Goal: Information Seeking & Learning: Learn about a topic

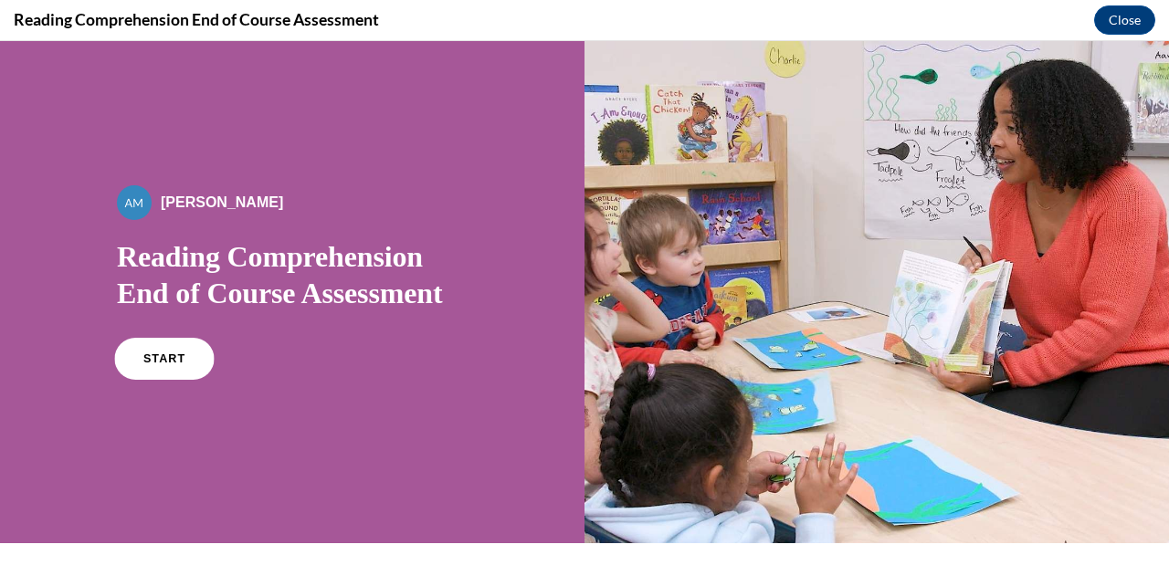
click at [142, 364] on link "START" at bounding box center [164, 359] width 100 height 42
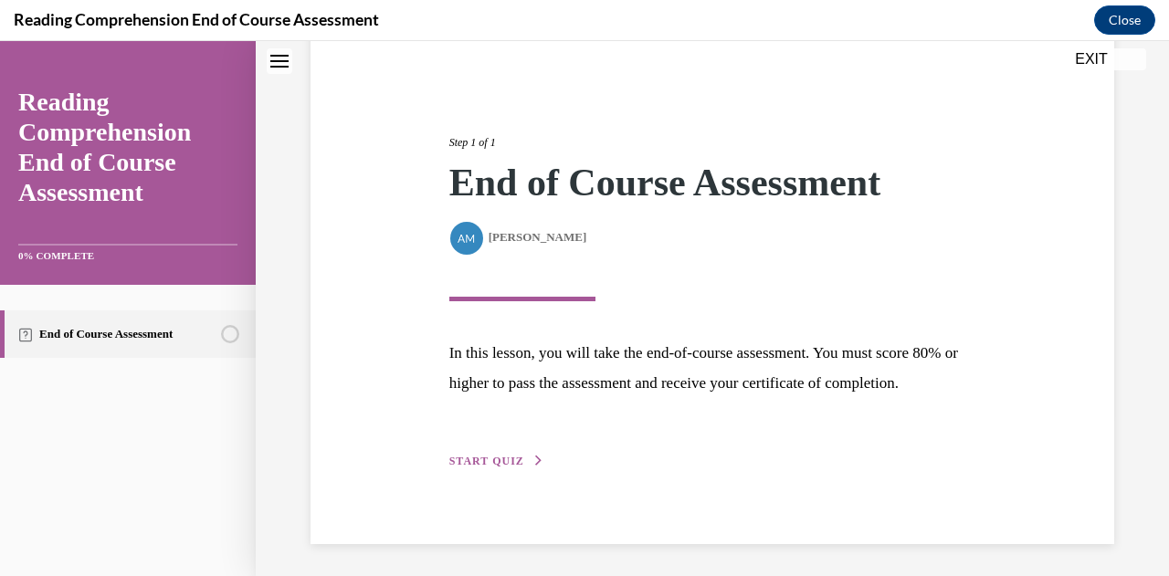
scroll to position [194, 0]
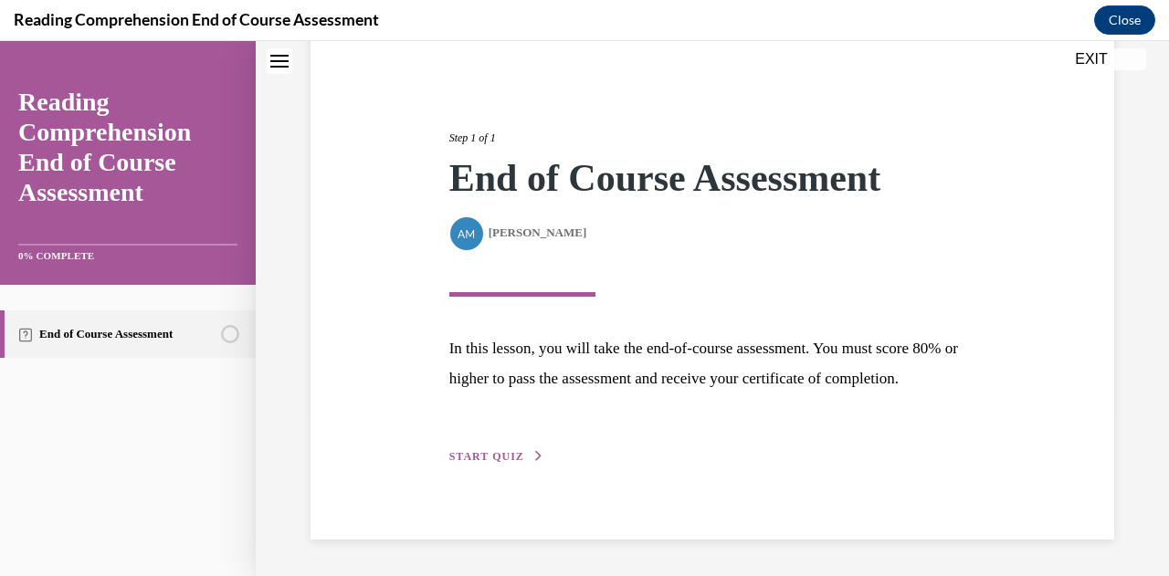
click at [500, 457] on span "START QUIZ" at bounding box center [486, 456] width 75 height 13
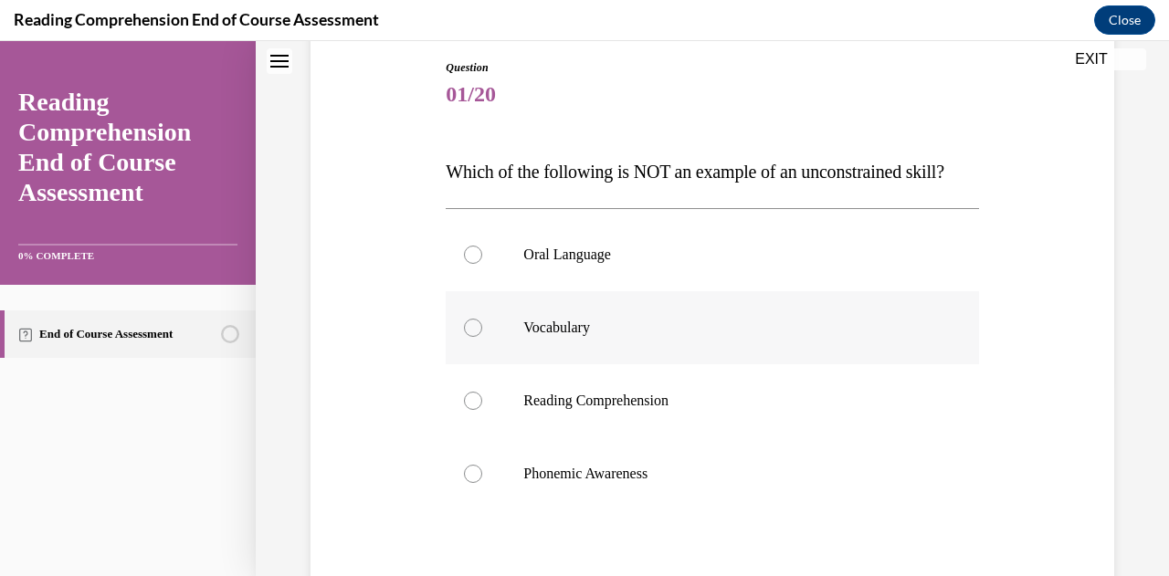
click at [604, 337] on p "Vocabulary" at bounding box center [727, 328] width 409 height 18
click at [482, 337] on input "Vocabulary" at bounding box center [473, 328] width 18 height 18
radio input "true"
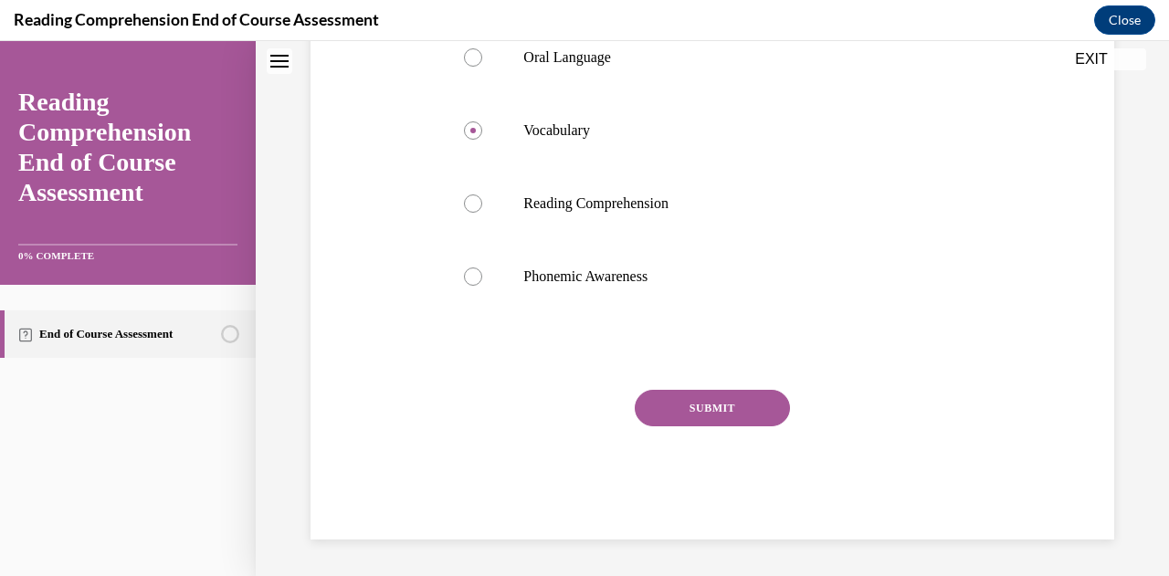
click at [701, 425] on button "SUBMIT" at bounding box center [711, 408] width 155 height 37
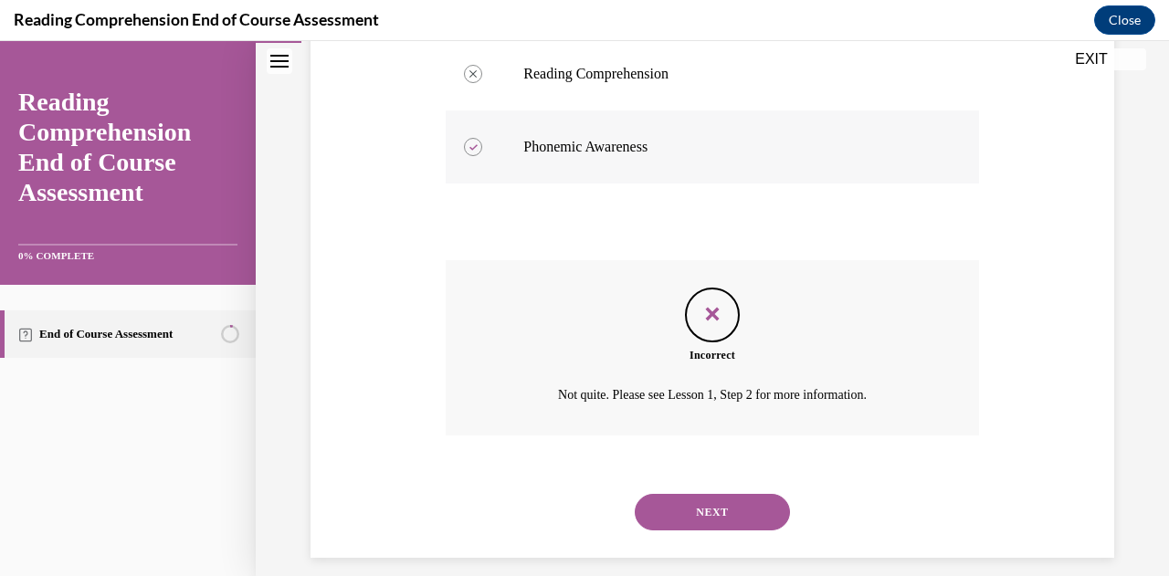
scroll to position [575, 0]
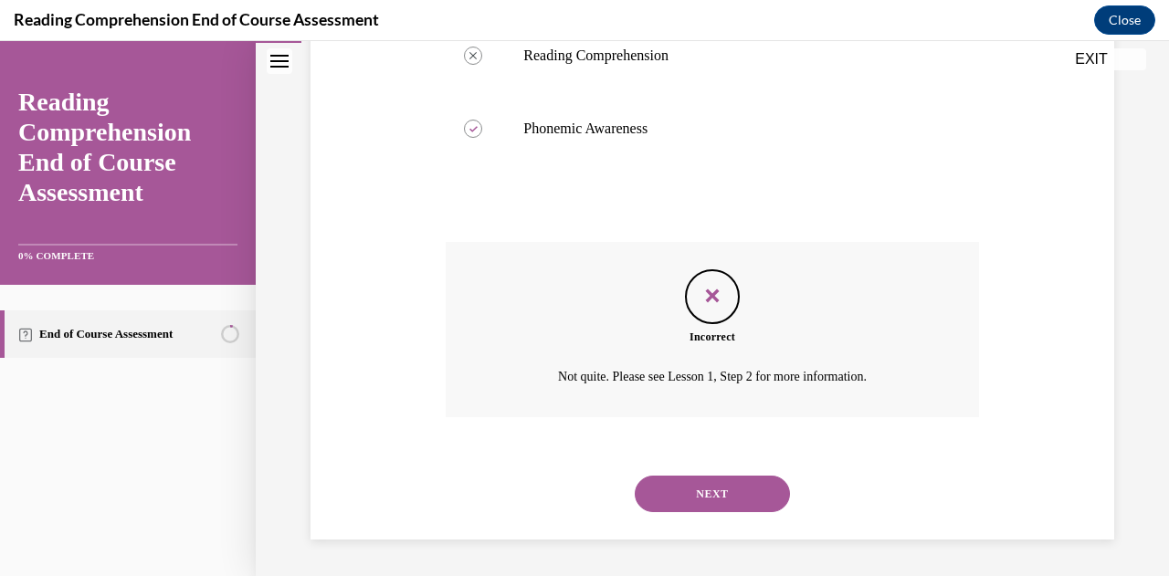
click at [707, 492] on button "NEXT" at bounding box center [711, 494] width 155 height 37
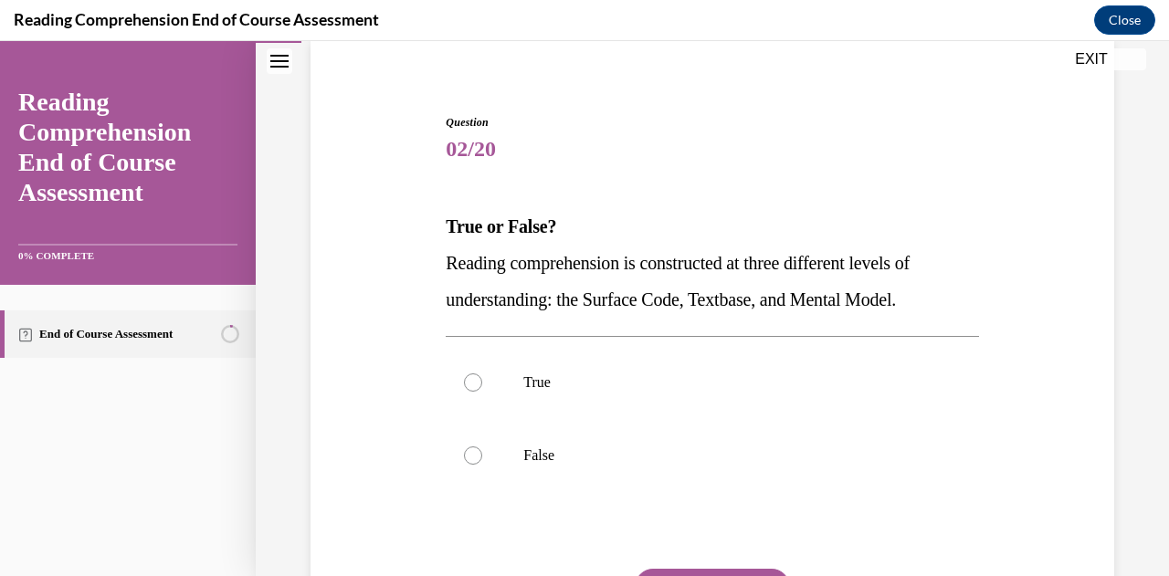
scroll to position [142, 0]
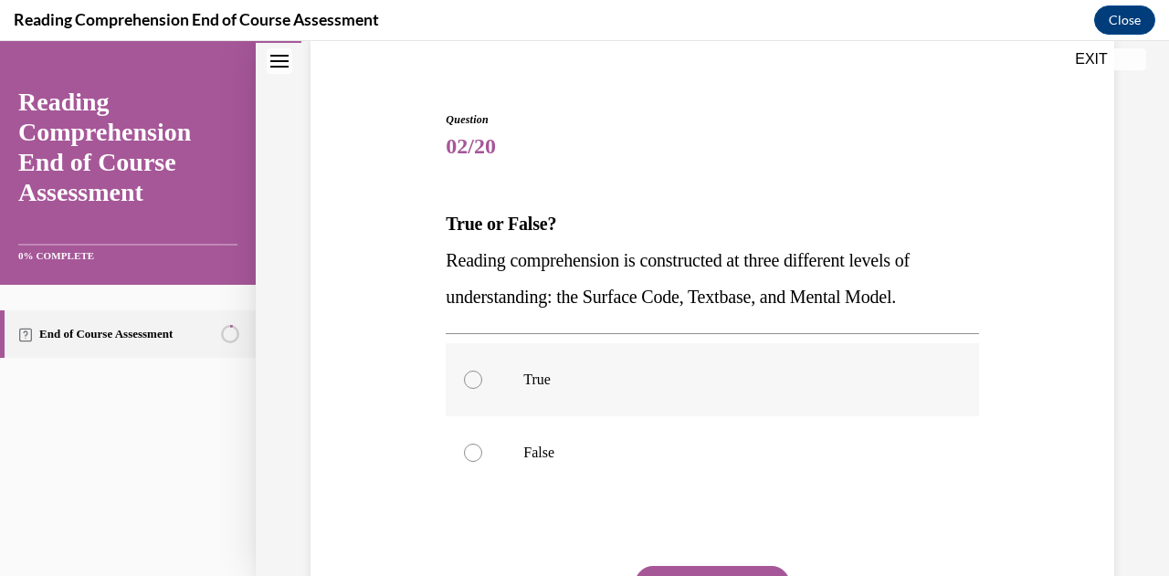
click at [602, 383] on p "True" at bounding box center [727, 380] width 409 height 18
click at [482, 383] on input "True" at bounding box center [473, 380] width 18 height 18
radio input "true"
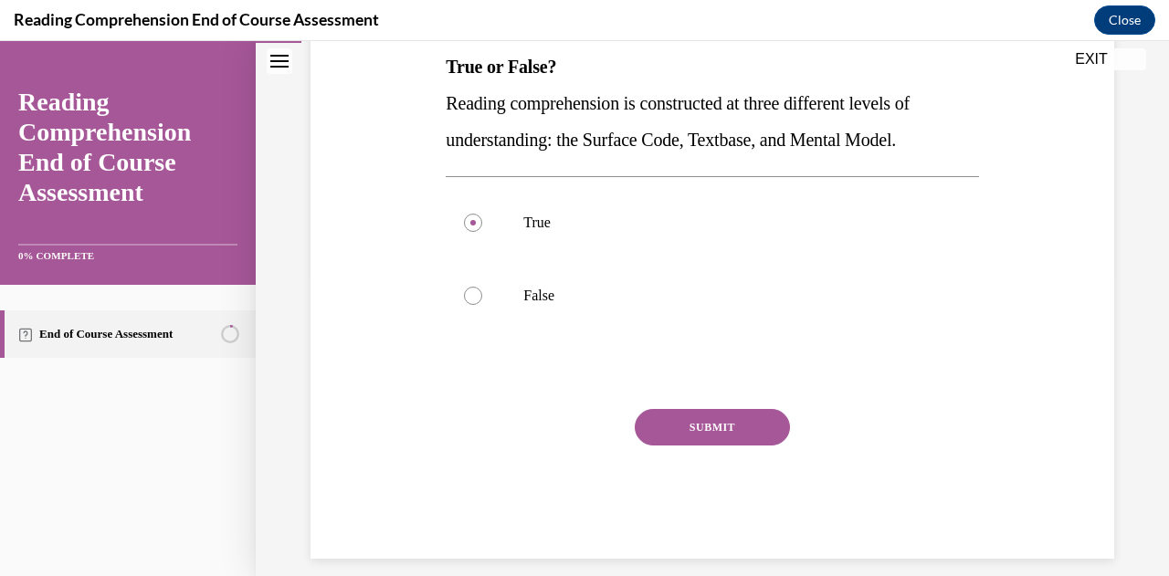
click at [707, 435] on button "SUBMIT" at bounding box center [711, 427] width 155 height 37
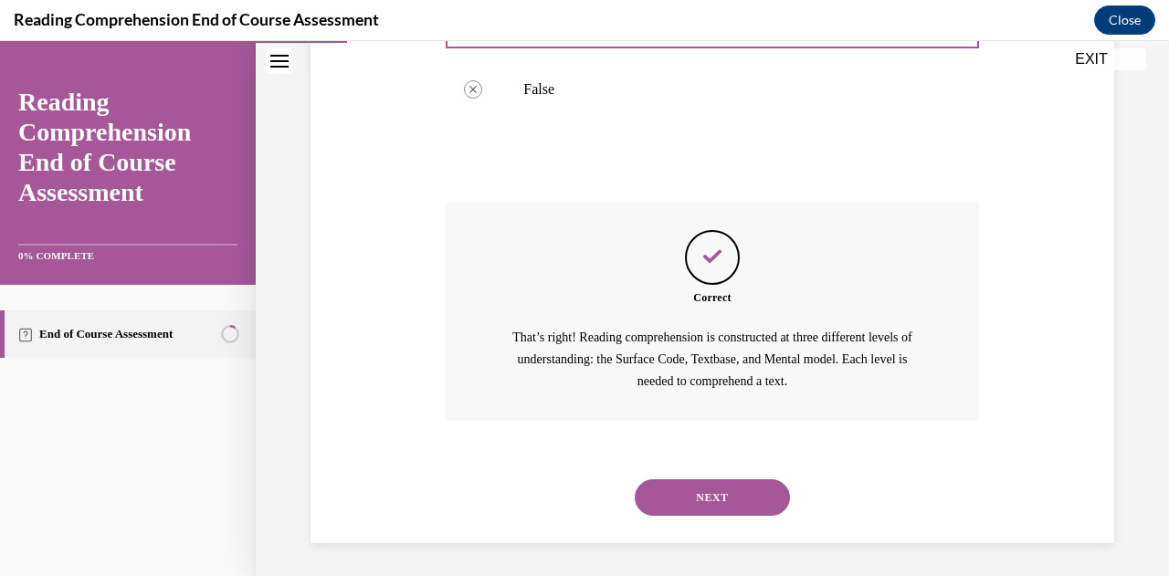
scroll to position [509, 0]
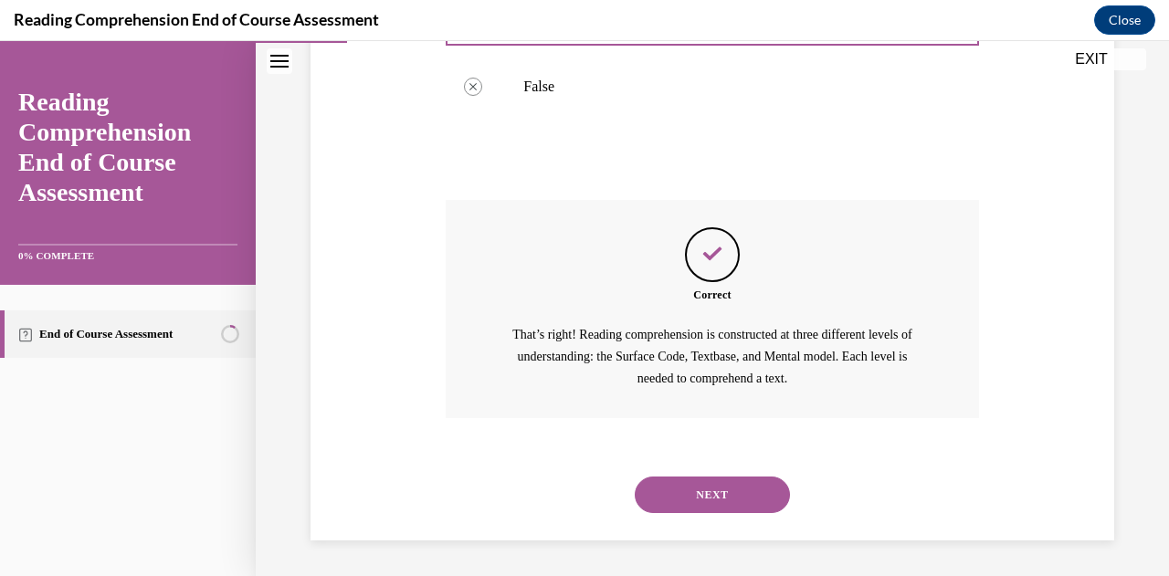
click at [734, 488] on button "NEXT" at bounding box center [711, 495] width 155 height 37
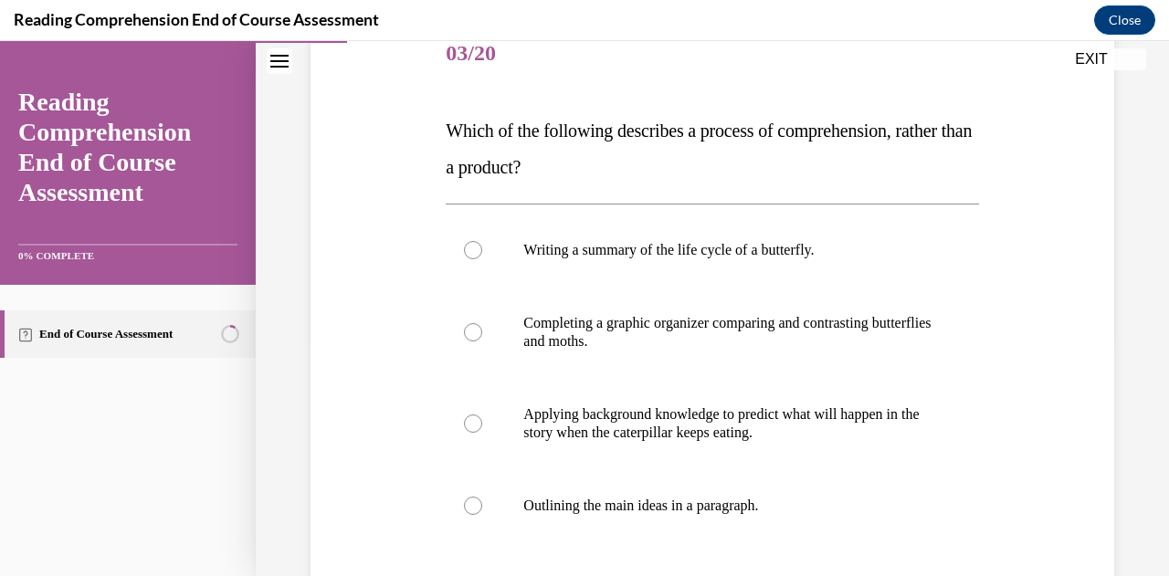
scroll to position [247, 0]
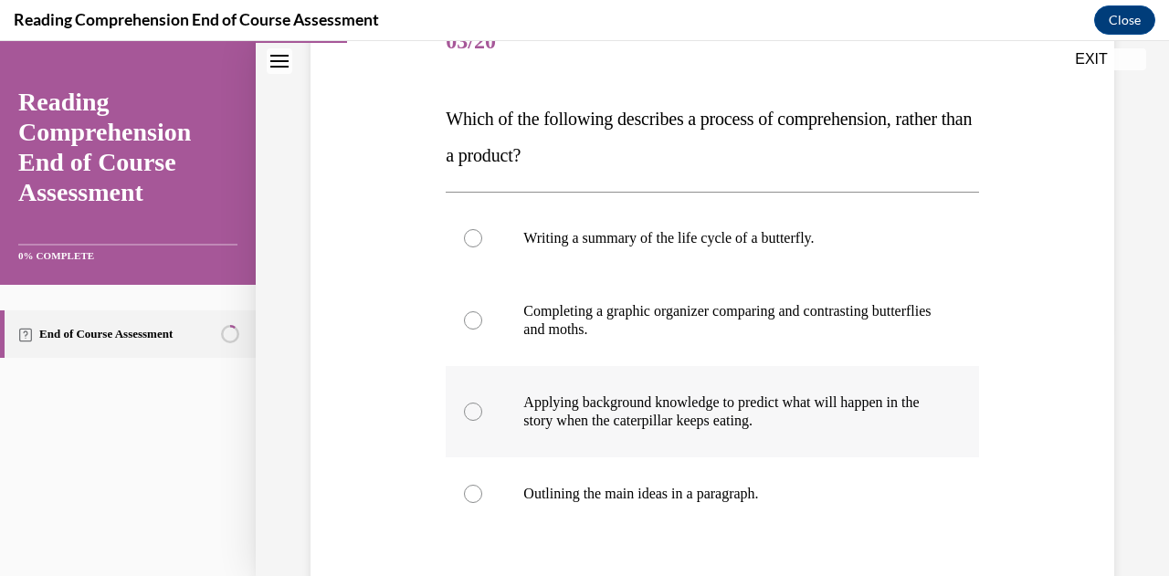
click at [845, 390] on label "Applying background knowledge to predict what will happen in the story when the…" at bounding box center [712, 411] width 532 height 91
click at [482, 403] on input "Applying background knowledge to predict what will happen in the story when the…" at bounding box center [473, 412] width 18 height 18
radio input "true"
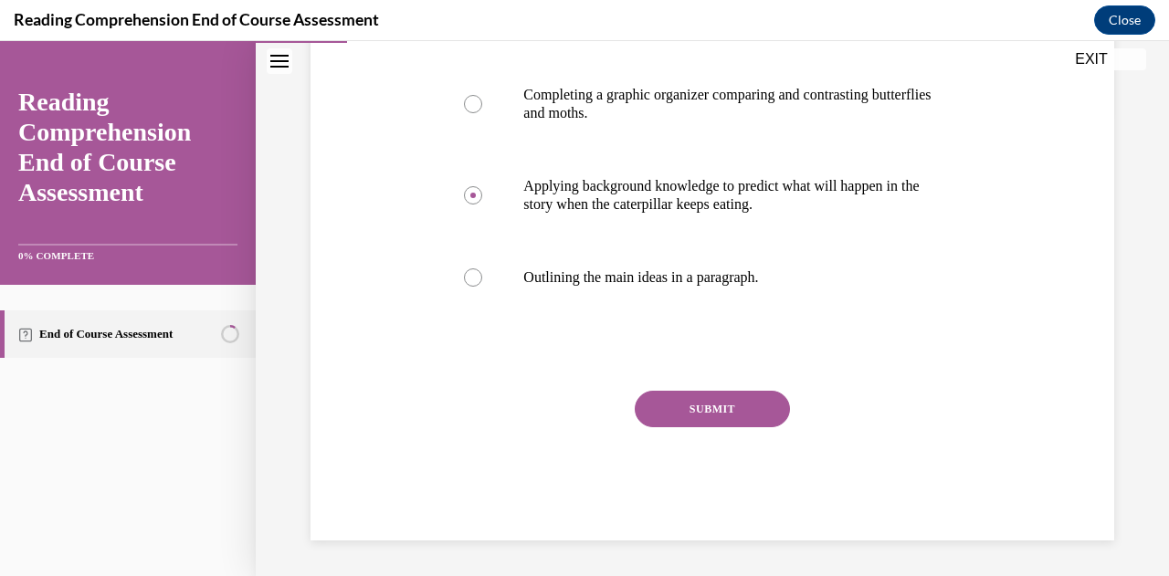
click at [744, 404] on button "SUBMIT" at bounding box center [711, 409] width 155 height 37
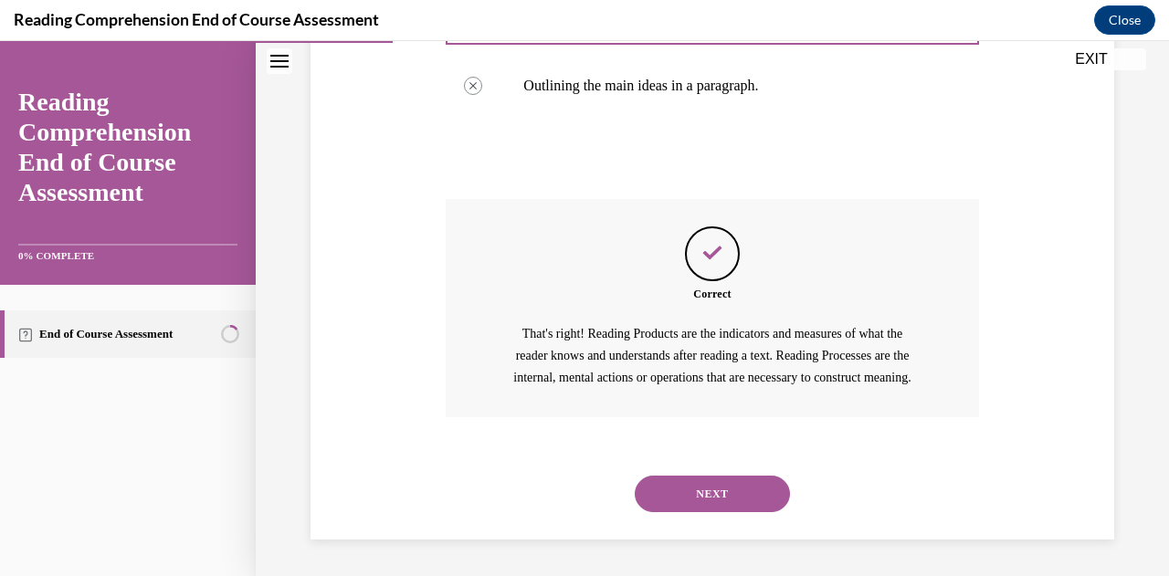
scroll to position [676, 0]
click at [739, 501] on button "NEXT" at bounding box center [711, 494] width 155 height 37
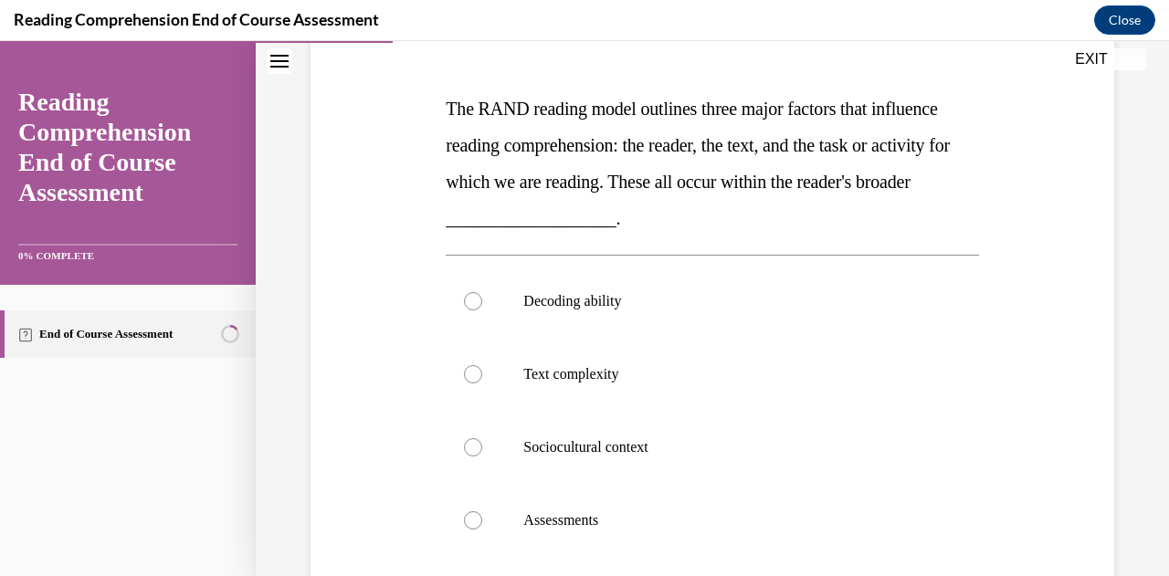
scroll to position [259, 0]
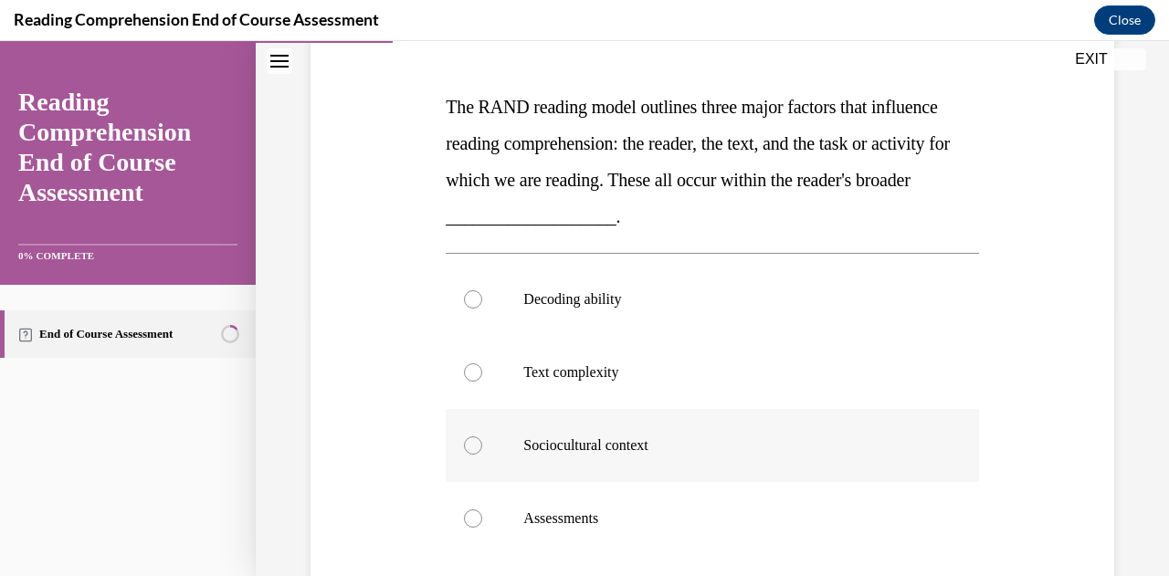
click at [708, 441] on p "Sociocultural context" at bounding box center [727, 445] width 409 height 18
click at [482, 441] on input "Sociocultural context" at bounding box center [473, 445] width 18 height 18
radio input "true"
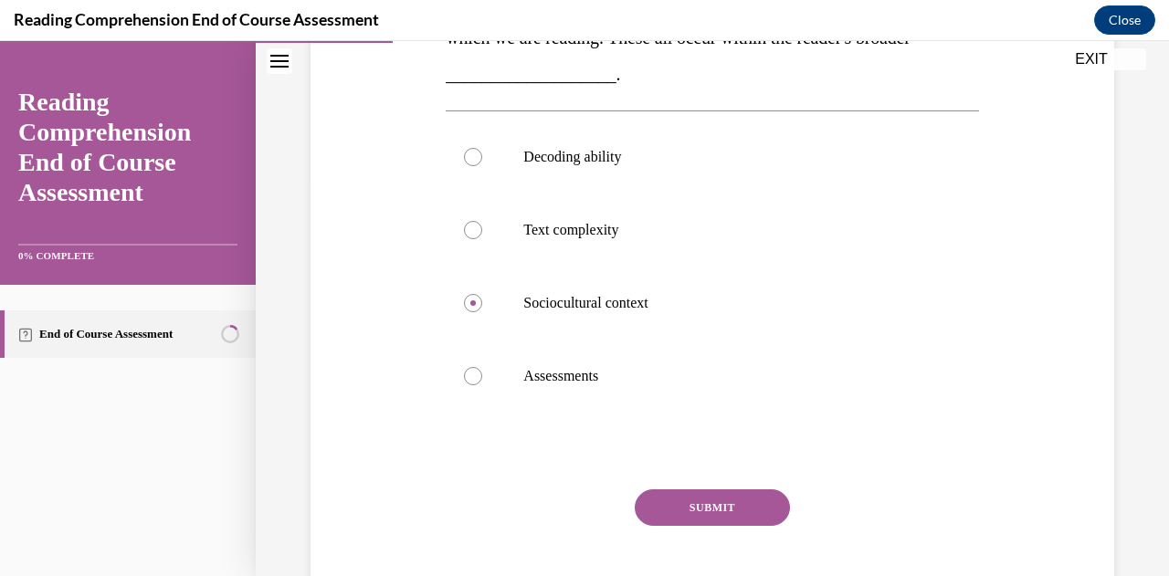
click at [699, 510] on button "SUBMIT" at bounding box center [711, 507] width 155 height 37
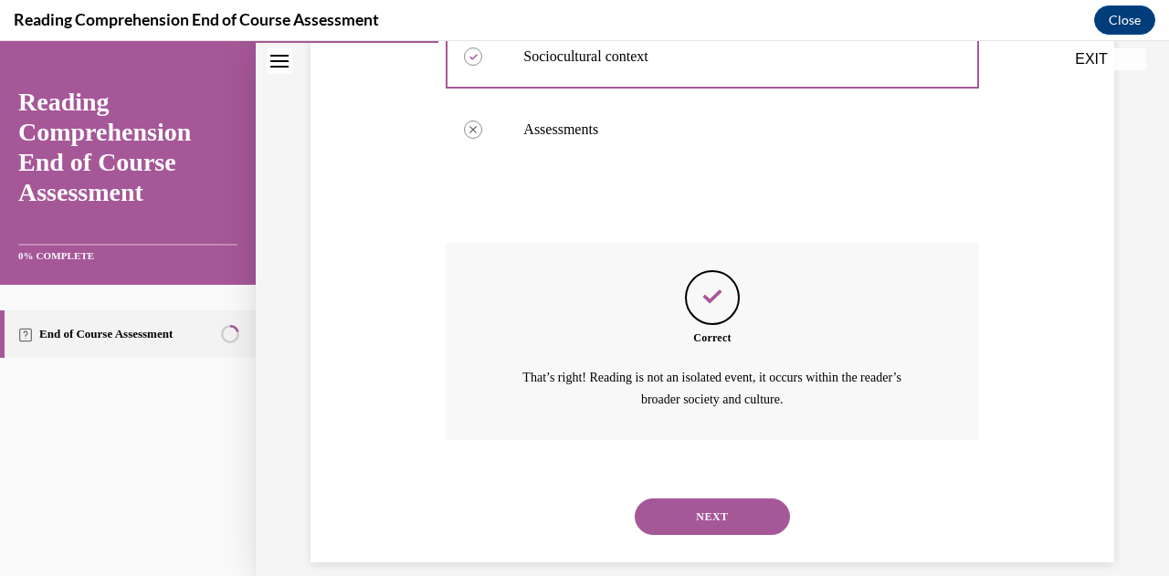
scroll to position [669, 0]
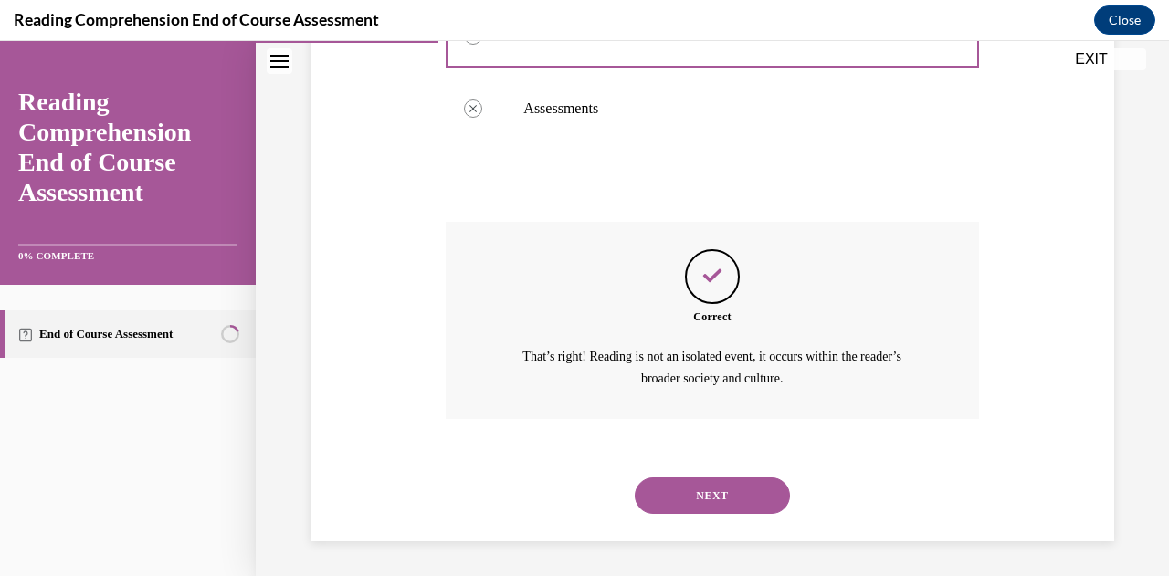
click at [715, 499] on button "NEXT" at bounding box center [711, 495] width 155 height 37
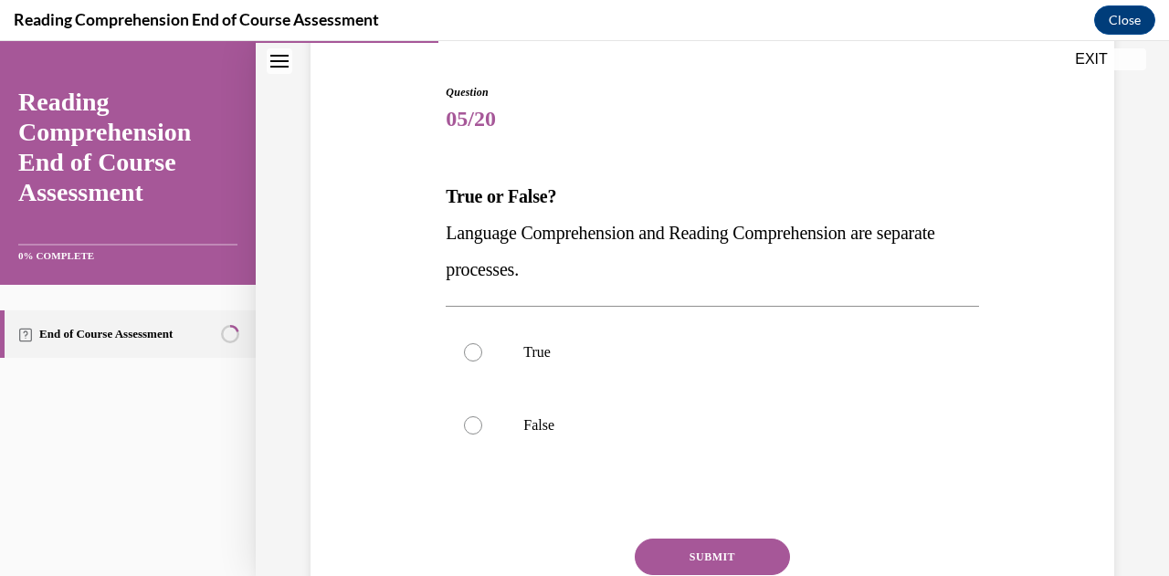
scroll to position [171, 0]
click at [612, 432] on p "False" at bounding box center [727, 424] width 409 height 18
click at [482, 432] on input "False" at bounding box center [473, 424] width 18 height 18
radio input "true"
click at [701, 551] on button "SUBMIT" at bounding box center [711, 556] width 155 height 37
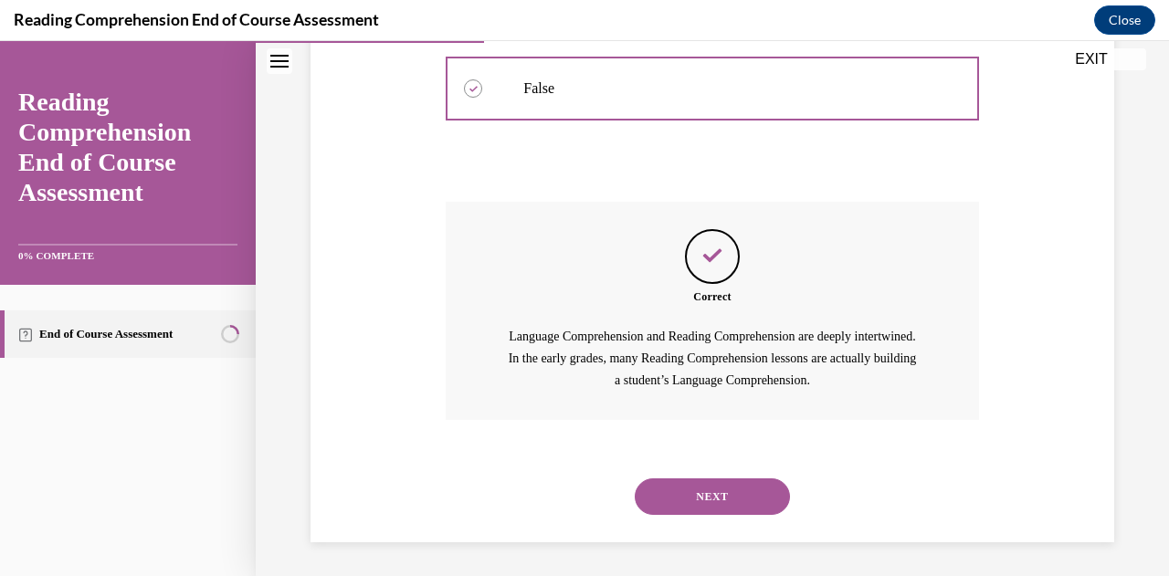
scroll to position [509, 0]
click at [701, 493] on button "NEXT" at bounding box center [711, 495] width 155 height 37
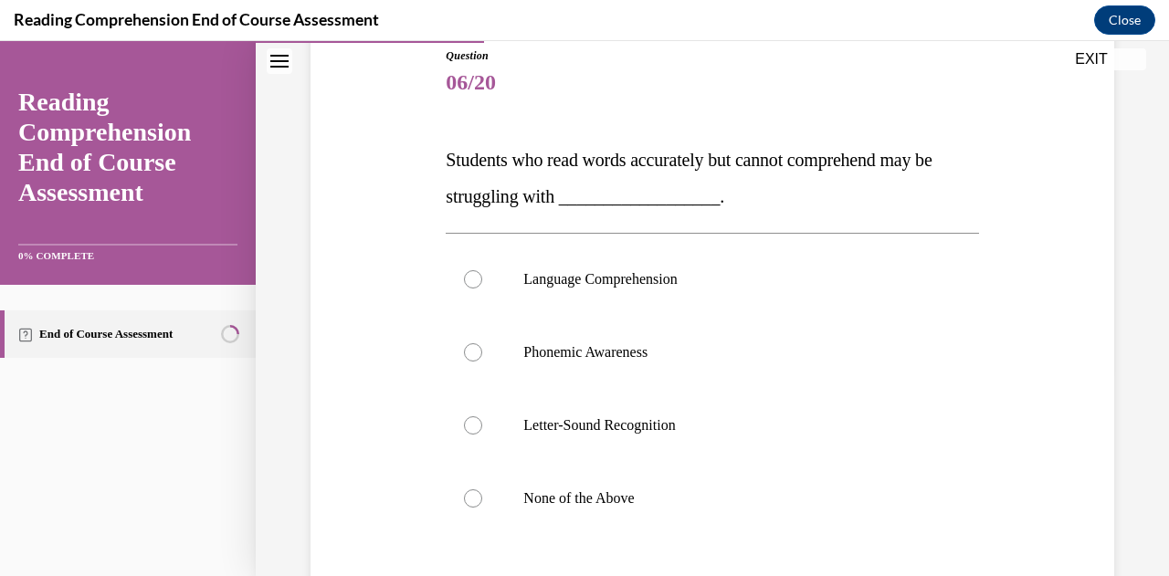
scroll to position [221, 0]
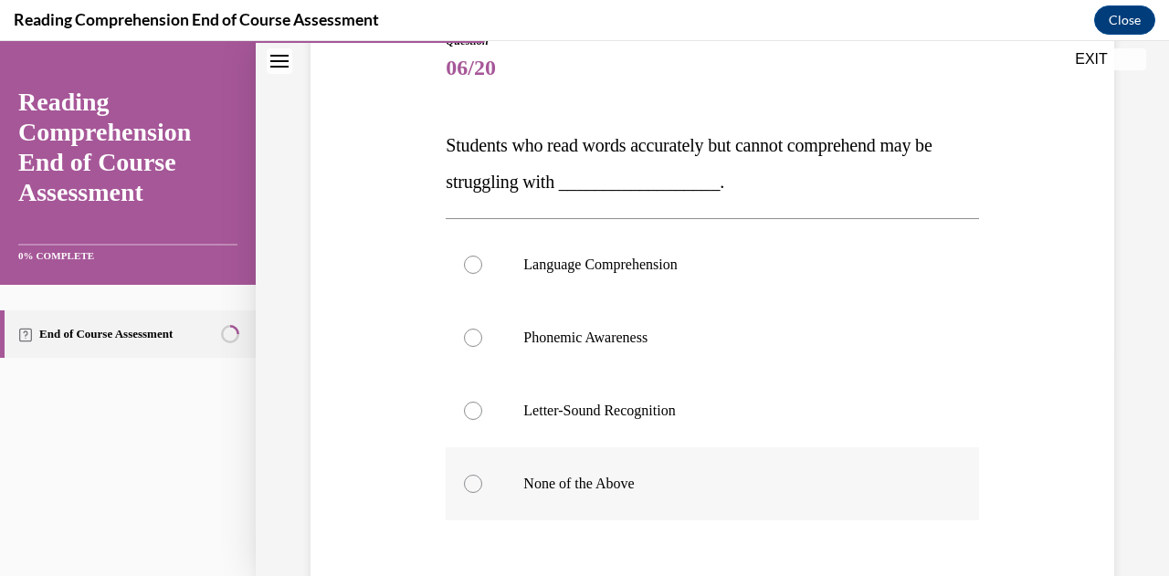
click at [665, 492] on p "None of the Above" at bounding box center [727, 484] width 409 height 18
click at [482, 492] on input "None of the Above" at bounding box center [473, 484] width 18 height 18
radio input "true"
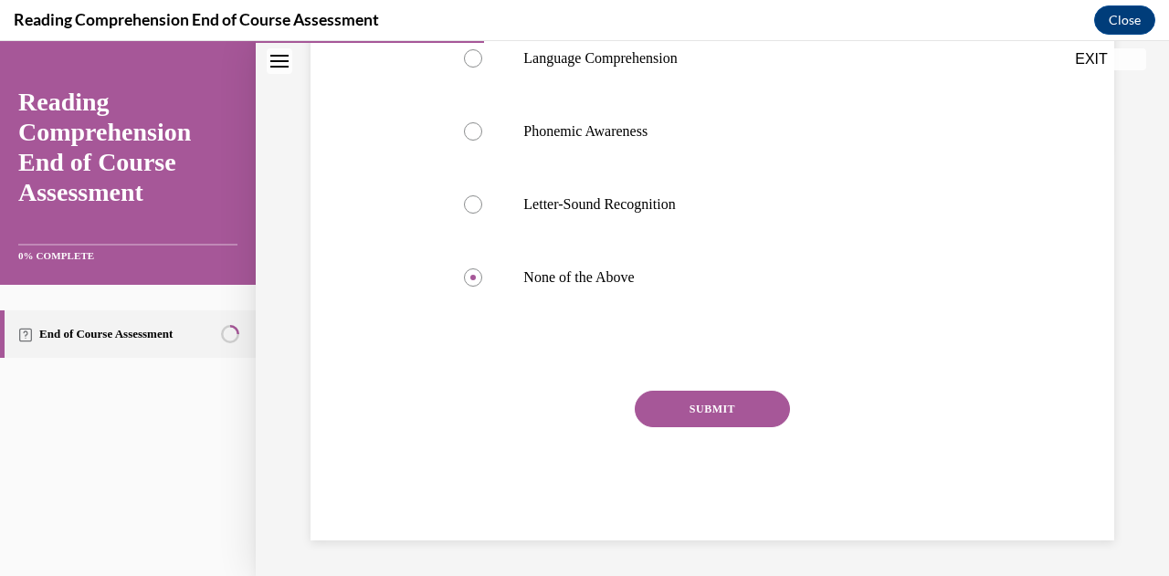
click at [717, 409] on button "SUBMIT" at bounding box center [711, 409] width 155 height 37
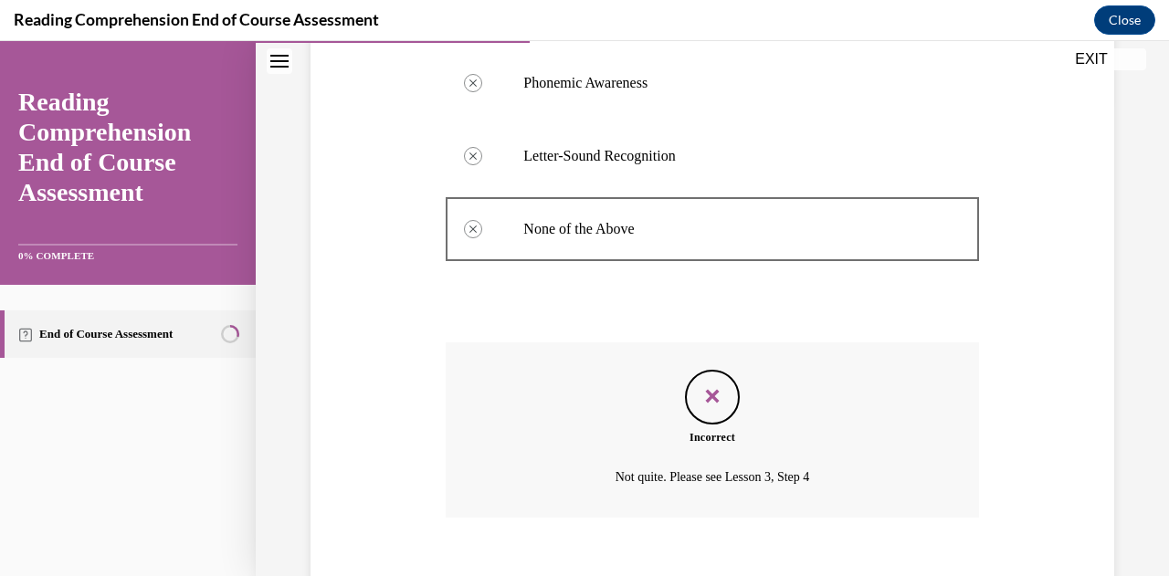
scroll to position [575, 0]
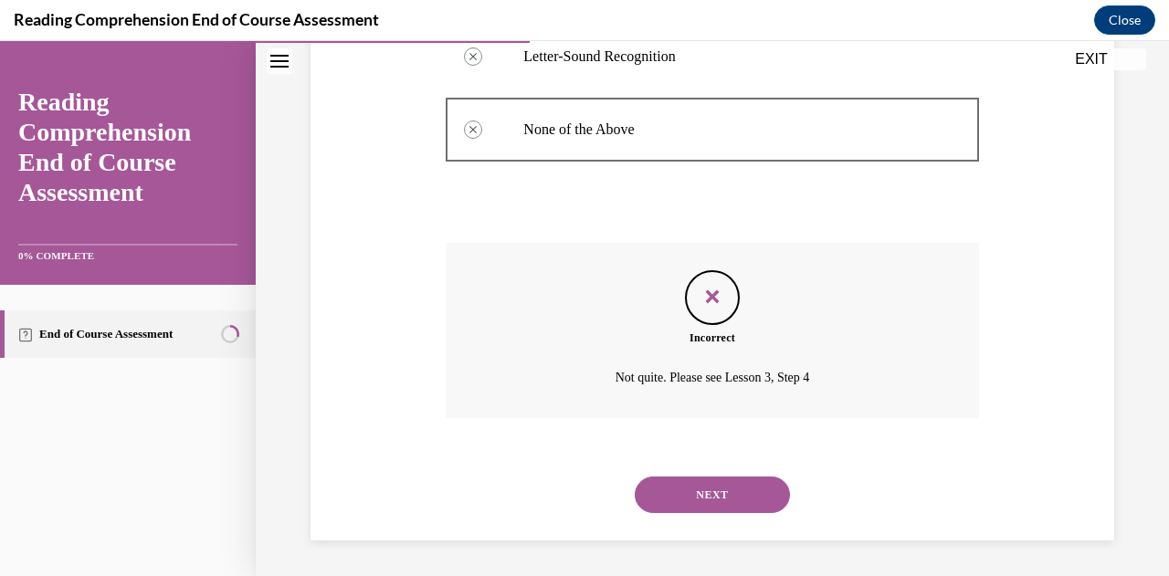
click at [697, 493] on button "NEXT" at bounding box center [711, 495] width 155 height 37
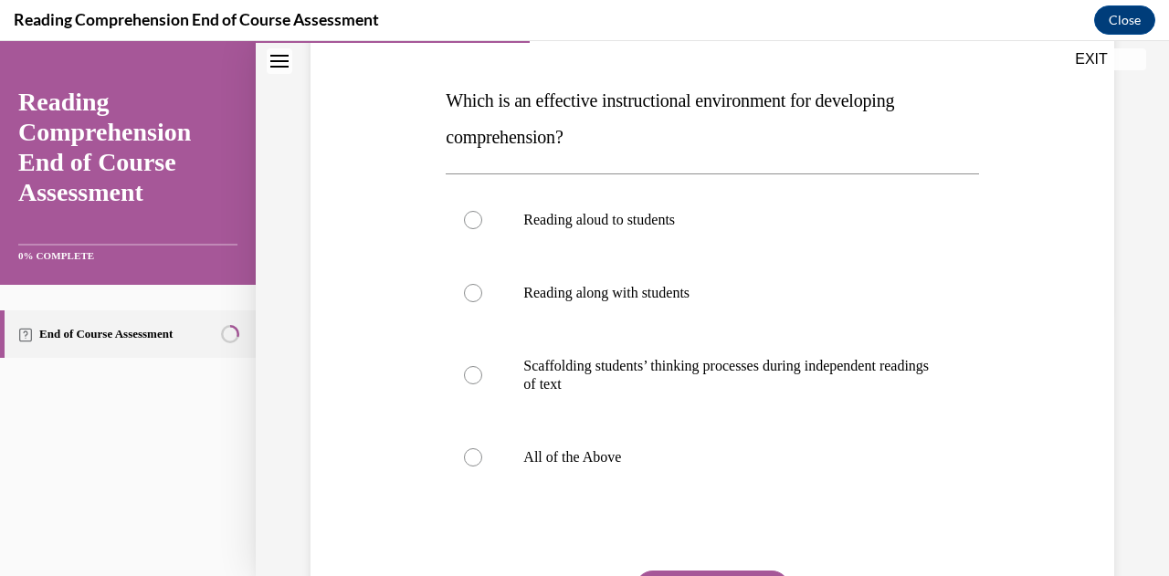
scroll to position [267, 0]
click at [616, 463] on p "All of the Above" at bounding box center [727, 456] width 409 height 18
click at [482, 463] on input "All of the Above" at bounding box center [473, 456] width 18 height 18
radio input "true"
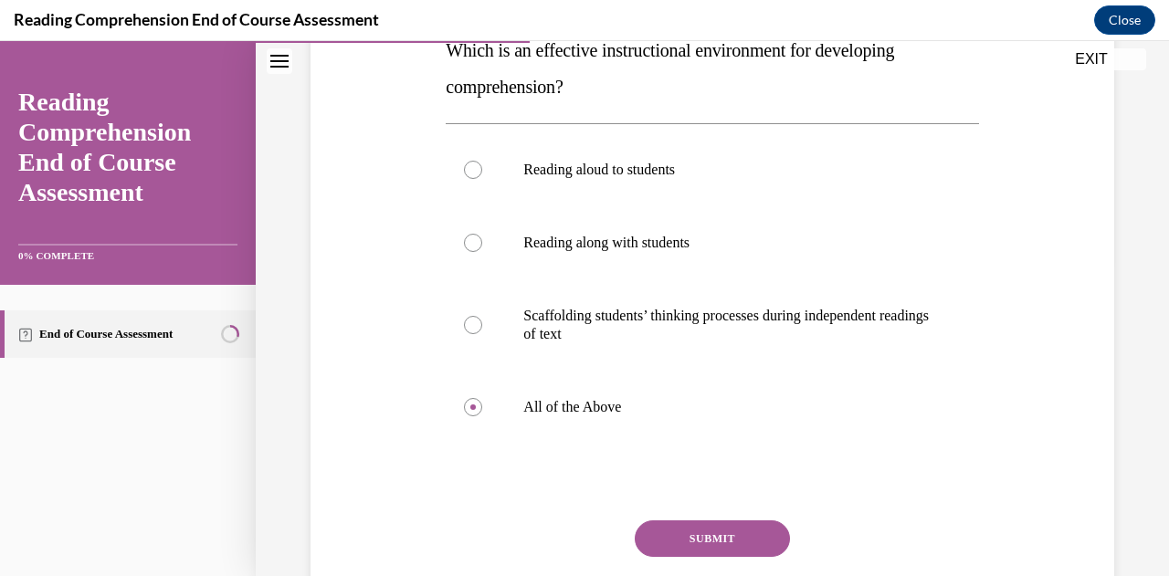
click at [731, 530] on button "SUBMIT" at bounding box center [711, 538] width 155 height 37
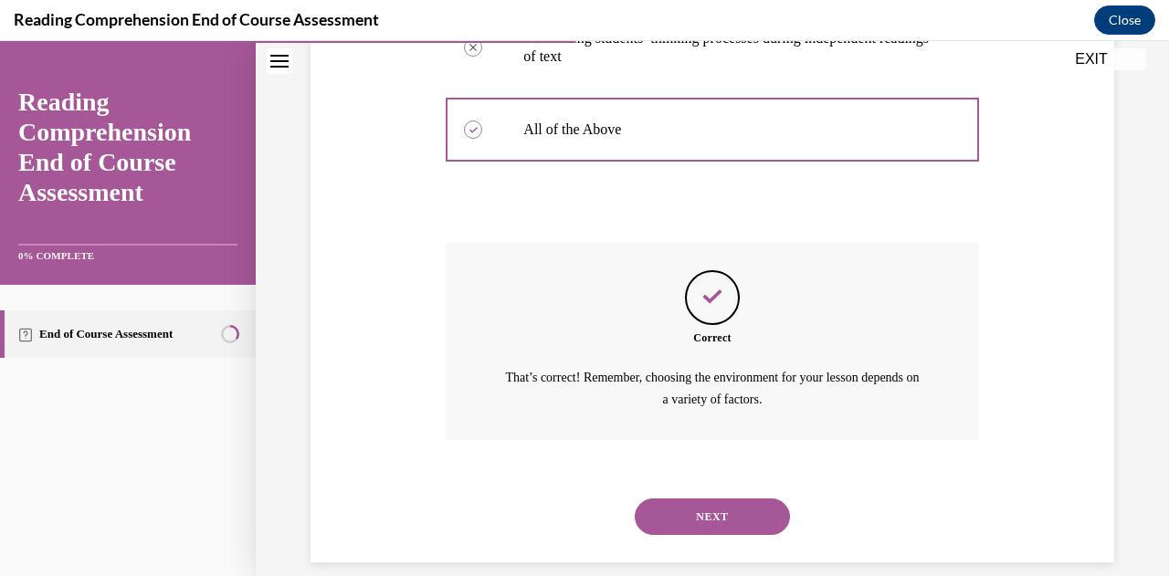
scroll to position [614, 0]
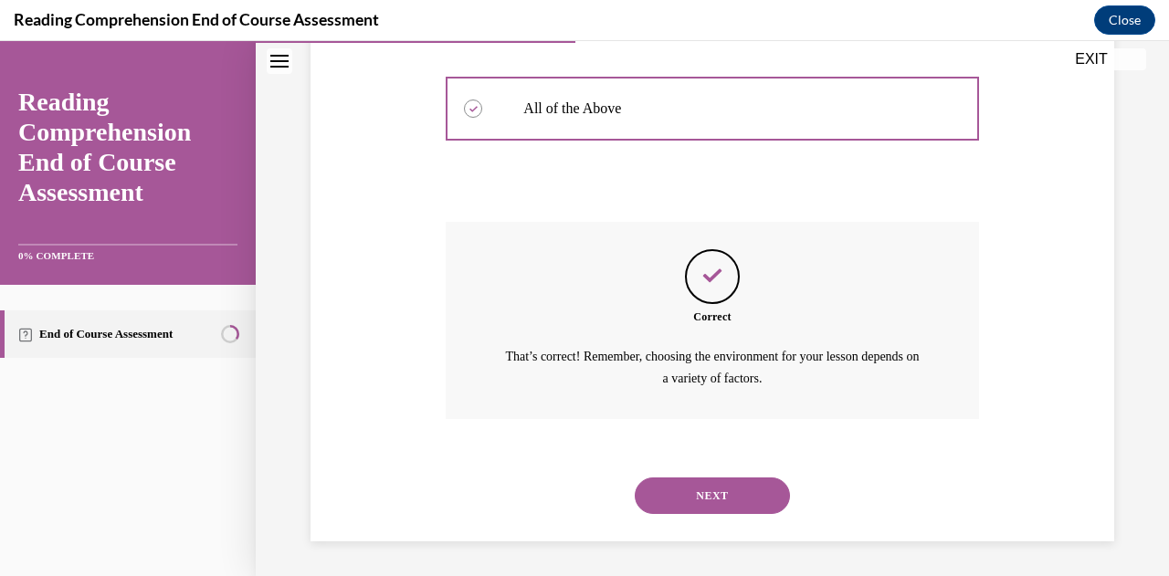
click at [714, 491] on button "NEXT" at bounding box center [711, 495] width 155 height 37
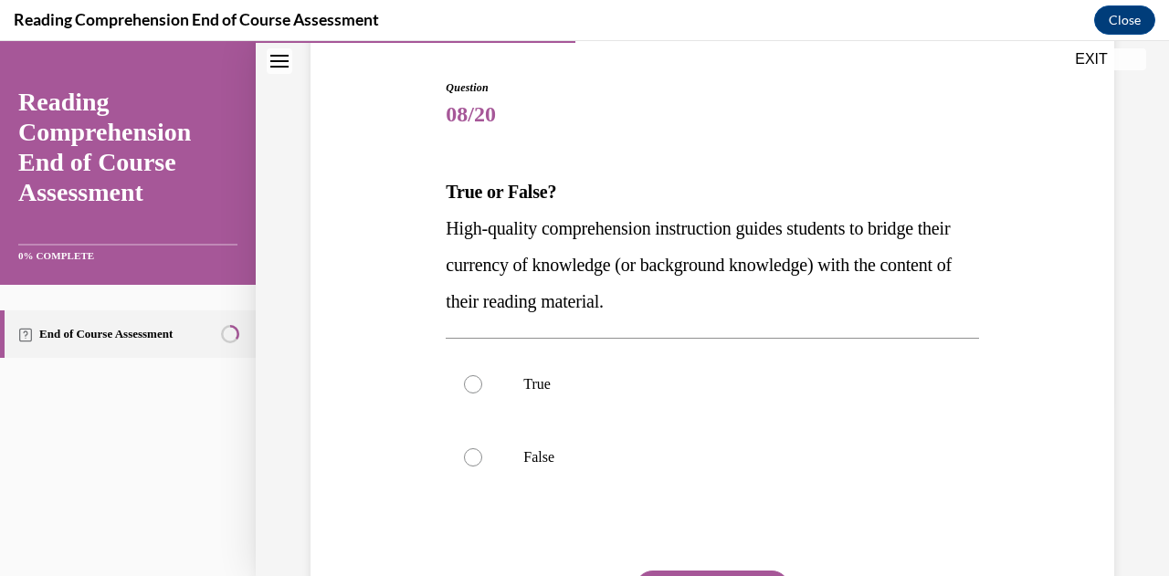
scroll to position [178, 0]
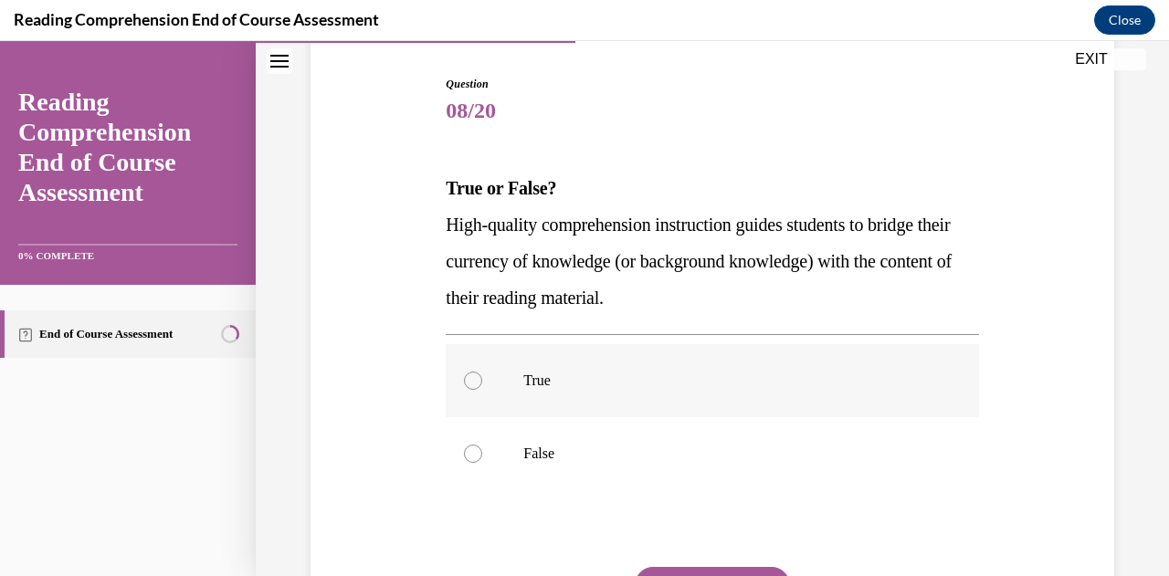
click at [652, 392] on label "True" at bounding box center [712, 380] width 532 height 73
click at [482, 390] on input "True" at bounding box center [473, 381] width 18 height 18
radio input "true"
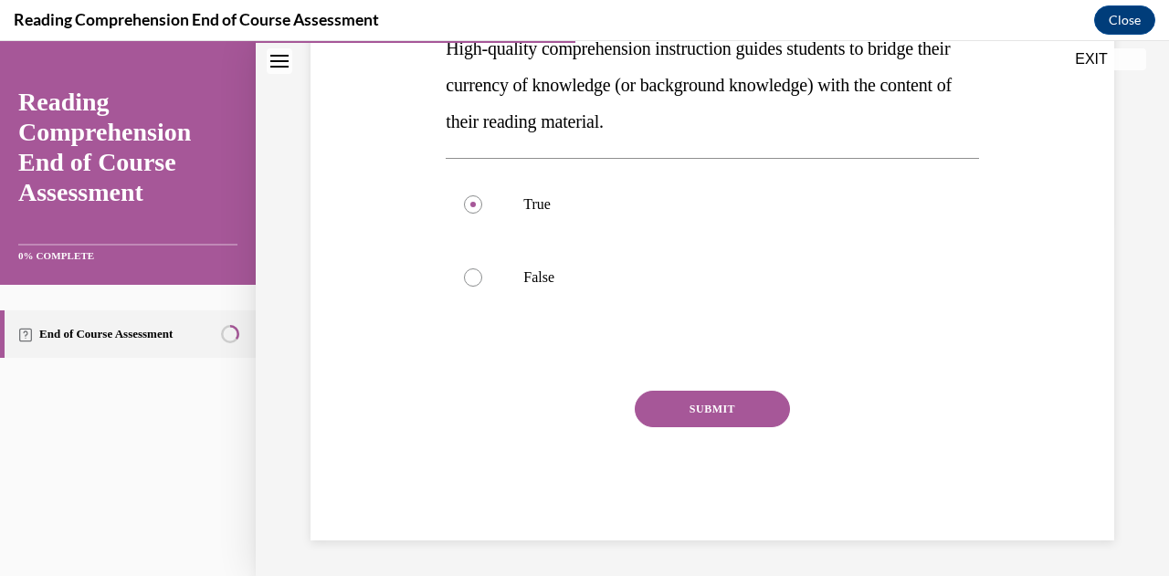
click at [726, 403] on button "SUBMIT" at bounding box center [711, 409] width 155 height 37
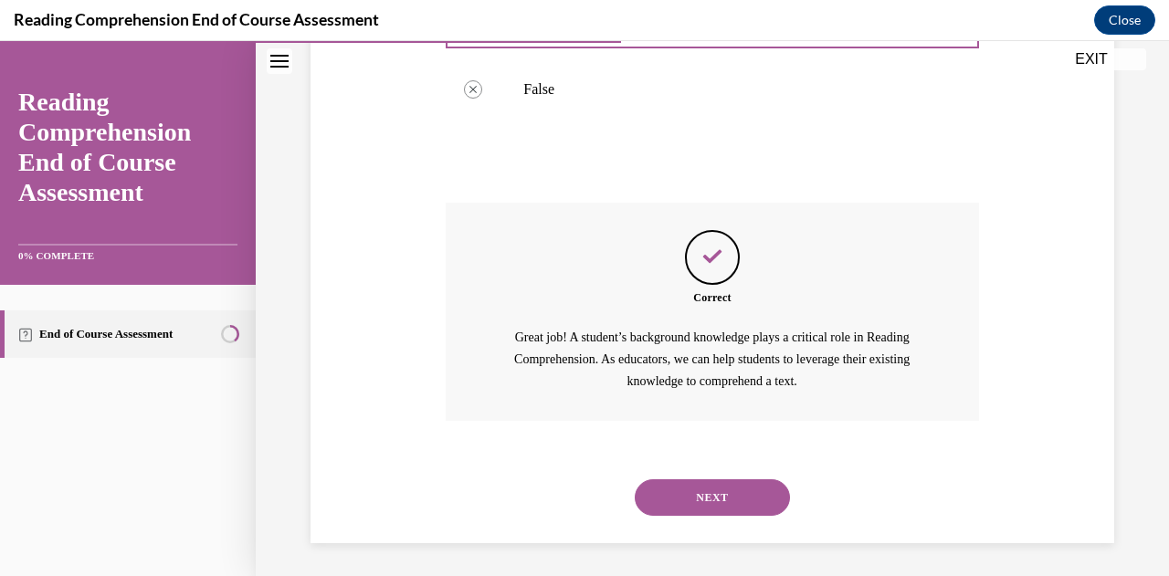
scroll to position [545, 0]
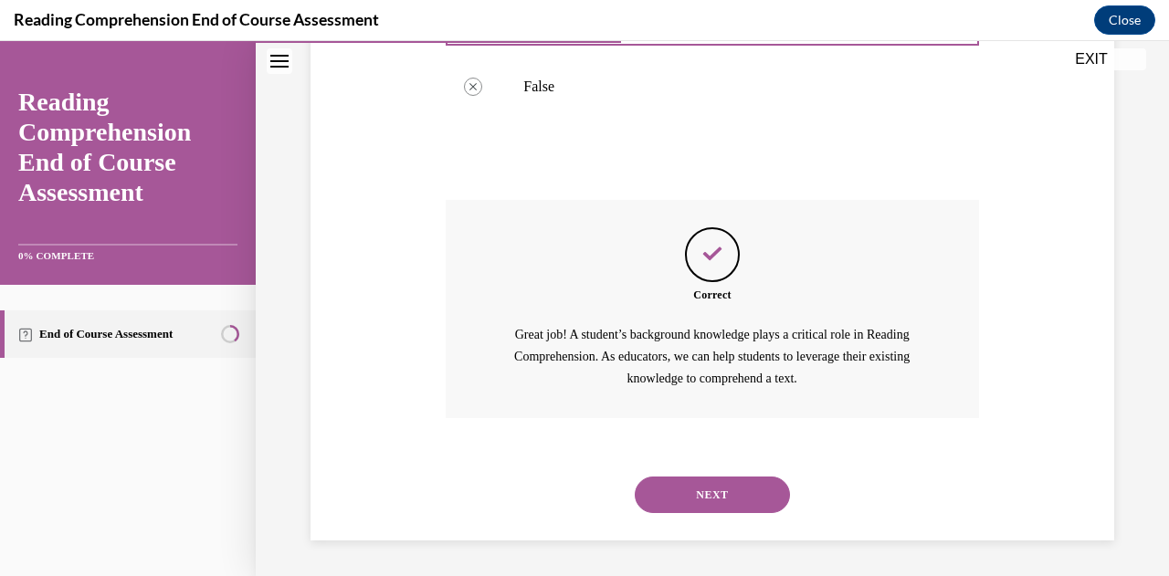
click at [733, 488] on button "NEXT" at bounding box center [711, 495] width 155 height 37
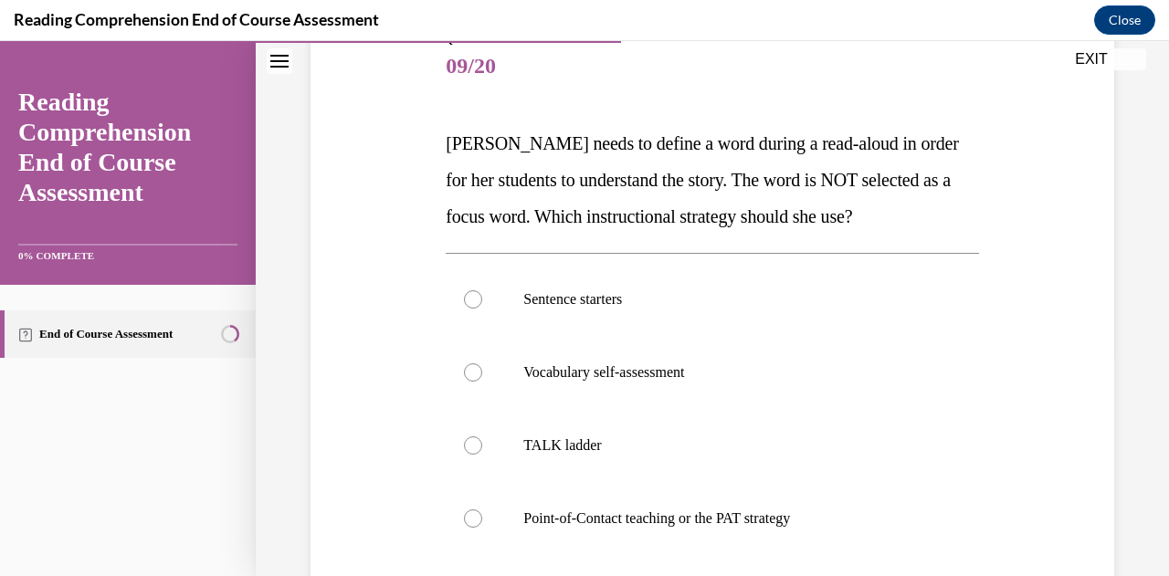
scroll to position [226, 0]
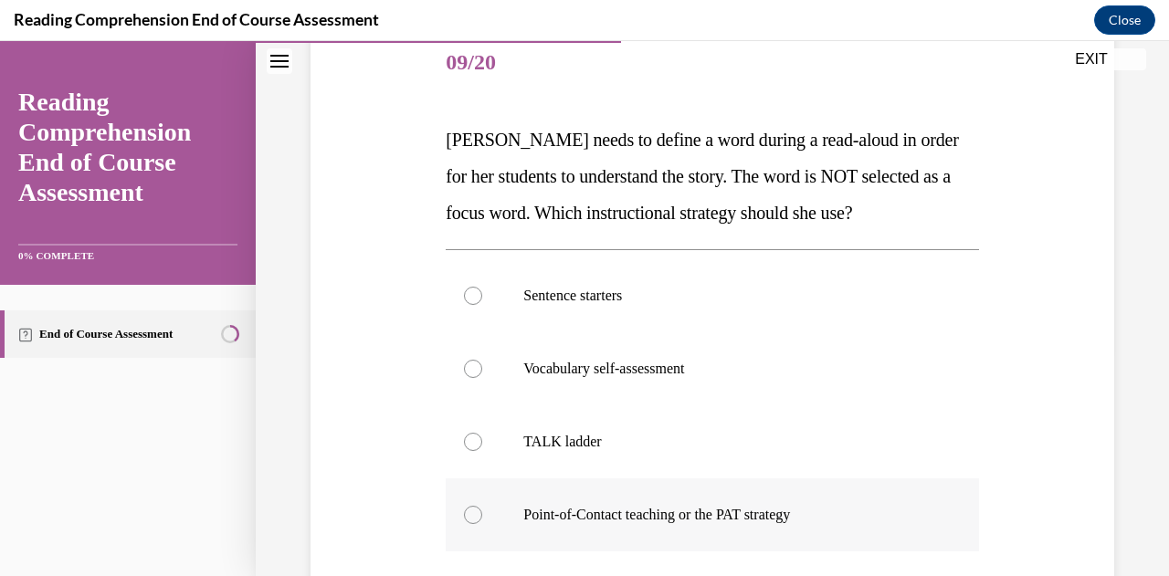
click at [736, 509] on p "Point-of-Contact teaching or the PAT strategy" at bounding box center [727, 515] width 409 height 18
click at [482, 509] on input "Point-of-Contact teaching or the PAT strategy" at bounding box center [473, 515] width 18 height 18
radio input "true"
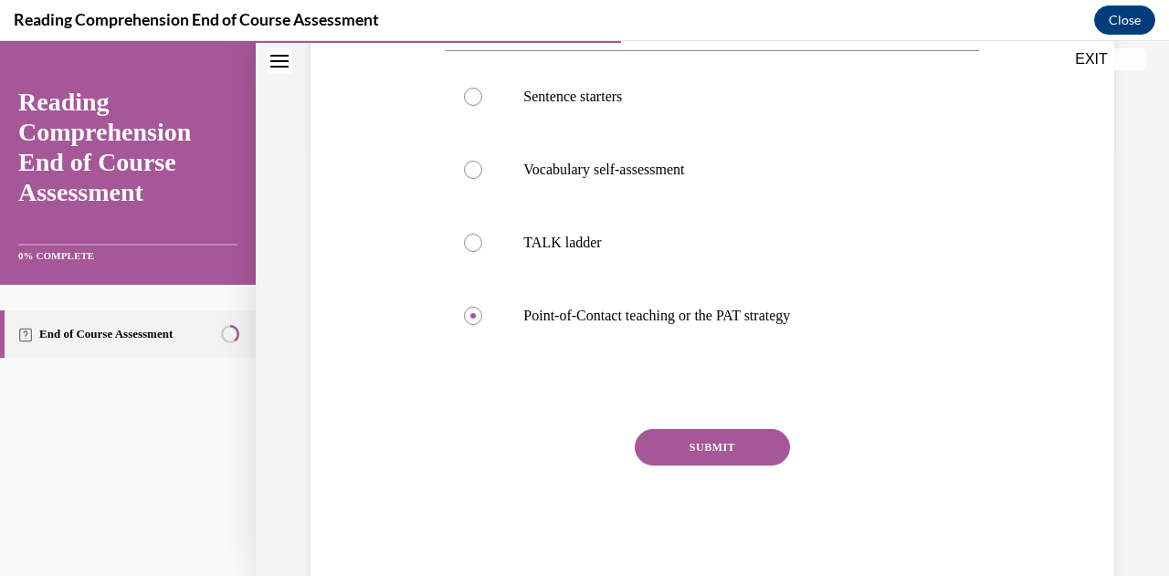
click at [699, 451] on button "SUBMIT" at bounding box center [711, 447] width 155 height 37
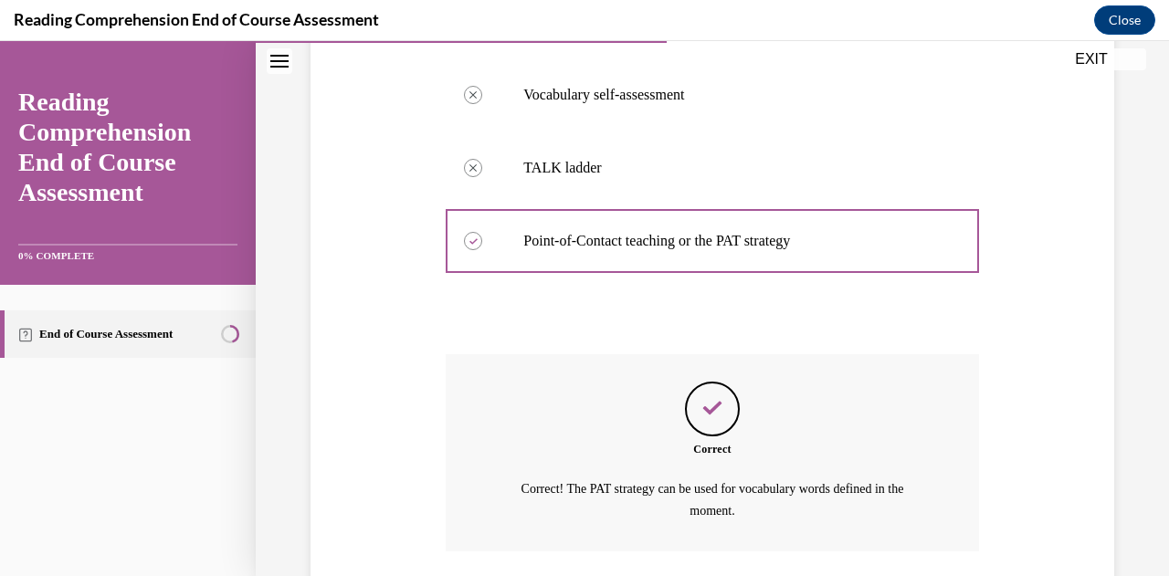
scroll to position [633, 0]
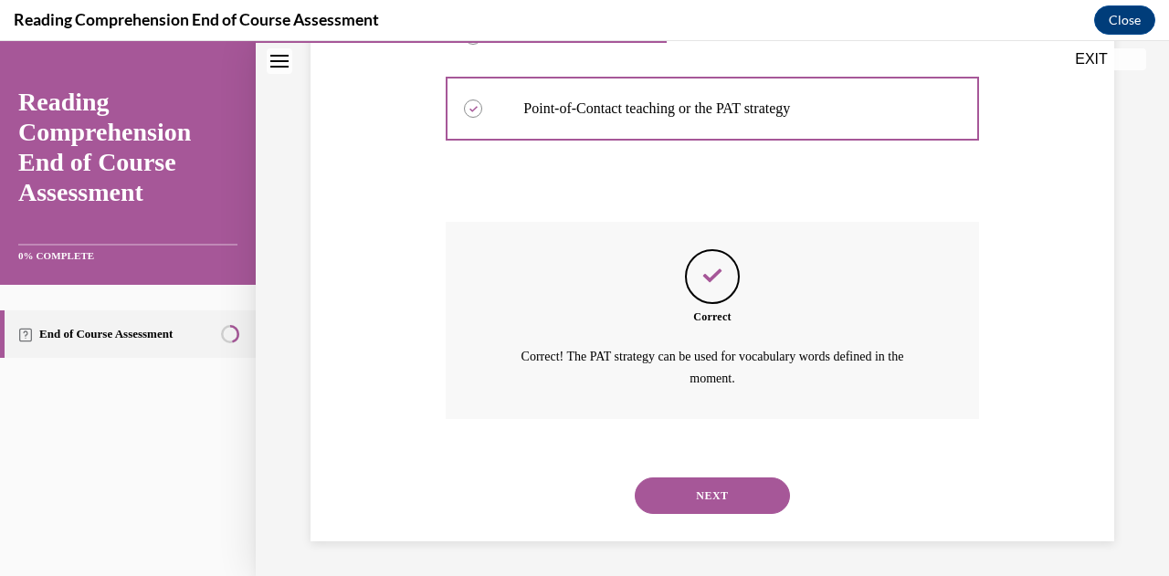
click at [734, 499] on button "NEXT" at bounding box center [711, 495] width 155 height 37
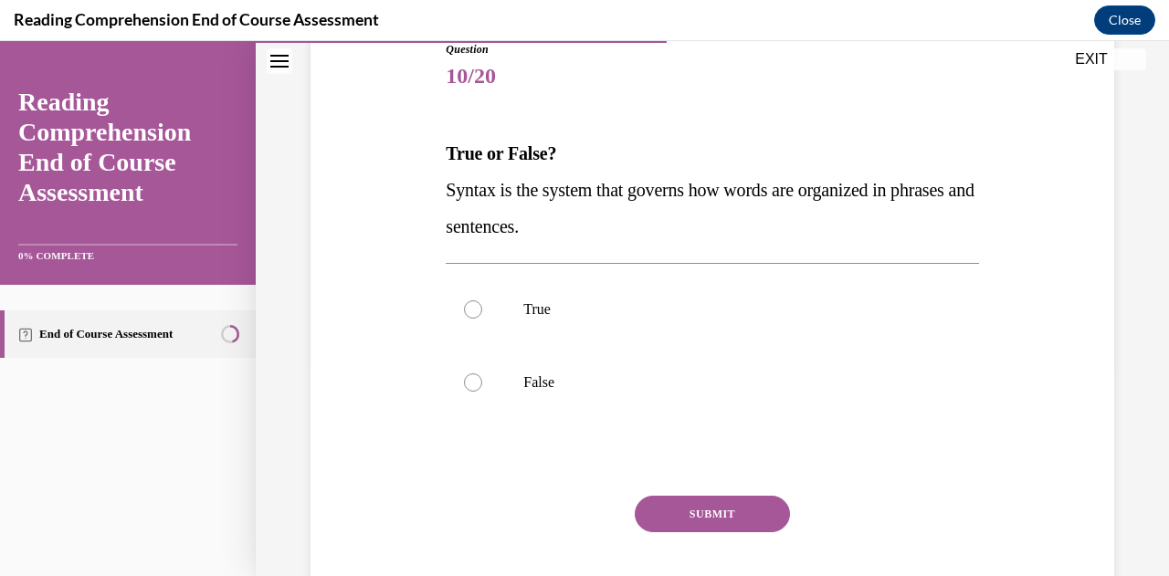
scroll to position [215, 0]
click at [577, 311] on p "True" at bounding box center [727, 308] width 409 height 18
click at [482, 311] on input "True" at bounding box center [473, 308] width 18 height 18
radio input "true"
click at [661, 512] on button "SUBMIT" at bounding box center [711, 512] width 155 height 37
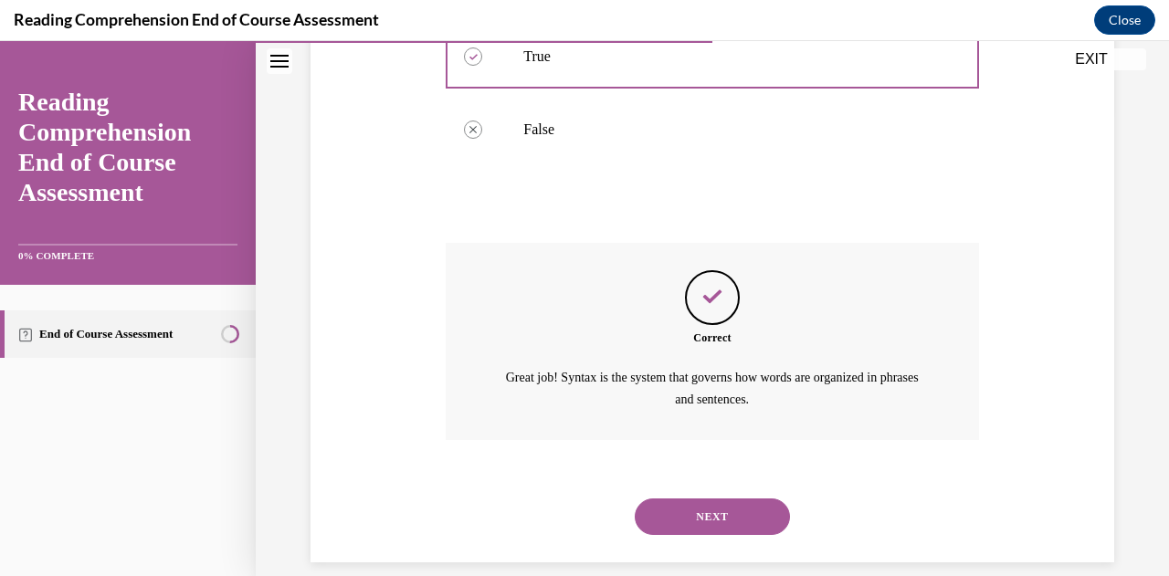
scroll to position [487, 0]
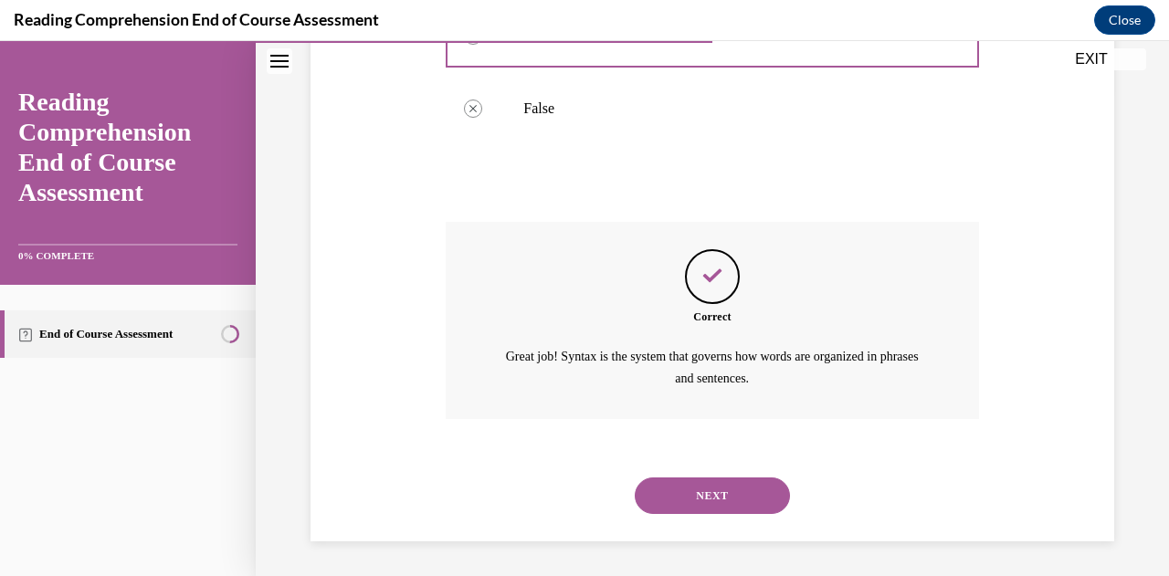
click at [697, 498] on button "NEXT" at bounding box center [711, 495] width 155 height 37
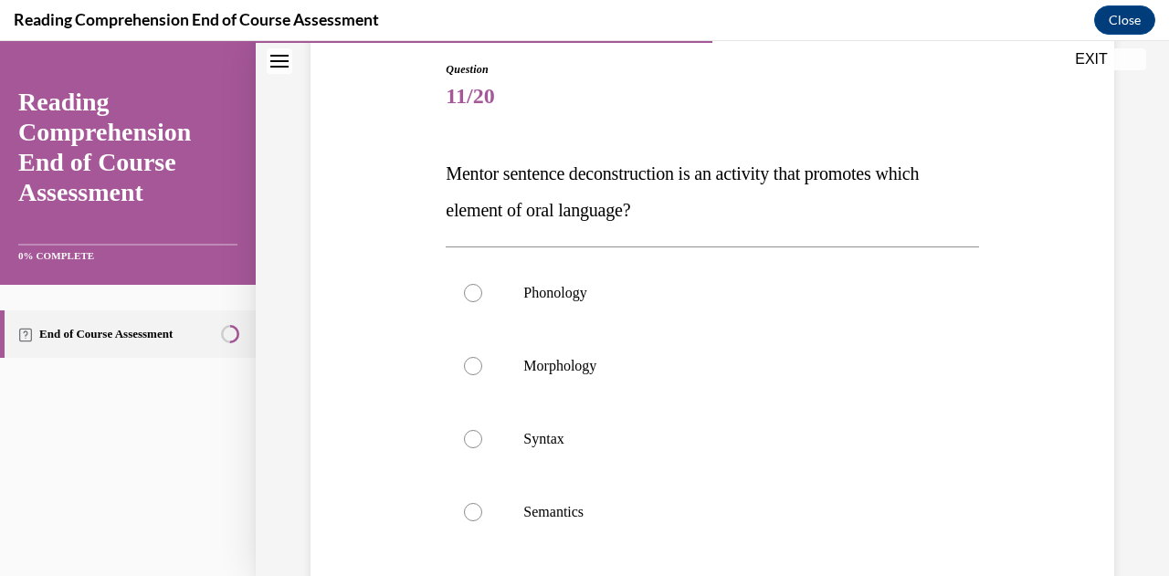
scroll to position [203, 0]
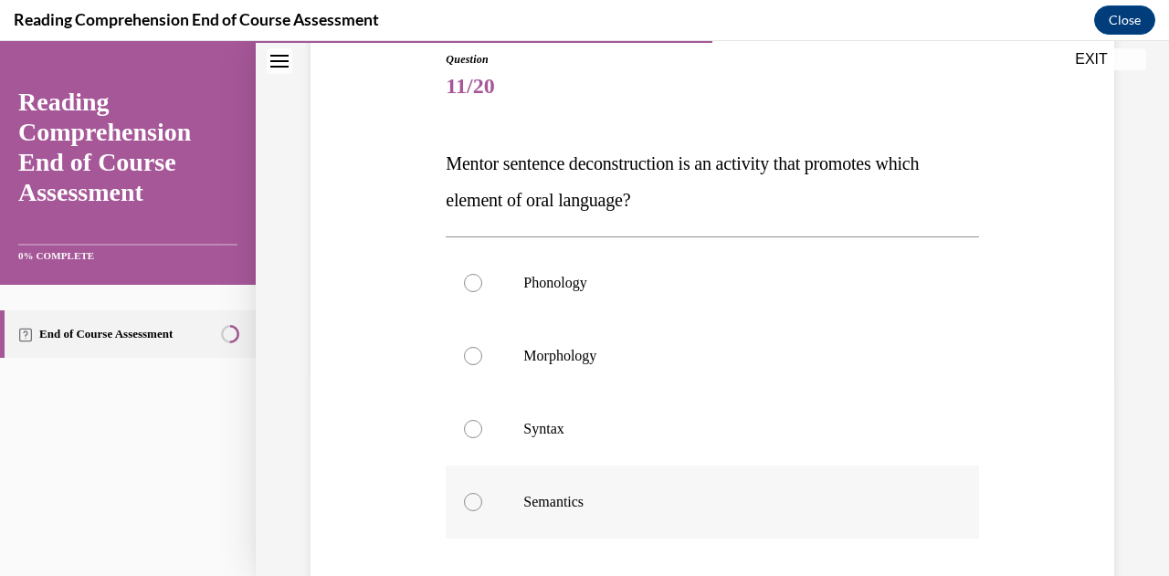
click at [614, 504] on p "Semantics" at bounding box center [727, 502] width 409 height 18
click at [482, 504] on input "Semantics" at bounding box center [473, 502] width 18 height 18
radio input "true"
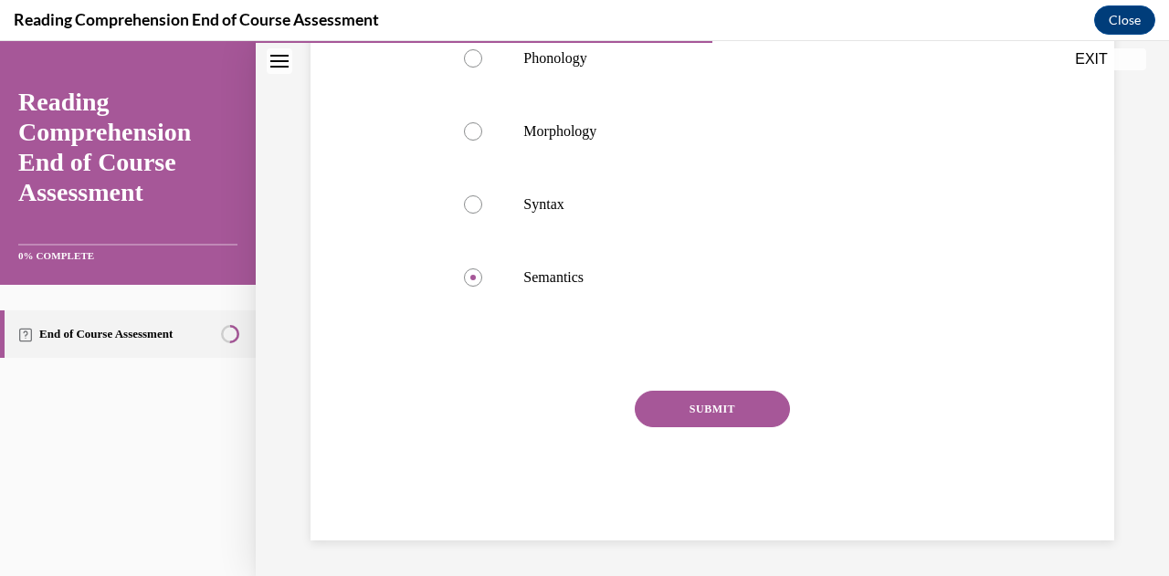
click at [670, 412] on button "SUBMIT" at bounding box center [711, 409] width 155 height 37
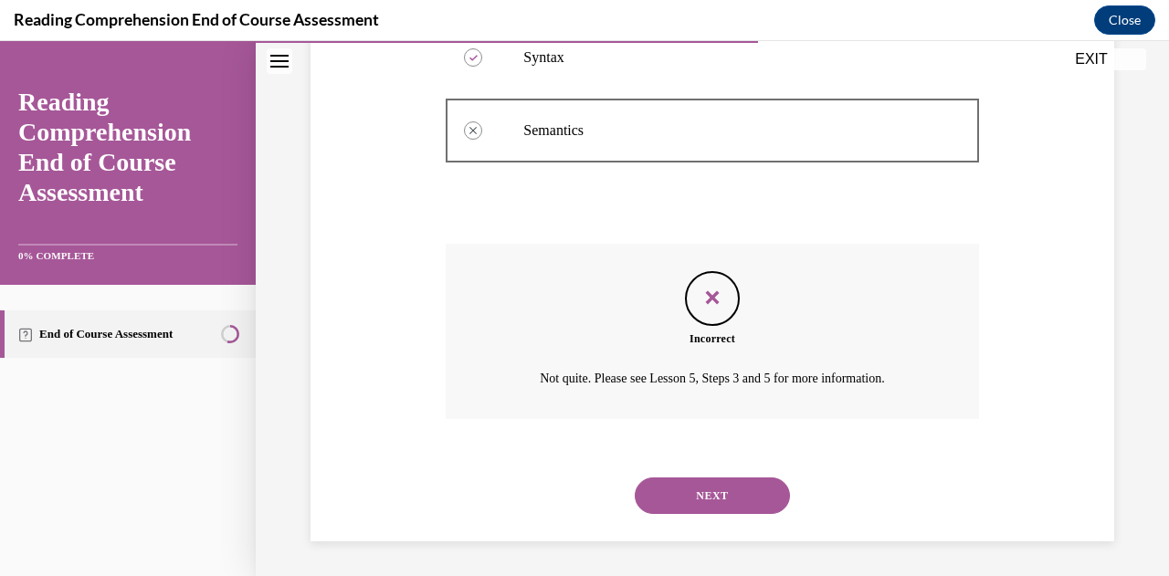
scroll to position [575, 0]
click at [726, 494] on button "NEXT" at bounding box center [711, 495] width 155 height 37
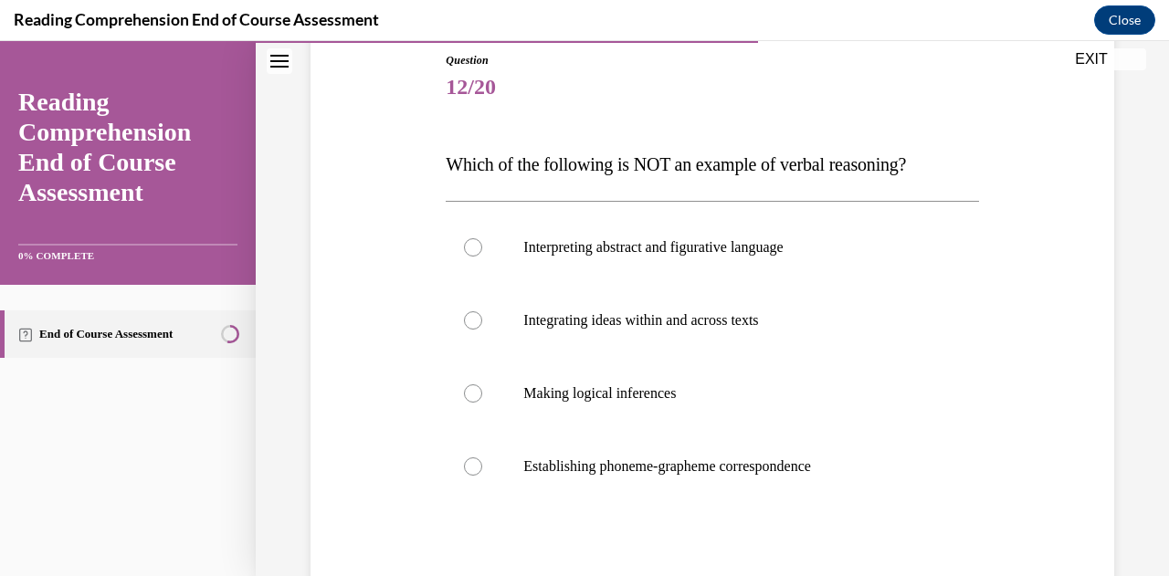
scroll to position [203, 0]
click at [772, 456] on p "Establishing phoneme-grapheme correspondence" at bounding box center [727, 465] width 409 height 18
click at [482, 456] on input "Establishing phoneme-grapheme correspondence" at bounding box center [473, 465] width 18 height 18
radio input "true"
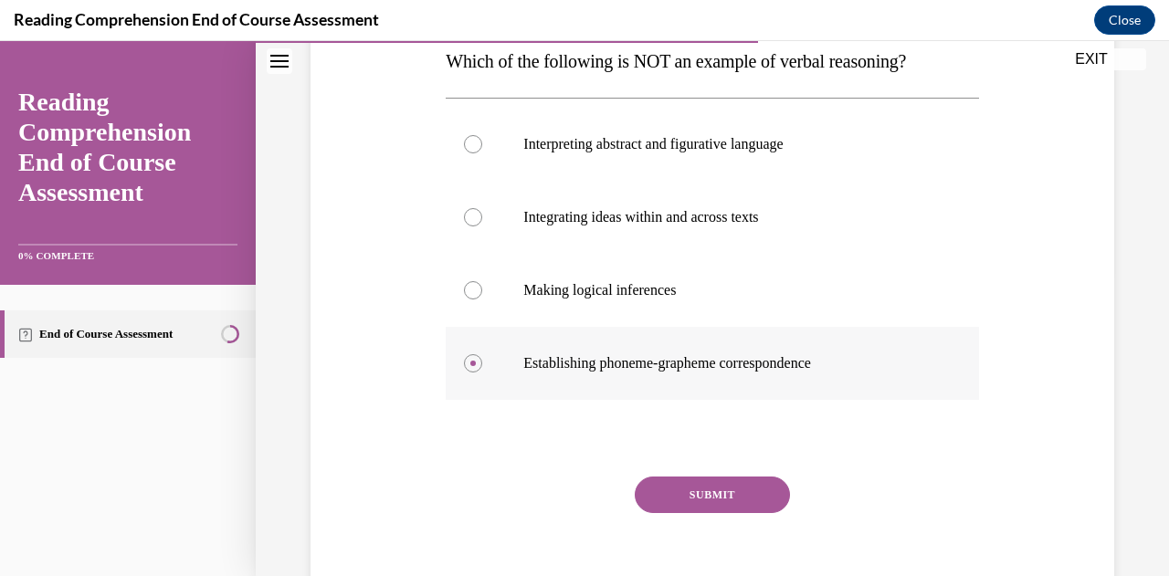
scroll to position [309, 0]
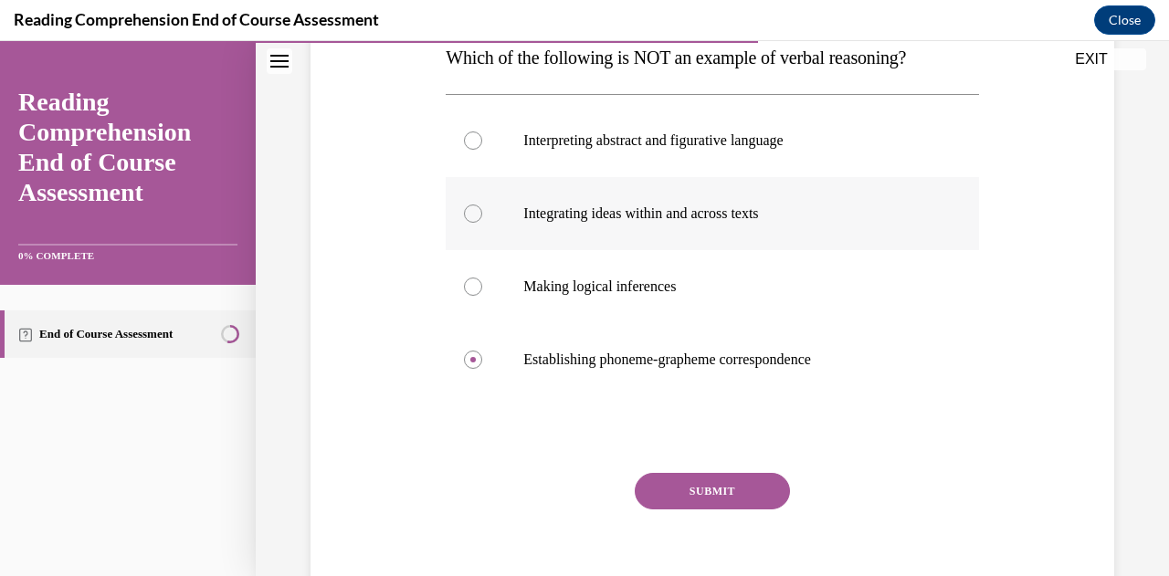
click at [702, 205] on p "Integrating ideas within and across texts" at bounding box center [727, 214] width 409 height 18
click at [482, 205] on input "Integrating ideas within and across texts" at bounding box center [473, 214] width 18 height 18
radio input "true"
click at [709, 488] on button "SUBMIT" at bounding box center [711, 491] width 155 height 37
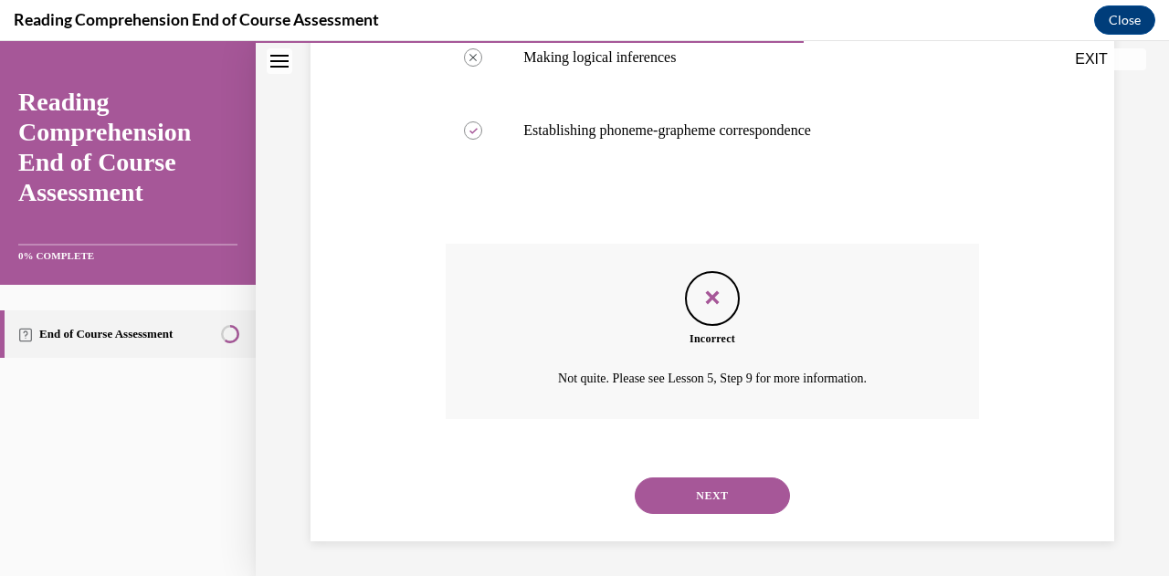
scroll to position [539, 0]
click at [708, 498] on button "NEXT" at bounding box center [711, 495] width 155 height 37
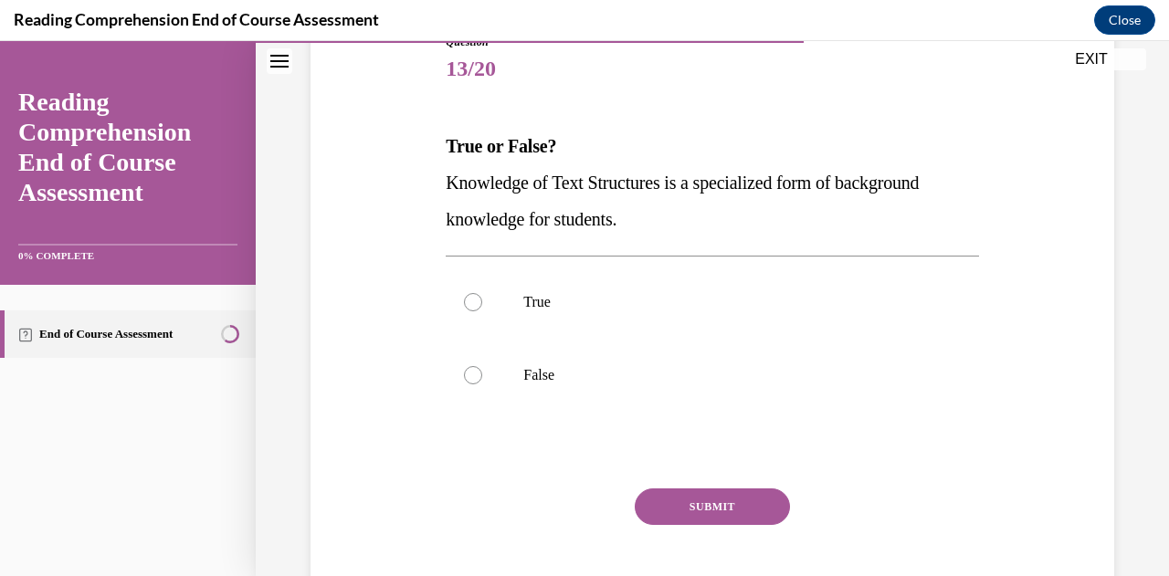
scroll to position [201, 0]
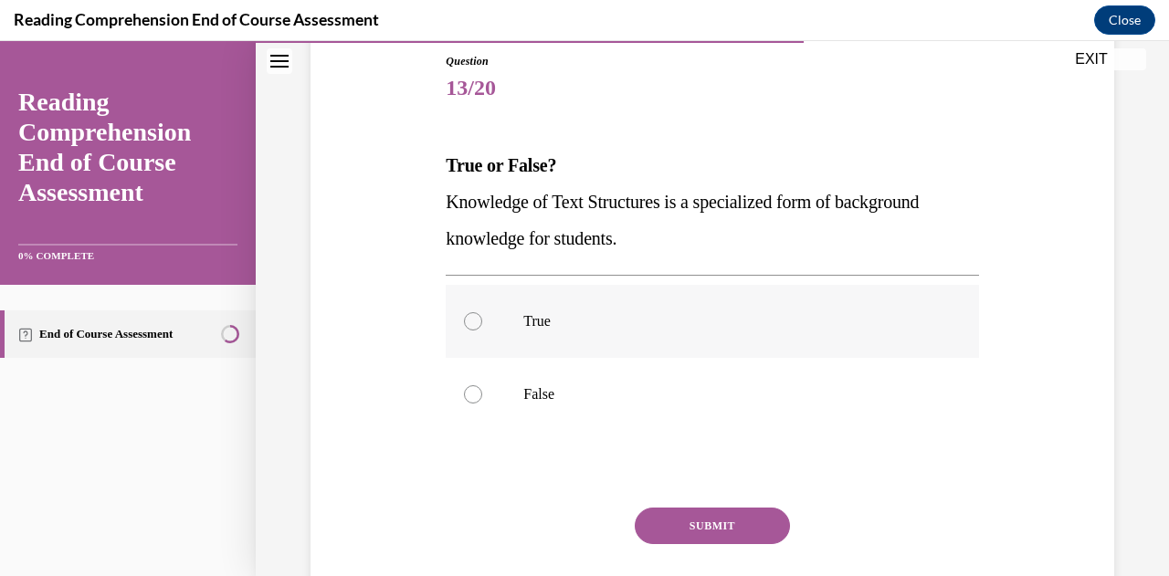
click at [616, 333] on label "True" at bounding box center [712, 321] width 532 height 73
click at [482, 330] on input "True" at bounding box center [473, 321] width 18 height 18
radio input "true"
click at [604, 413] on label "False" at bounding box center [712, 394] width 532 height 73
click at [482, 404] on input "False" at bounding box center [473, 394] width 18 height 18
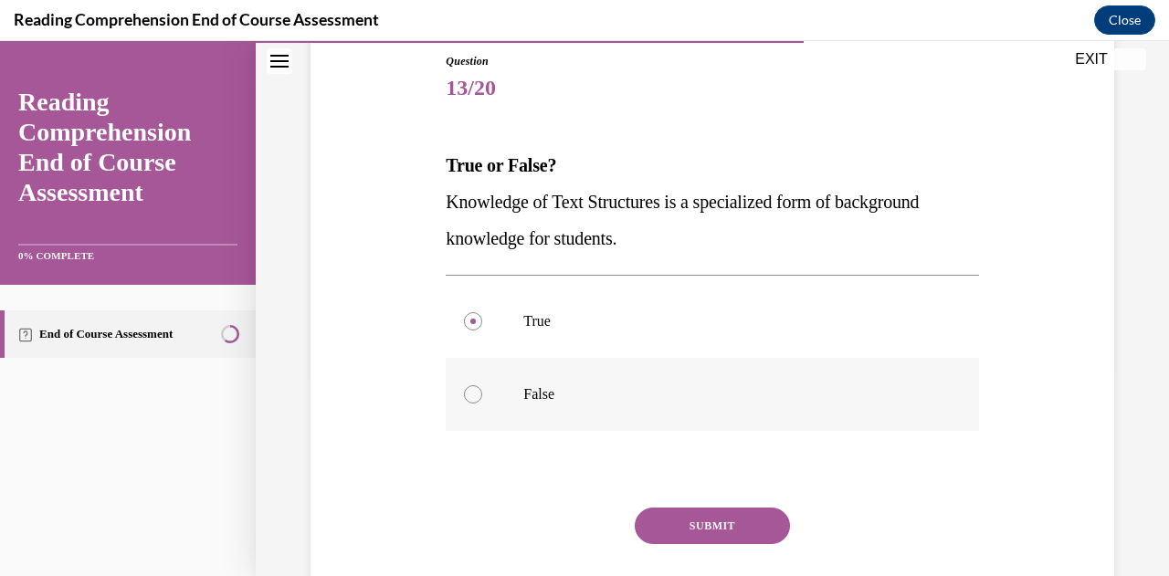
radio input "true"
click at [694, 530] on button "SUBMIT" at bounding box center [711, 526] width 155 height 37
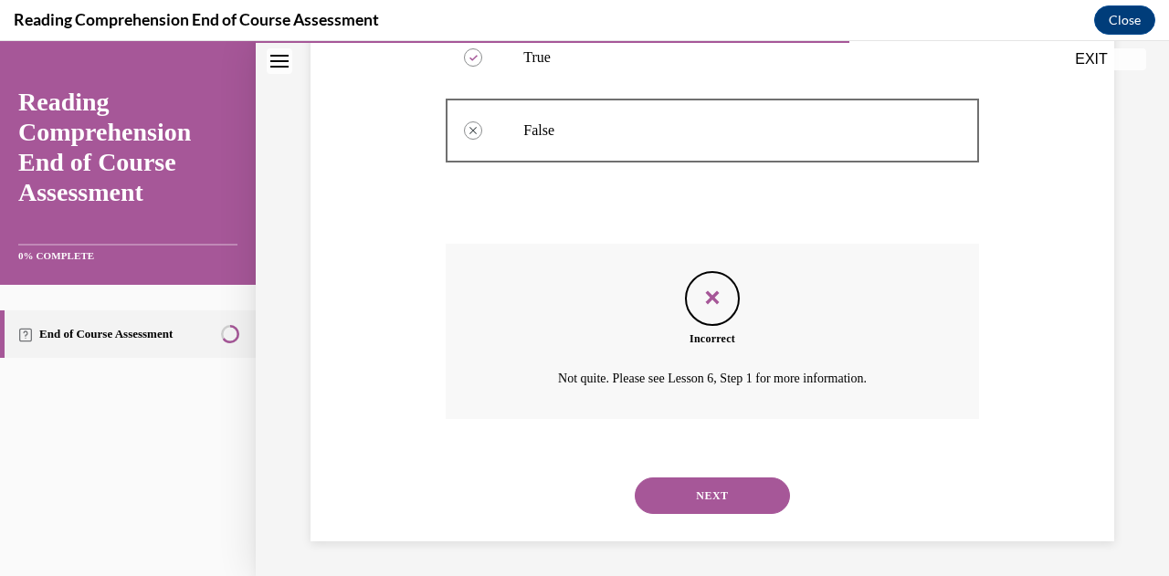
scroll to position [466, 0]
click at [736, 494] on button "NEXT" at bounding box center [711, 495] width 155 height 37
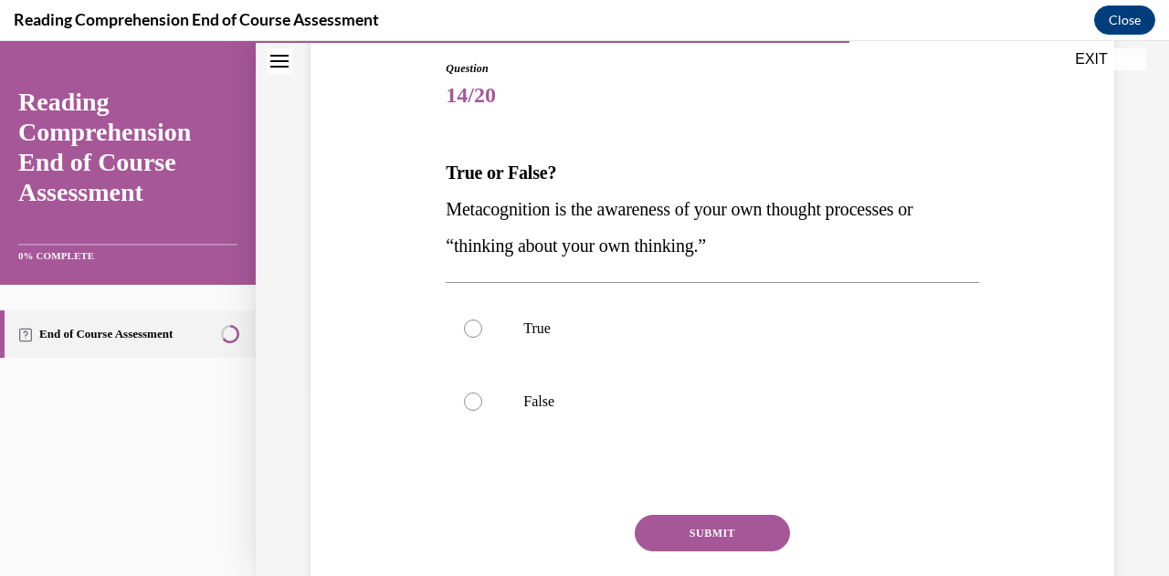
scroll to position [194, 0]
click at [870, 310] on label "True" at bounding box center [712, 327] width 532 height 73
click at [482, 319] on input "True" at bounding box center [473, 328] width 18 height 18
radio input "true"
click at [749, 530] on button "SUBMIT" at bounding box center [711, 532] width 155 height 37
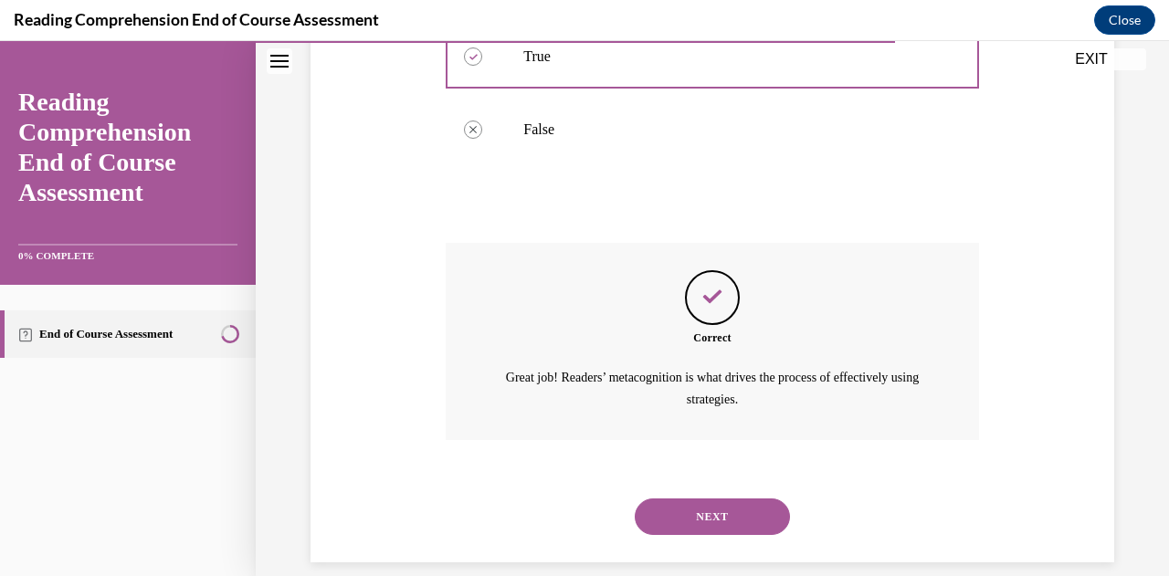
scroll to position [487, 0]
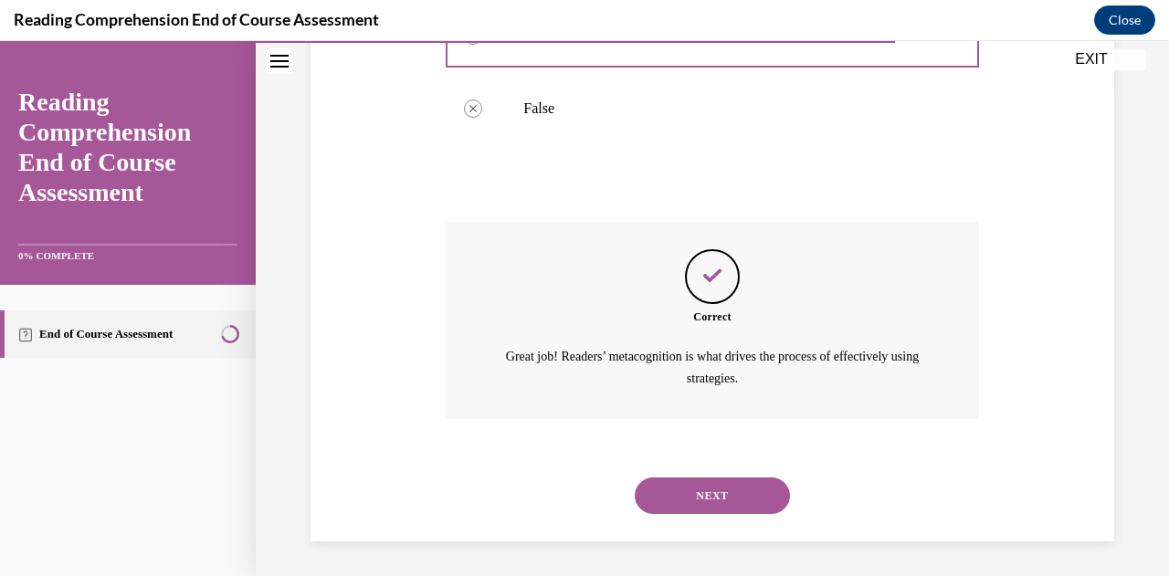
click at [721, 500] on button "NEXT" at bounding box center [711, 495] width 155 height 37
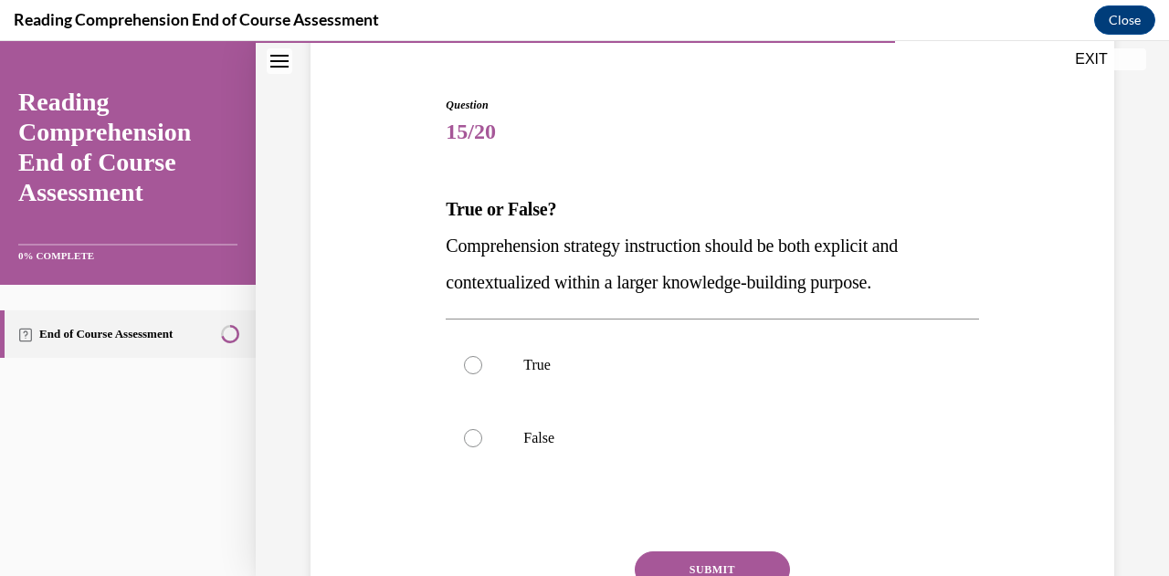
scroll to position [159, 0]
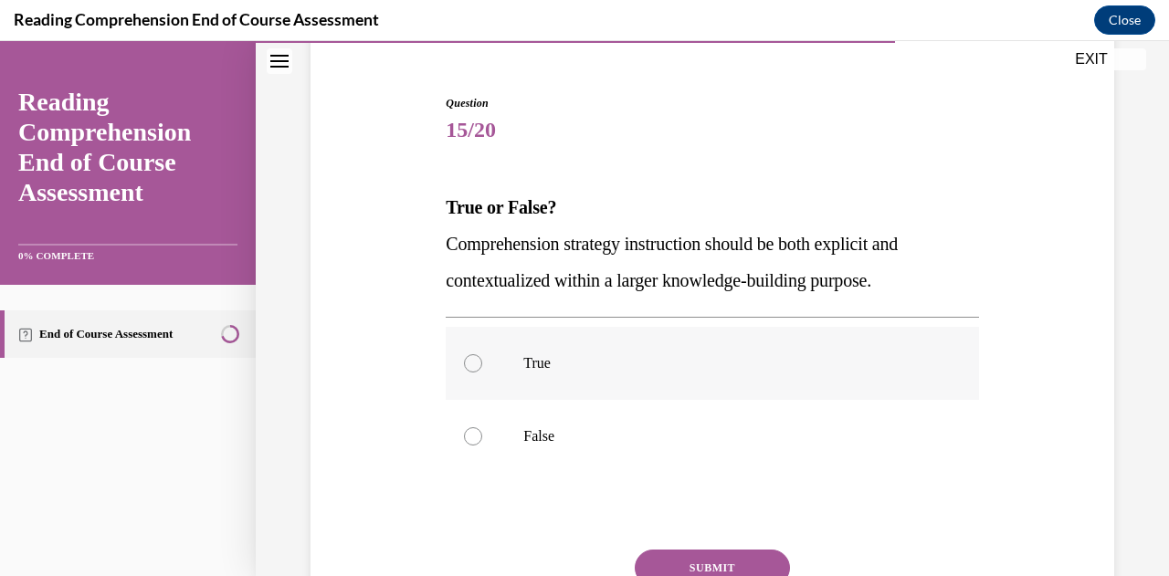
click at [710, 354] on p "True" at bounding box center [727, 363] width 409 height 18
click at [482, 354] on input "True" at bounding box center [473, 363] width 18 height 18
radio input "true"
click at [708, 564] on button "SUBMIT" at bounding box center [711, 568] width 155 height 37
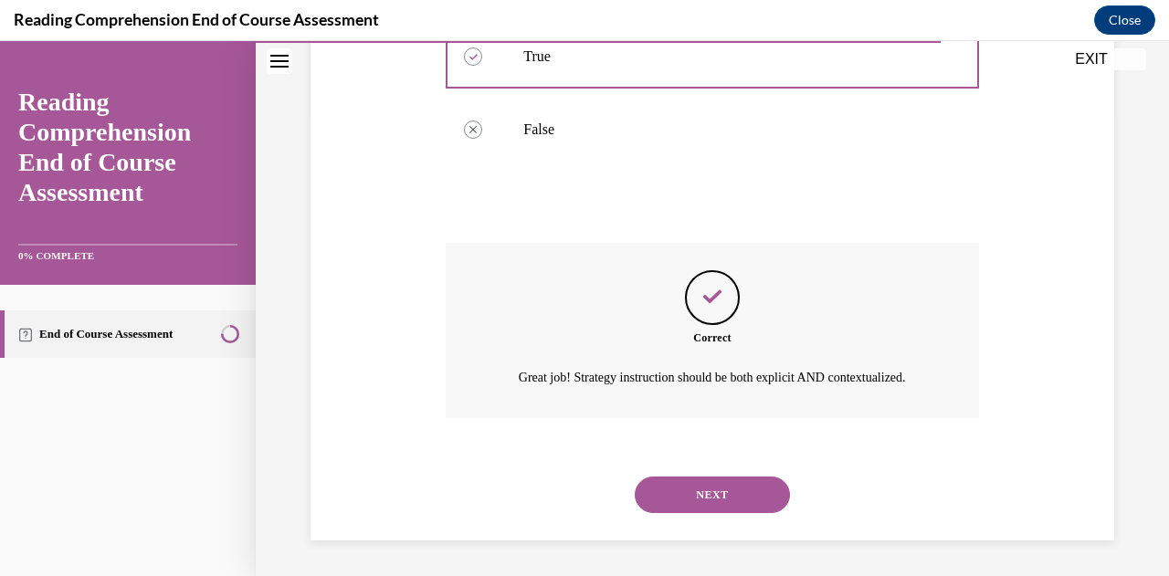
scroll to position [487, 0]
click at [697, 502] on button "NEXT" at bounding box center [711, 494] width 155 height 37
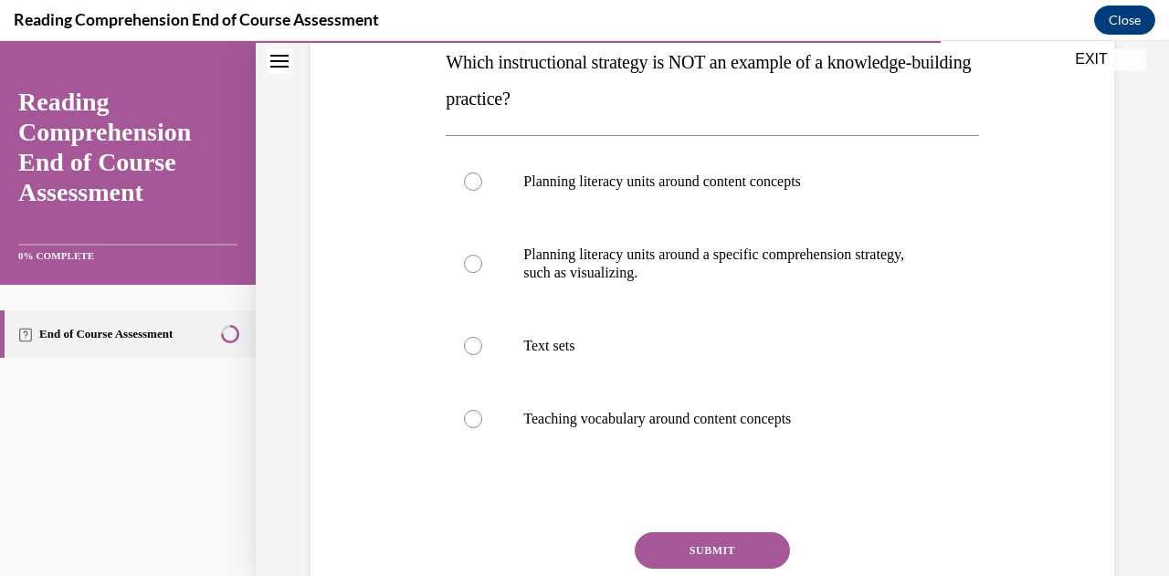
scroll to position [307, 0]
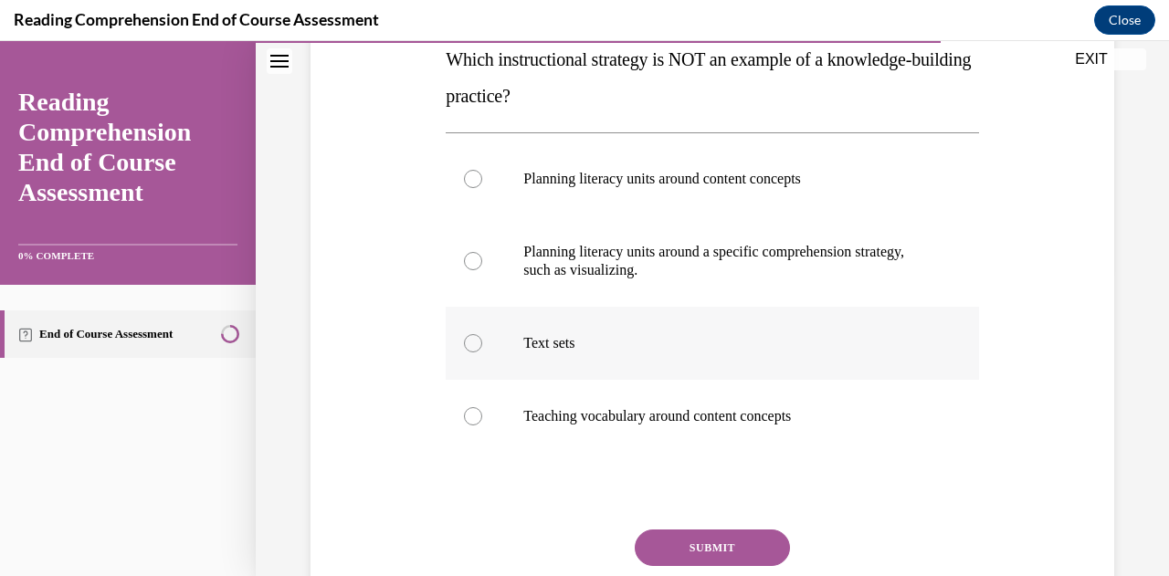
click at [770, 358] on label "Text sets" at bounding box center [712, 343] width 532 height 73
click at [482, 352] on input "Text sets" at bounding box center [473, 343] width 18 height 18
radio input "true"
click at [736, 545] on button "SUBMIT" at bounding box center [711, 548] width 155 height 37
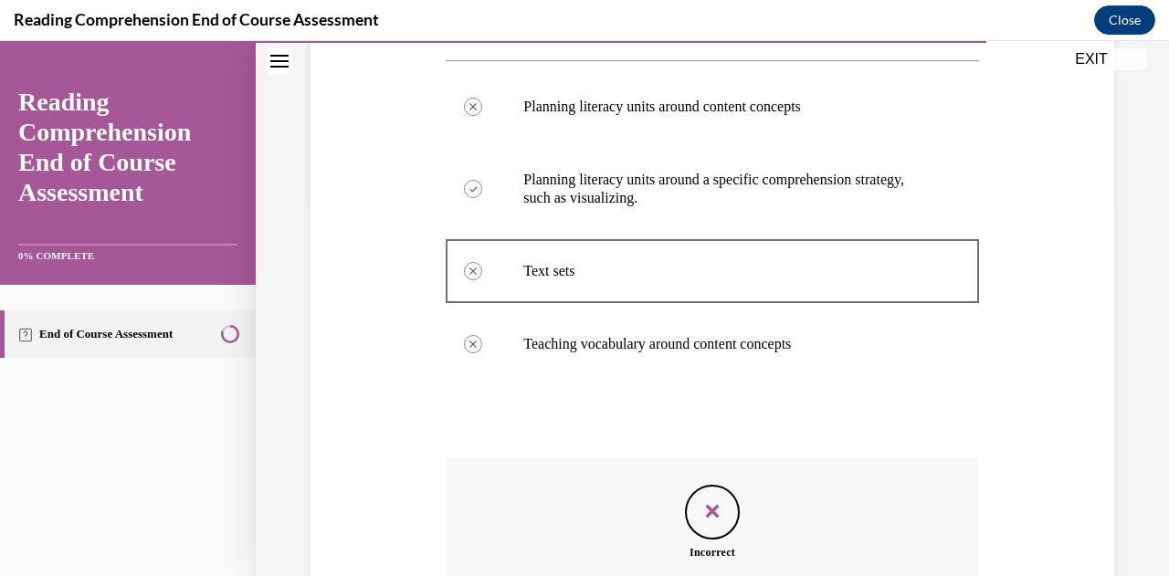
scroll to position [593, 0]
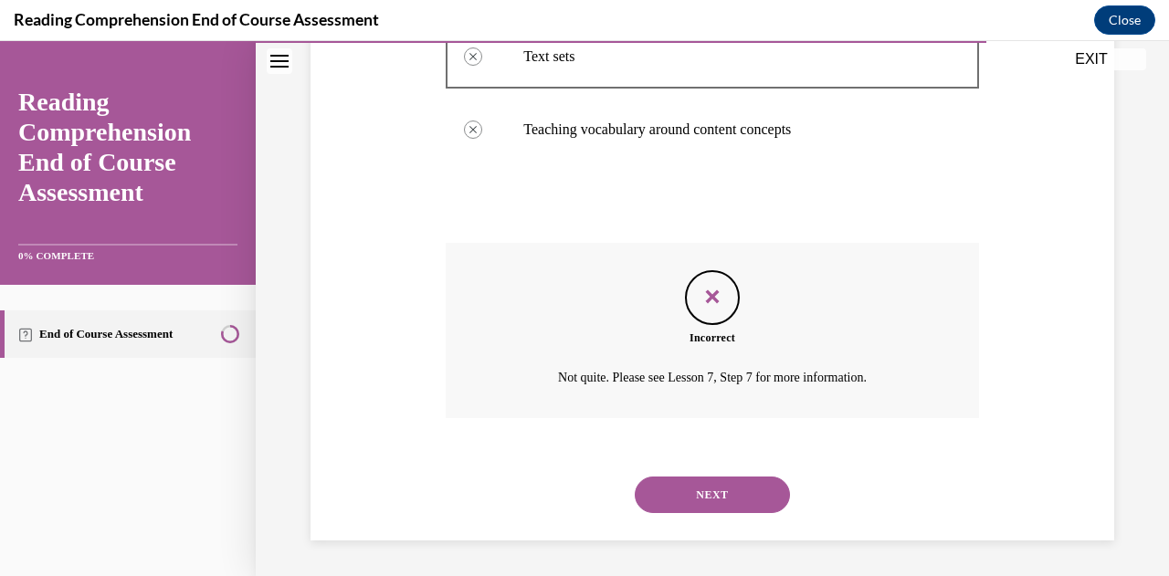
click at [729, 495] on button "NEXT" at bounding box center [711, 495] width 155 height 37
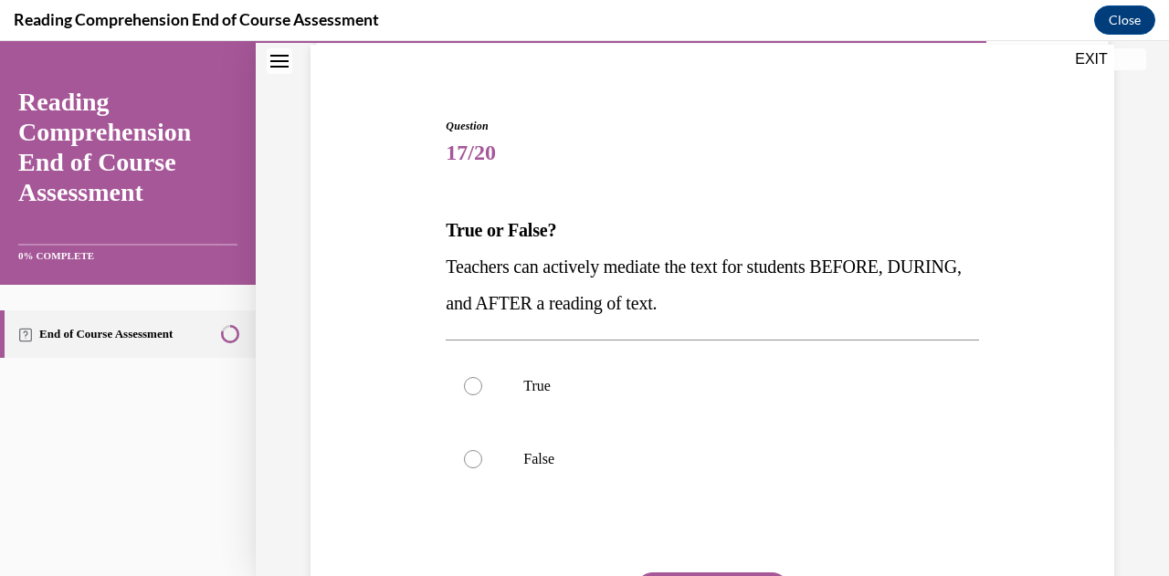
scroll to position [137, 0]
click at [764, 361] on label "True" at bounding box center [712, 385] width 532 height 73
click at [482, 376] on input "True" at bounding box center [473, 385] width 18 height 18
radio input "true"
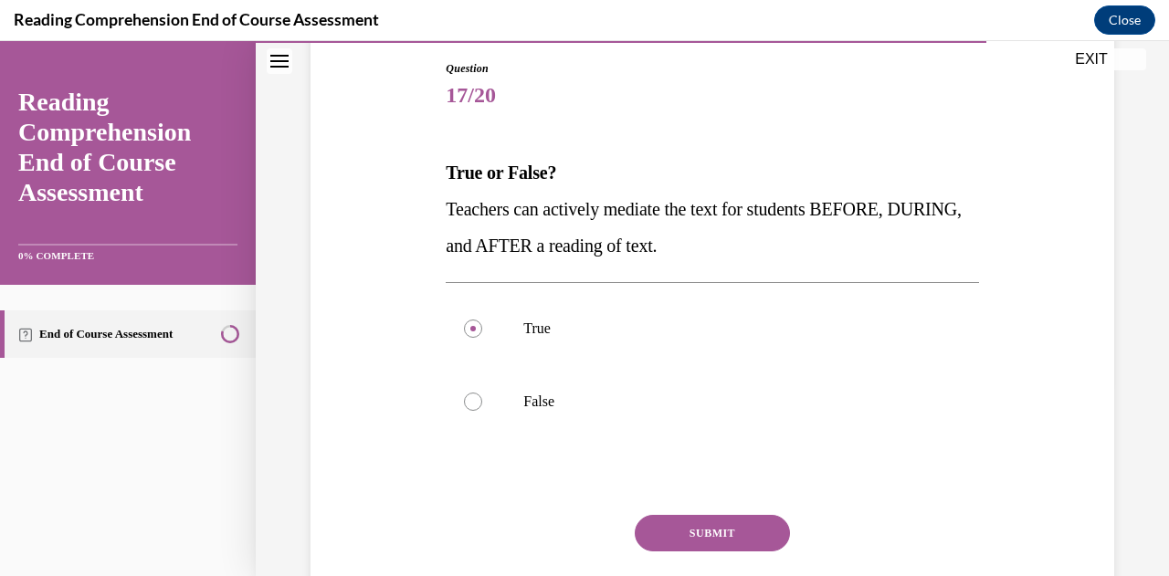
click at [666, 531] on button "SUBMIT" at bounding box center [711, 533] width 155 height 37
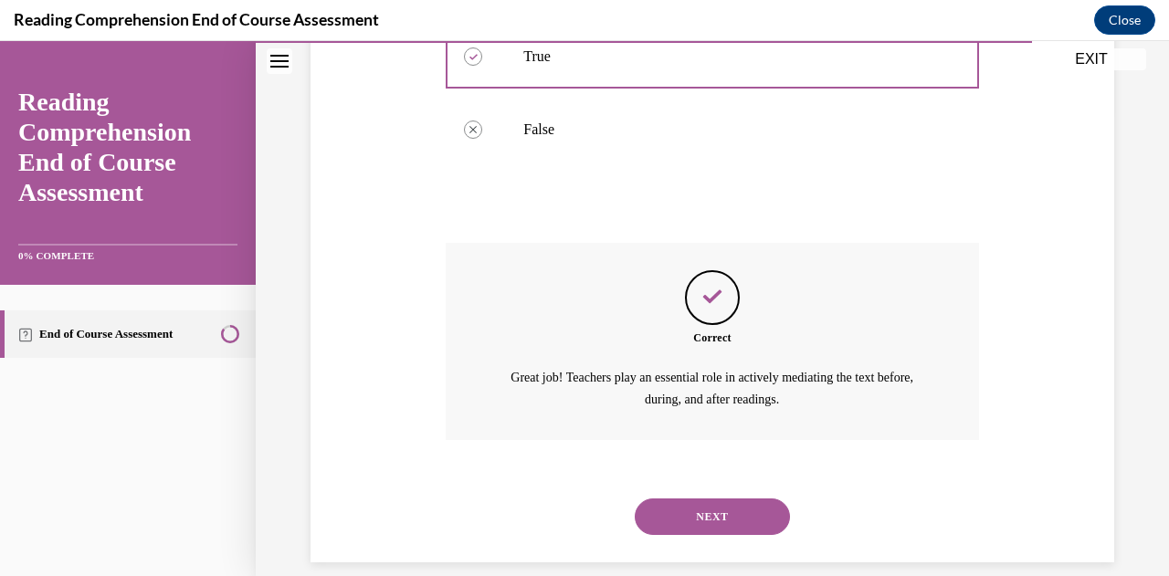
scroll to position [487, 0]
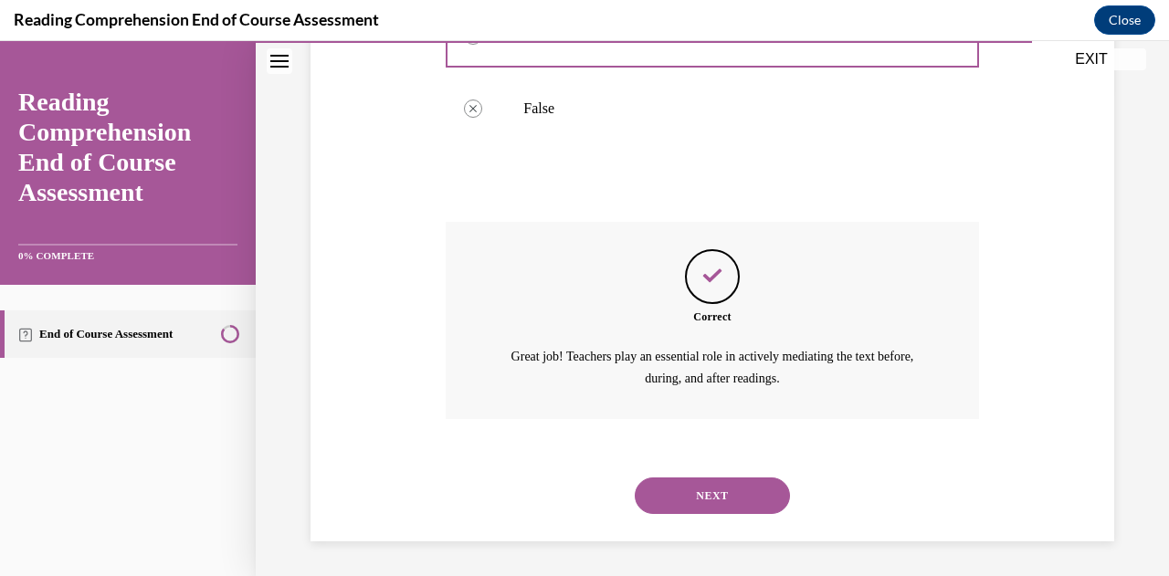
click at [704, 500] on button "NEXT" at bounding box center [711, 495] width 155 height 37
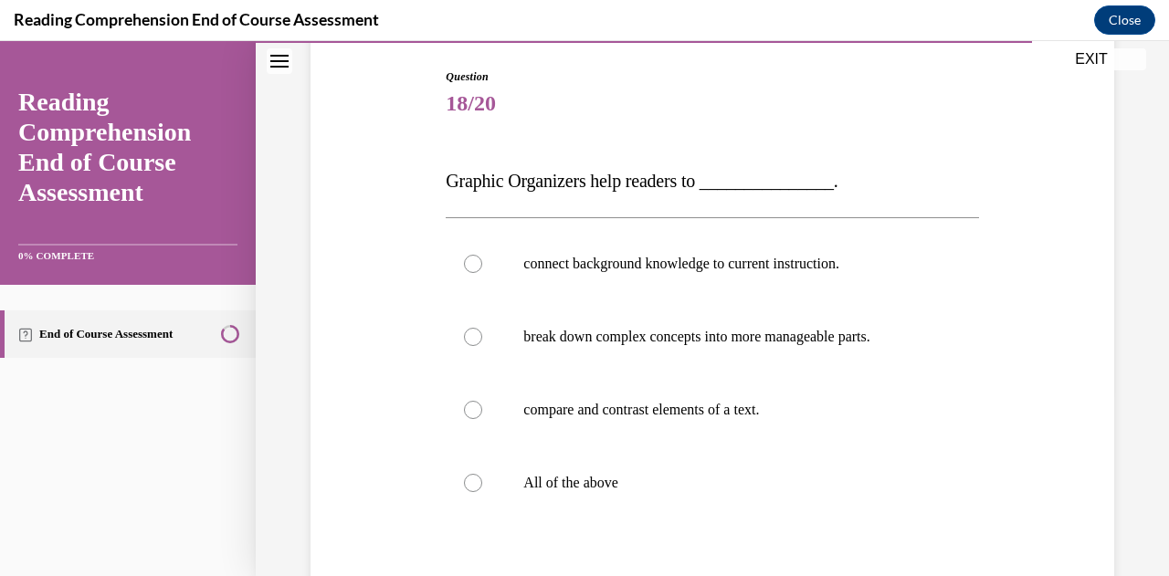
scroll to position [190, 0]
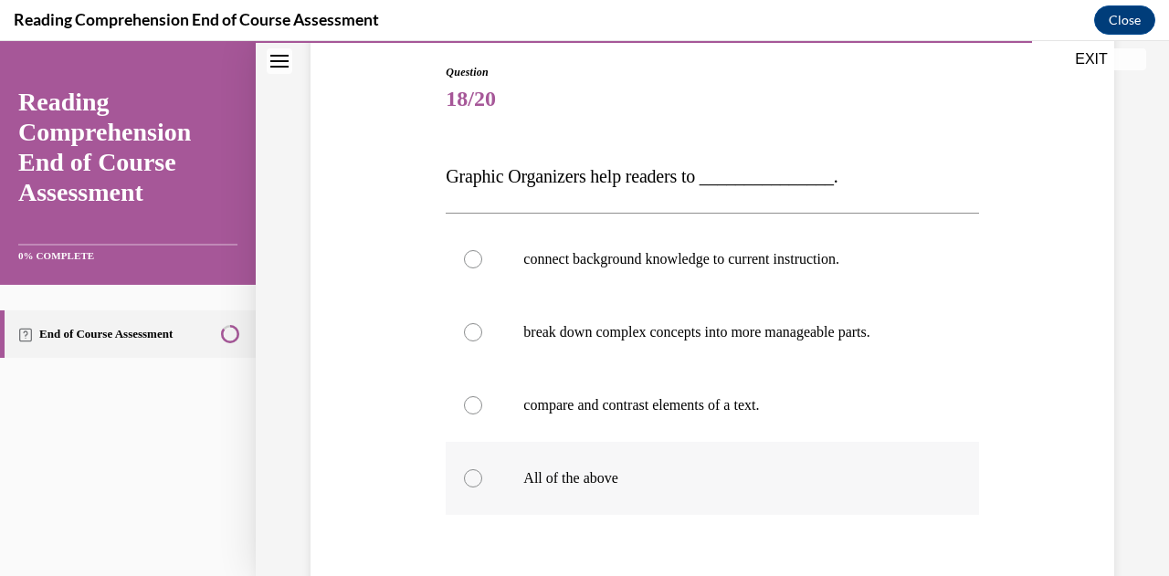
click at [648, 498] on label "All of the above" at bounding box center [712, 478] width 532 height 73
click at [482, 488] on input "All of the above" at bounding box center [473, 478] width 18 height 18
radio input "true"
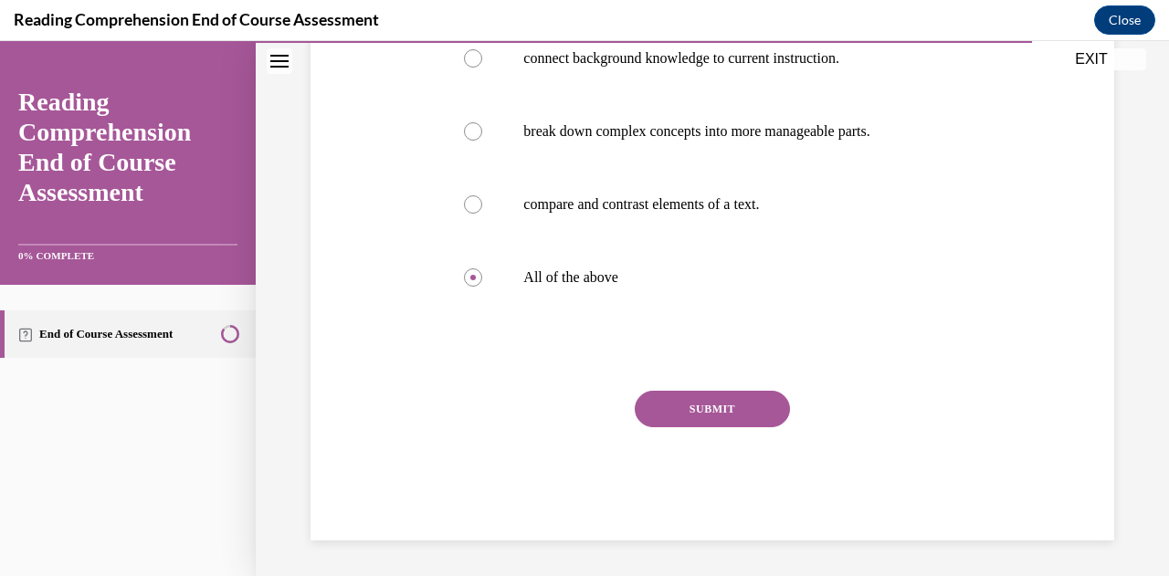
click at [732, 403] on button "SUBMIT" at bounding box center [711, 409] width 155 height 37
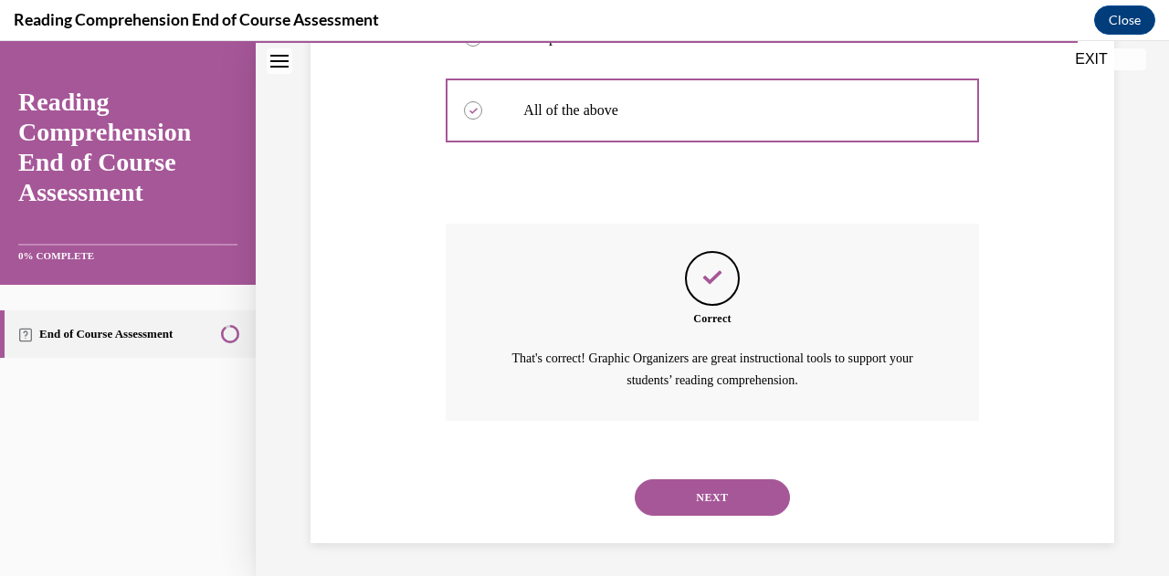
scroll to position [560, 0]
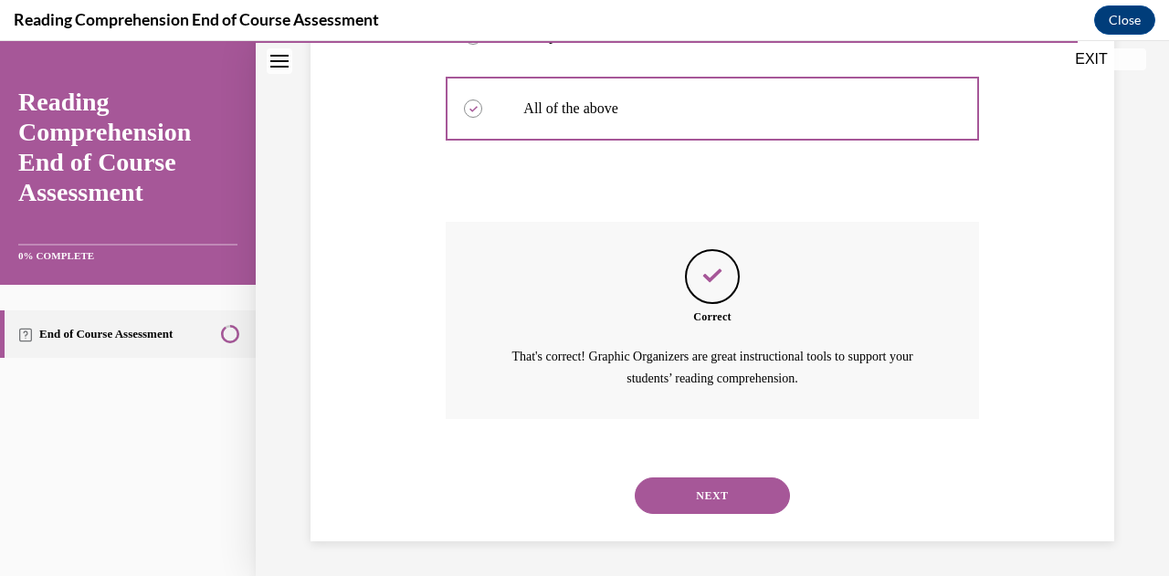
click at [711, 501] on button "NEXT" at bounding box center [711, 495] width 155 height 37
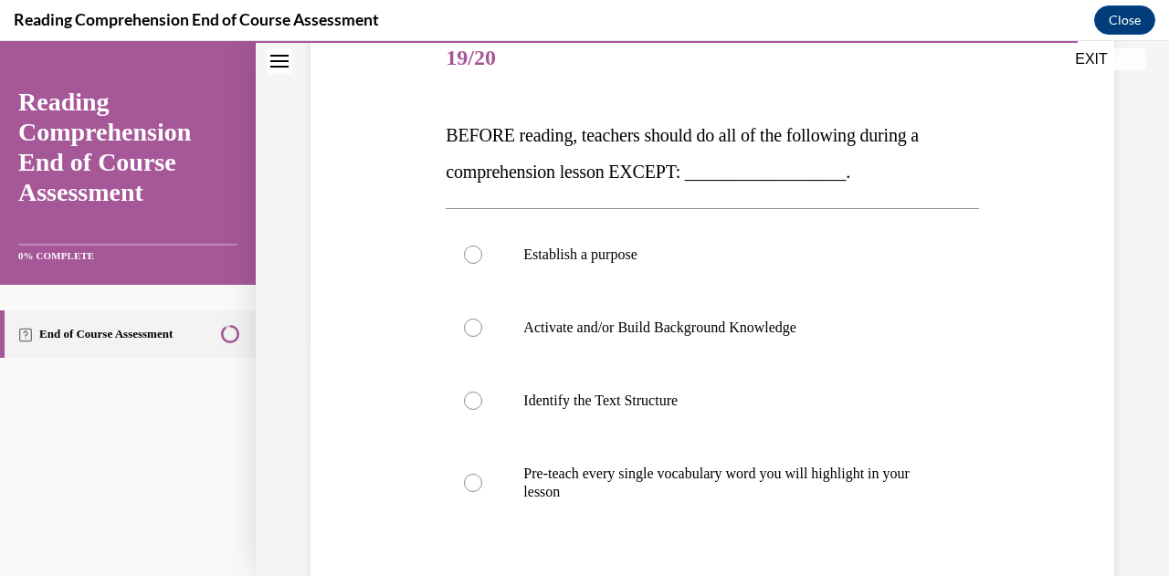
scroll to position [236, 0]
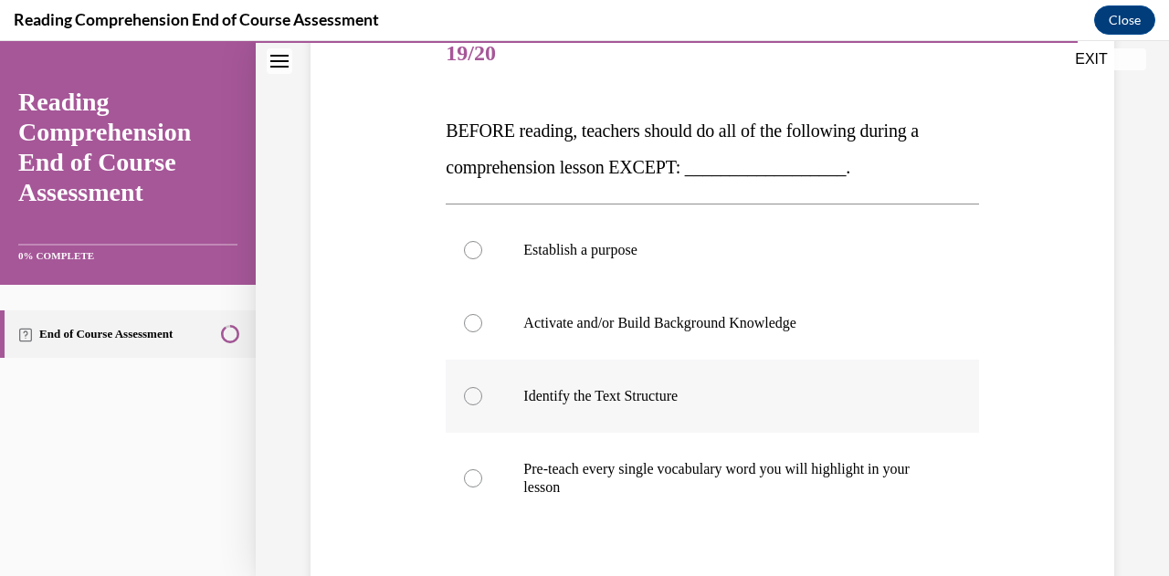
click at [823, 401] on p "Identify the Text Structure" at bounding box center [727, 396] width 409 height 18
click at [482, 401] on input "Identify the Text Structure" at bounding box center [473, 396] width 18 height 18
radio input "true"
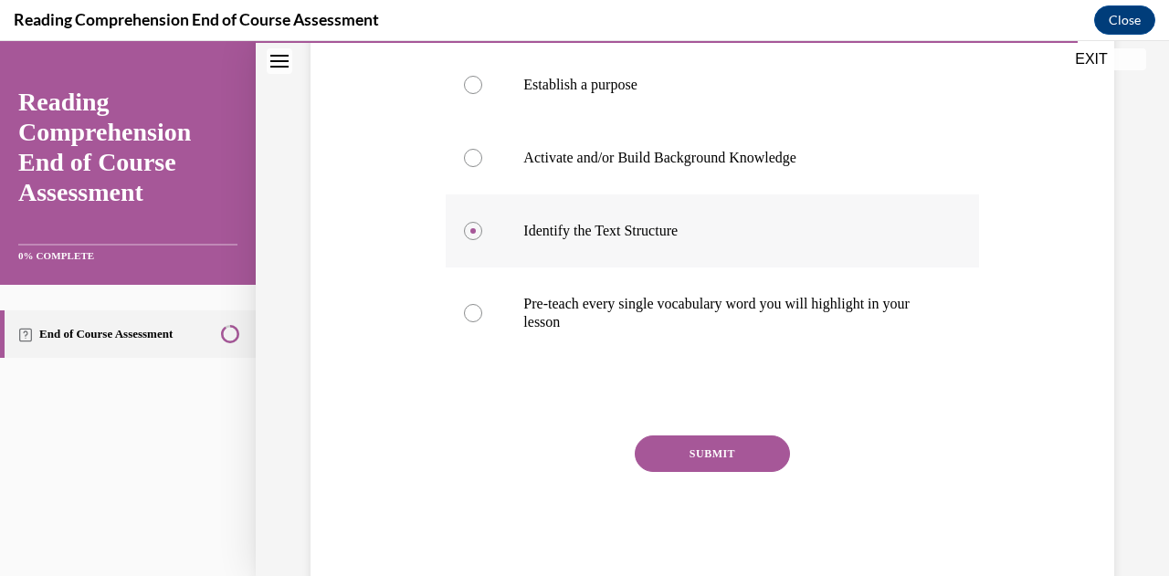
scroll to position [446, 0]
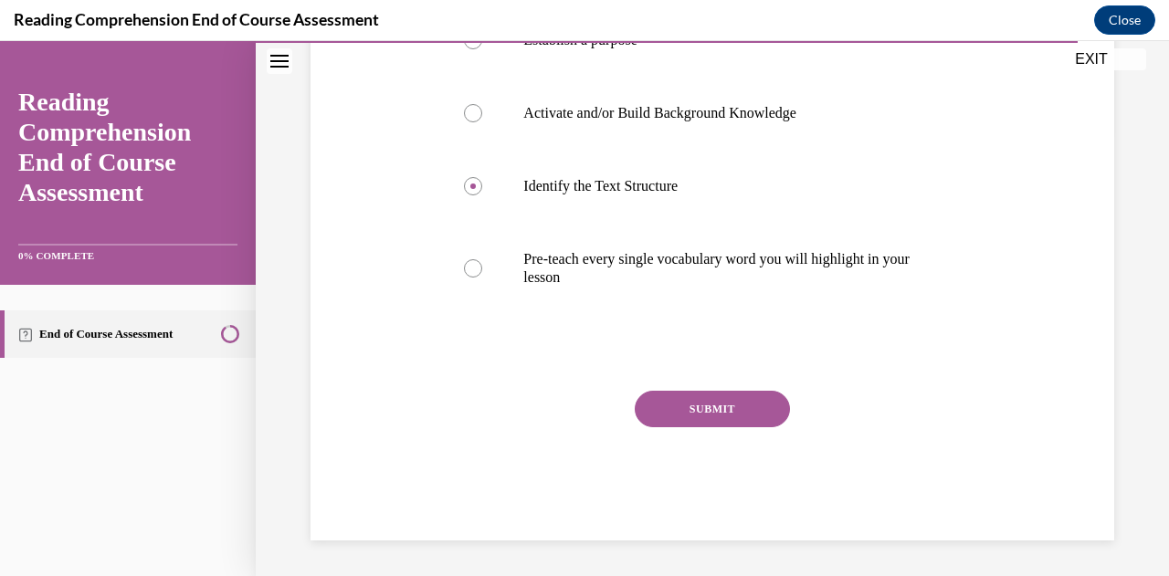
click at [736, 416] on button "SUBMIT" at bounding box center [711, 409] width 155 height 37
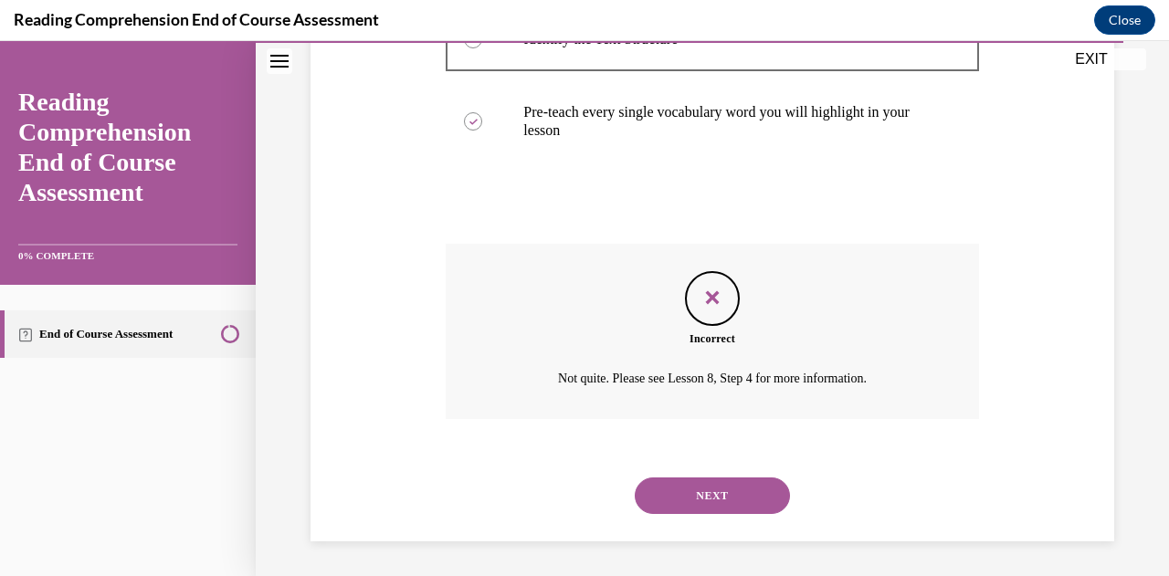
scroll to position [593, 0]
click at [718, 491] on button "NEXT" at bounding box center [711, 495] width 155 height 37
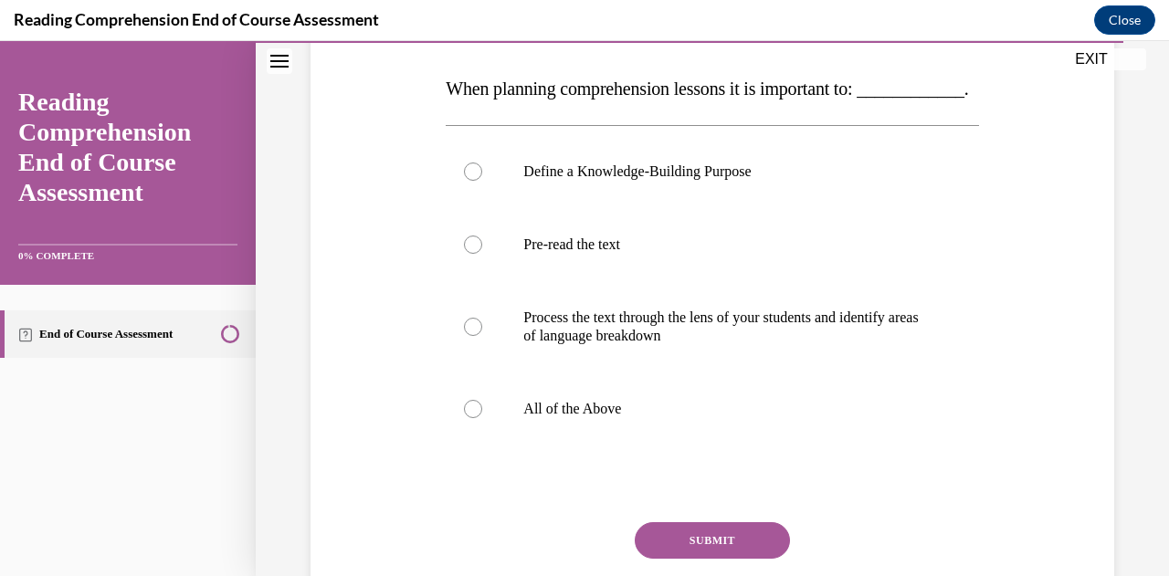
scroll to position [278, 0]
click at [542, 417] on p "All of the Above" at bounding box center [727, 408] width 409 height 18
click at [482, 417] on input "All of the Above" at bounding box center [473, 408] width 18 height 18
radio input "true"
click at [690, 558] on button "SUBMIT" at bounding box center [711, 539] width 155 height 37
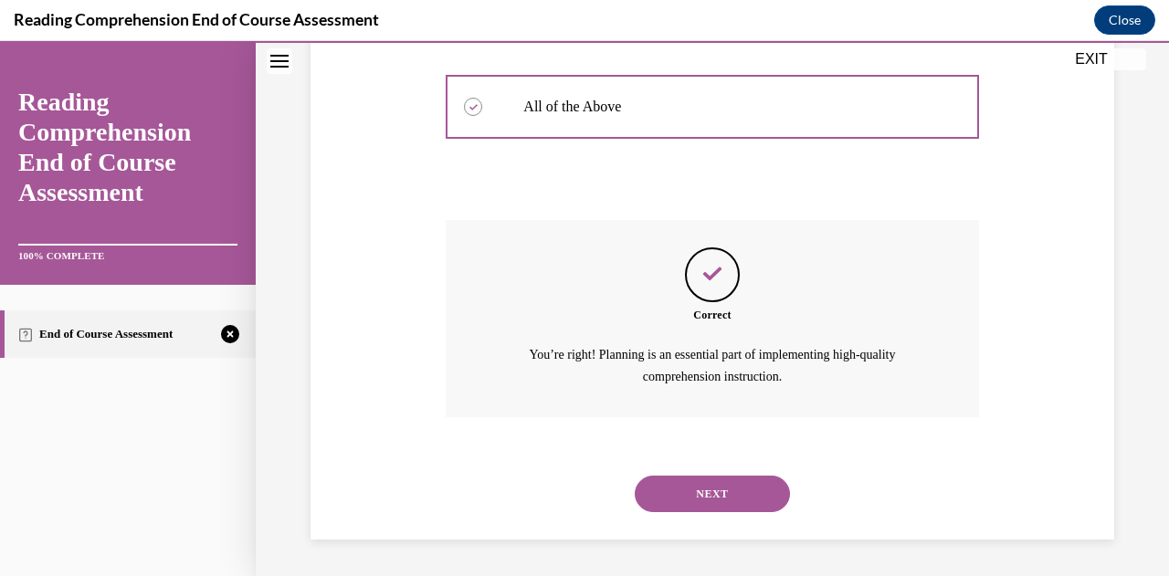
scroll to position [614, 0]
click at [726, 493] on button "NEXT" at bounding box center [711, 494] width 155 height 37
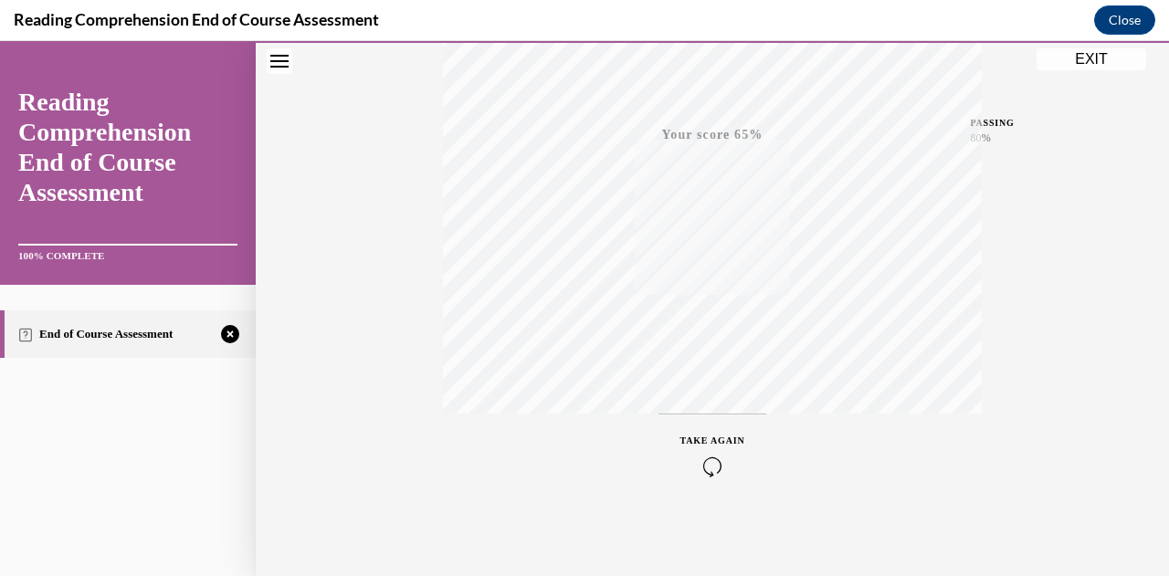
scroll to position [400, 0]
click at [710, 460] on icon "button" at bounding box center [712, 466] width 65 height 20
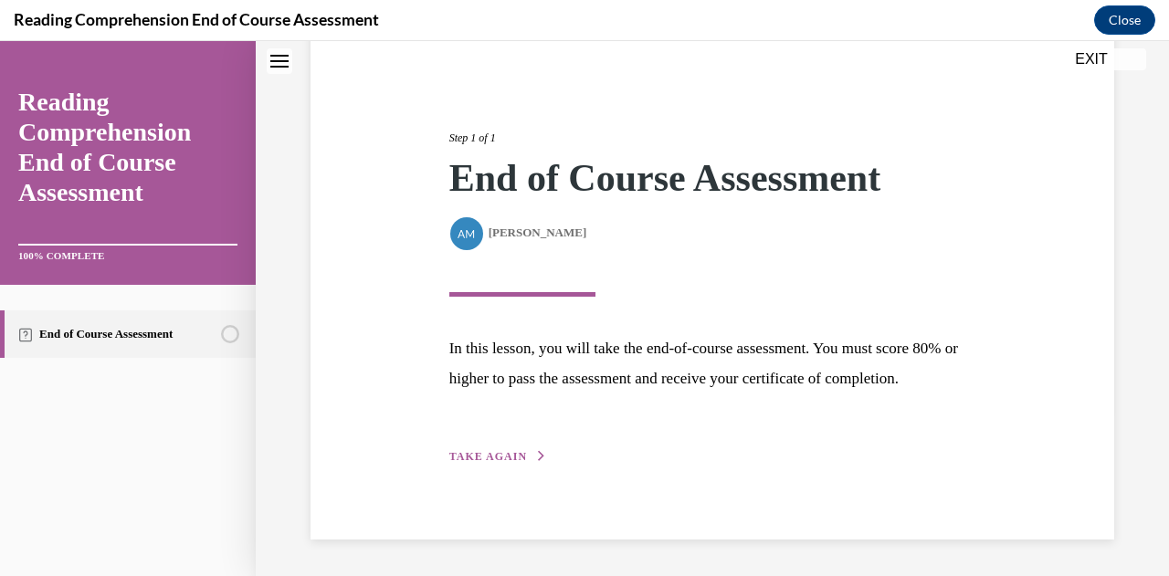
scroll to position [194, 0]
click at [522, 456] on button "TAKE AGAIN" at bounding box center [498, 456] width 98 height 16
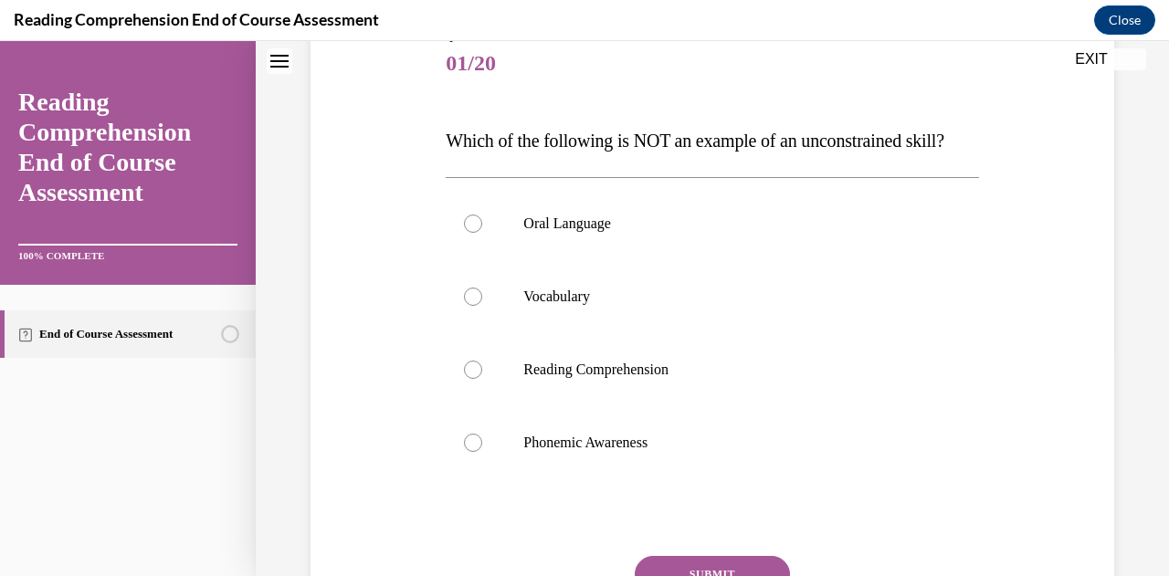
scroll to position [227, 0]
click at [670, 377] on p "Reading Comprehension" at bounding box center [727, 368] width 409 height 18
click at [482, 377] on input "Reading Comprehension" at bounding box center [473, 368] width 18 height 18
radio input "true"
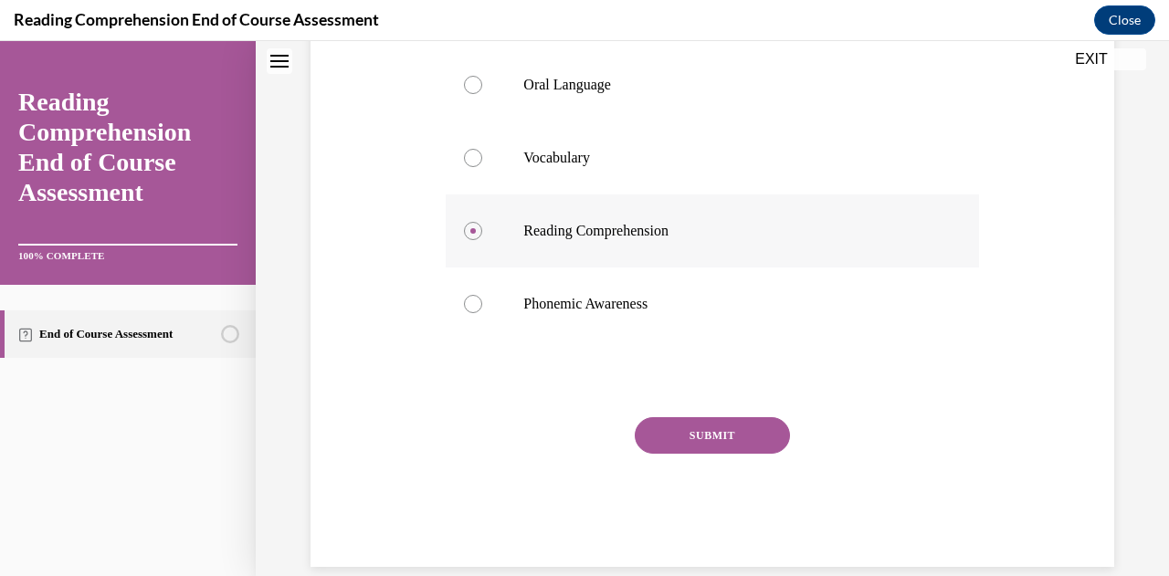
scroll to position [366, 0]
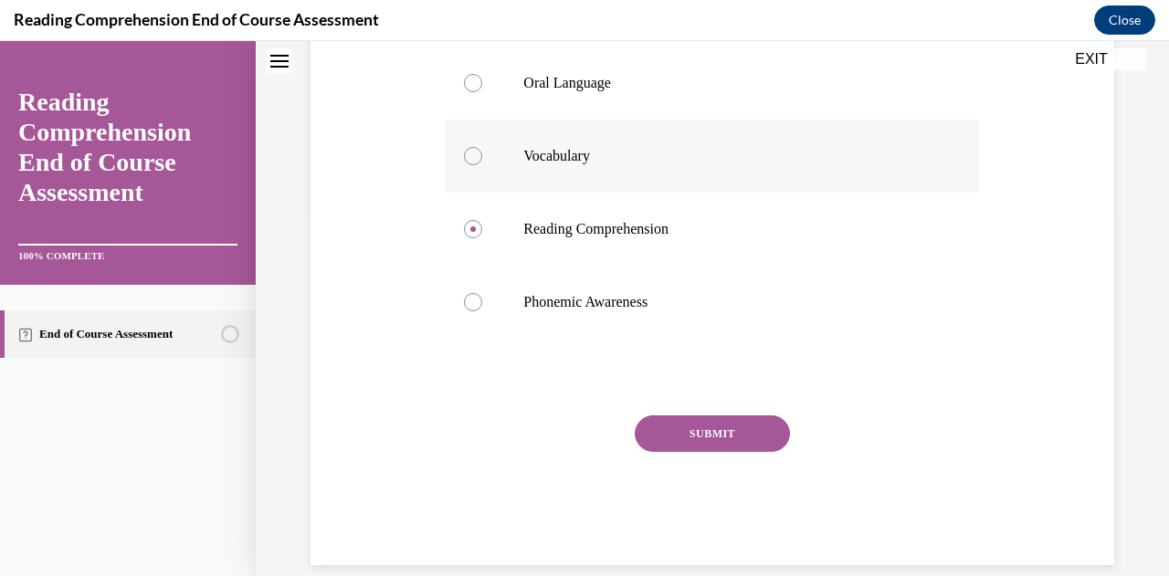
click at [546, 193] on label "Vocabulary" at bounding box center [712, 156] width 532 height 73
click at [482, 165] on input "Vocabulary" at bounding box center [473, 156] width 18 height 18
radio input "true"
click at [677, 452] on button "SUBMIT" at bounding box center [711, 433] width 155 height 37
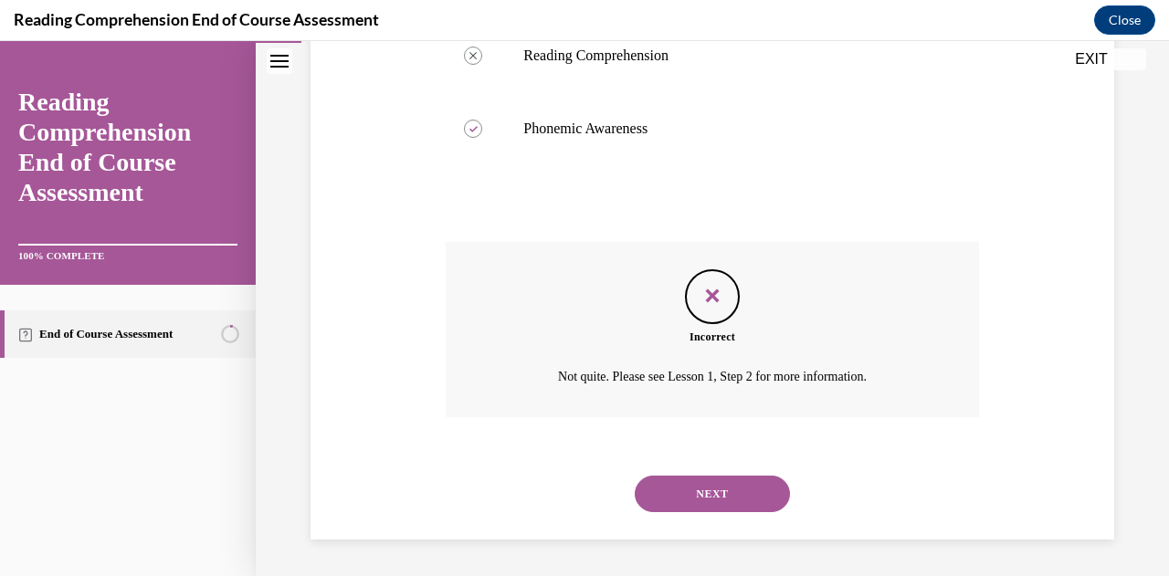
scroll to position [575, 0]
click at [669, 501] on button "NEXT" at bounding box center [711, 494] width 155 height 37
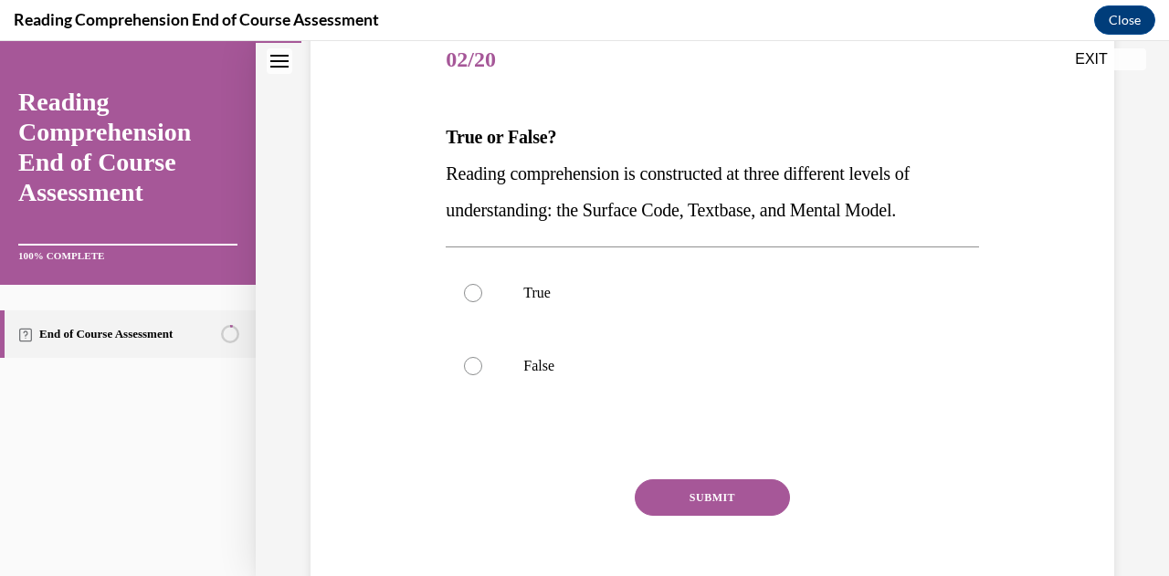
scroll to position [246, 0]
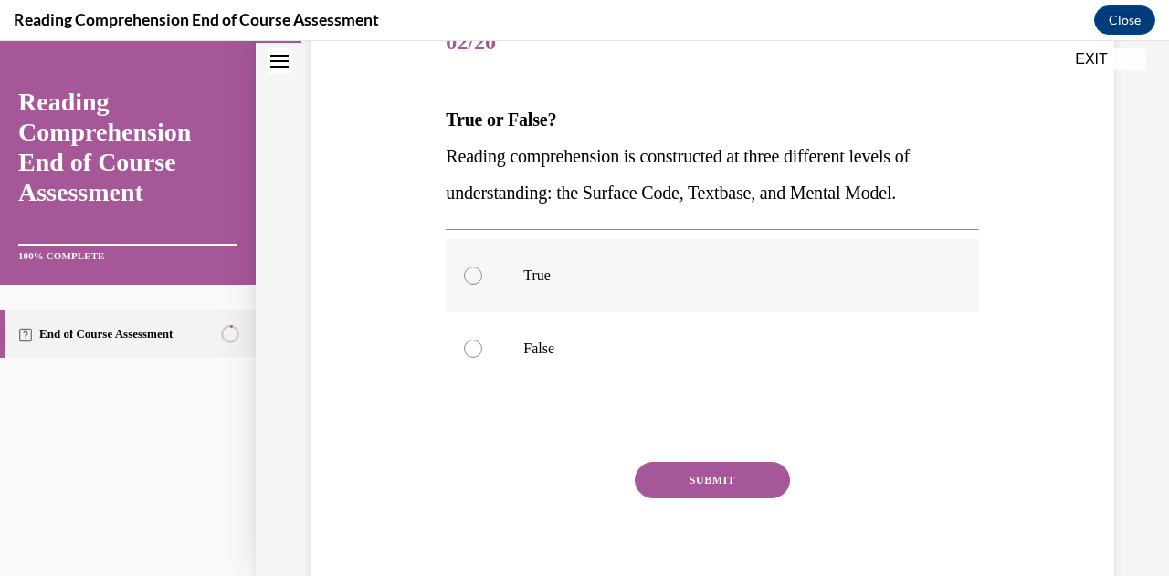
click at [675, 278] on p "True" at bounding box center [727, 276] width 409 height 18
click at [482, 278] on input "True" at bounding box center [473, 276] width 18 height 18
radio input "true"
click at [700, 483] on button "SUBMIT" at bounding box center [711, 480] width 155 height 37
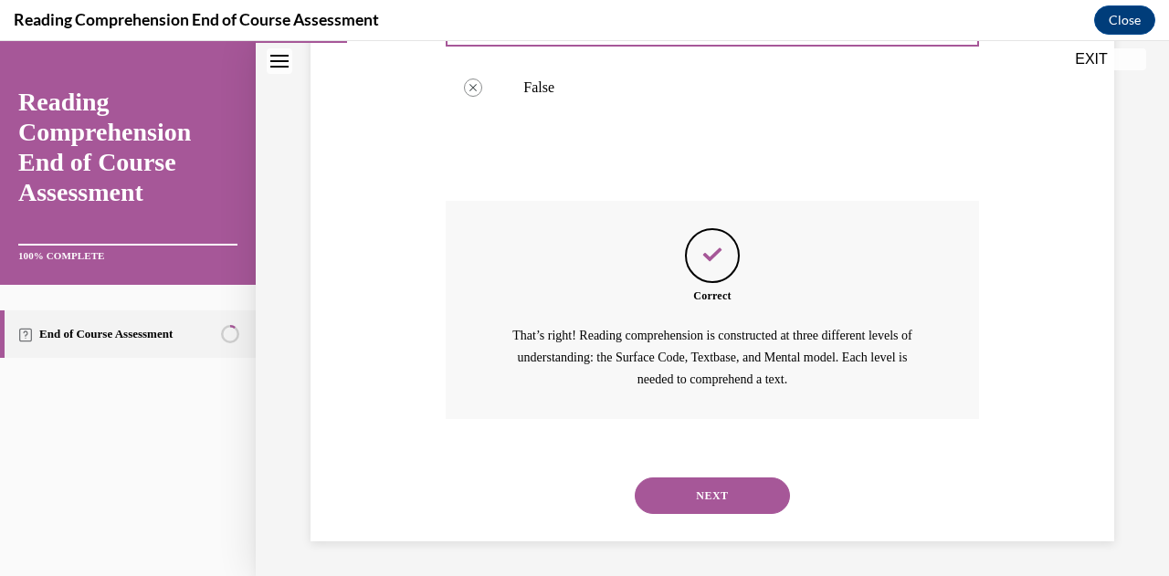
scroll to position [509, 0]
click at [700, 489] on button "NEXT" at bounding box center [711, 495] width 155 height 37
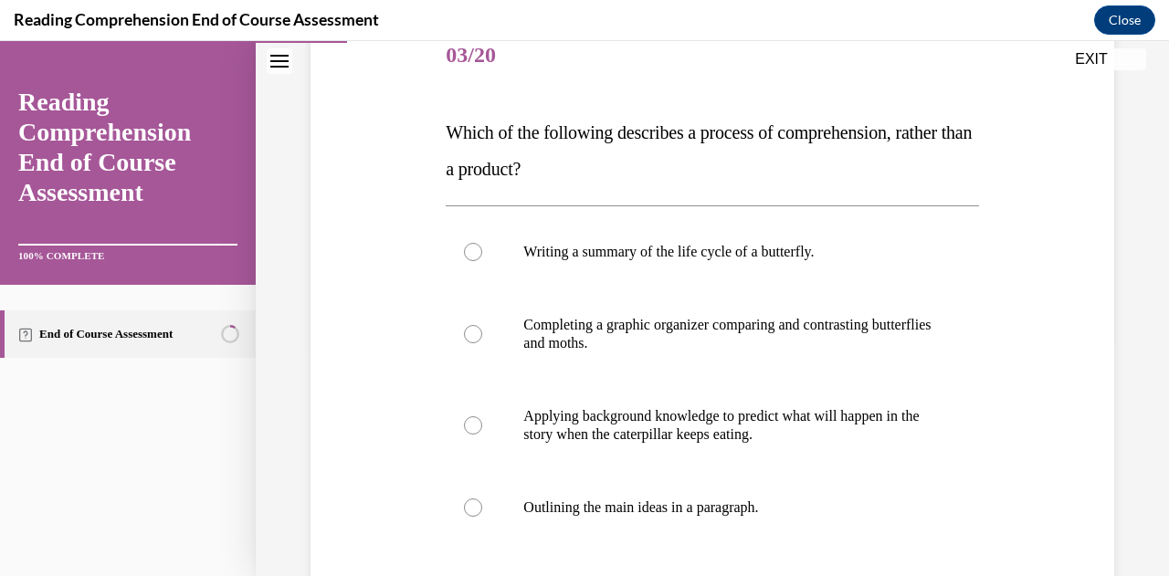
scroll to position [236, 0]
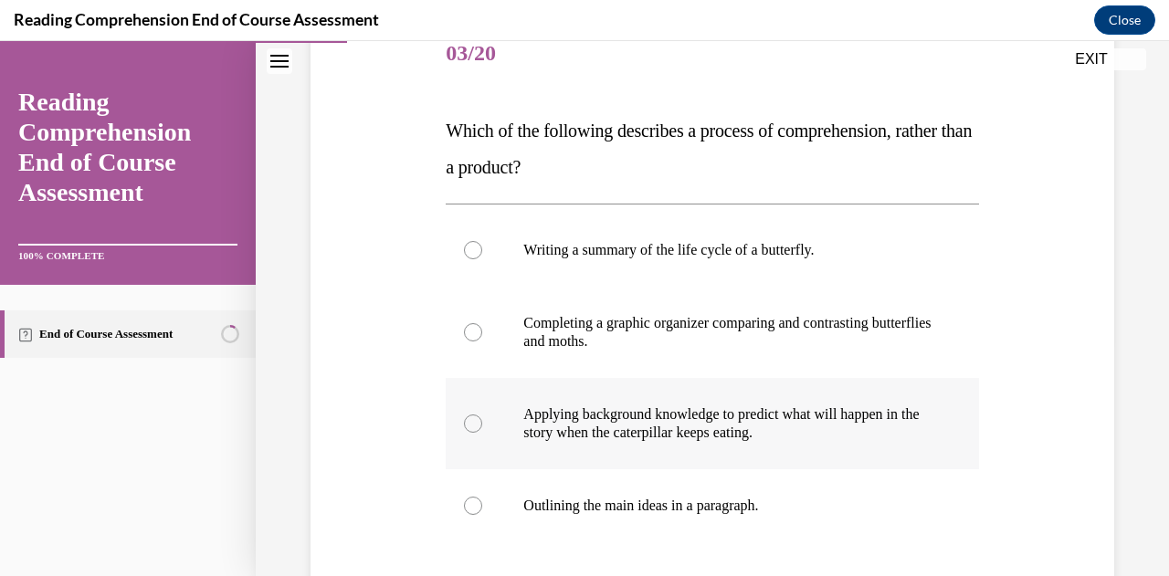
click at [844, 435] on p "Applying background knowledge to predict what will happen in the story when the…" at bounding box center [727, 423] width 409 height 37
click at [482, 433] on input "Applying background knowledge to predict what will happen in the story when the…" at bounding box center [473, 423] width 18 height 18
radio input "true"
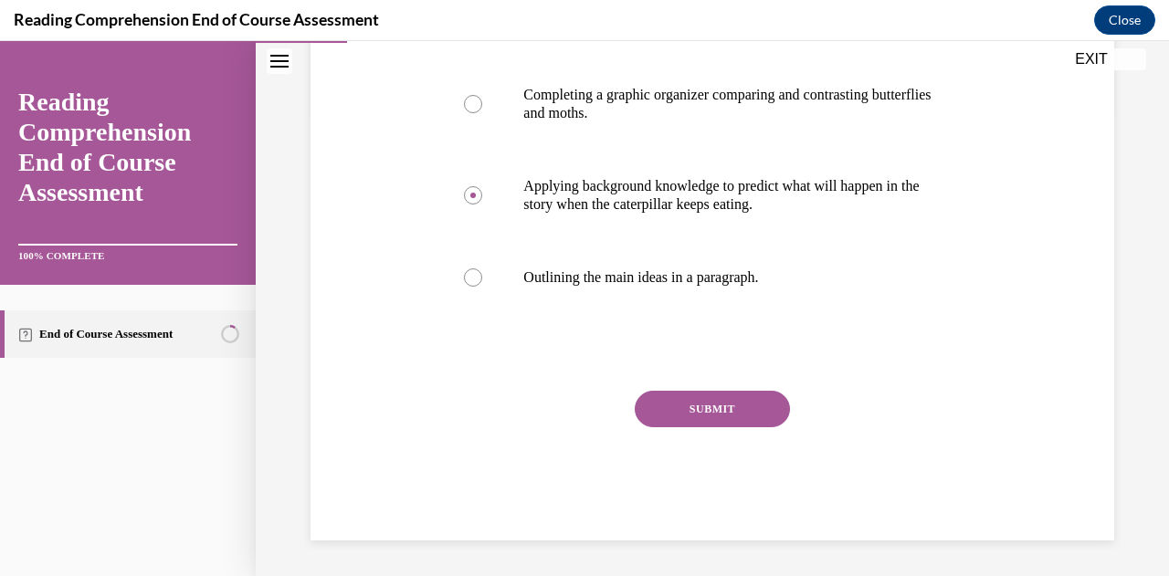
click at [723, 393] on button "SUBMIT" at bounding box center [711, 409] width 155 height 37
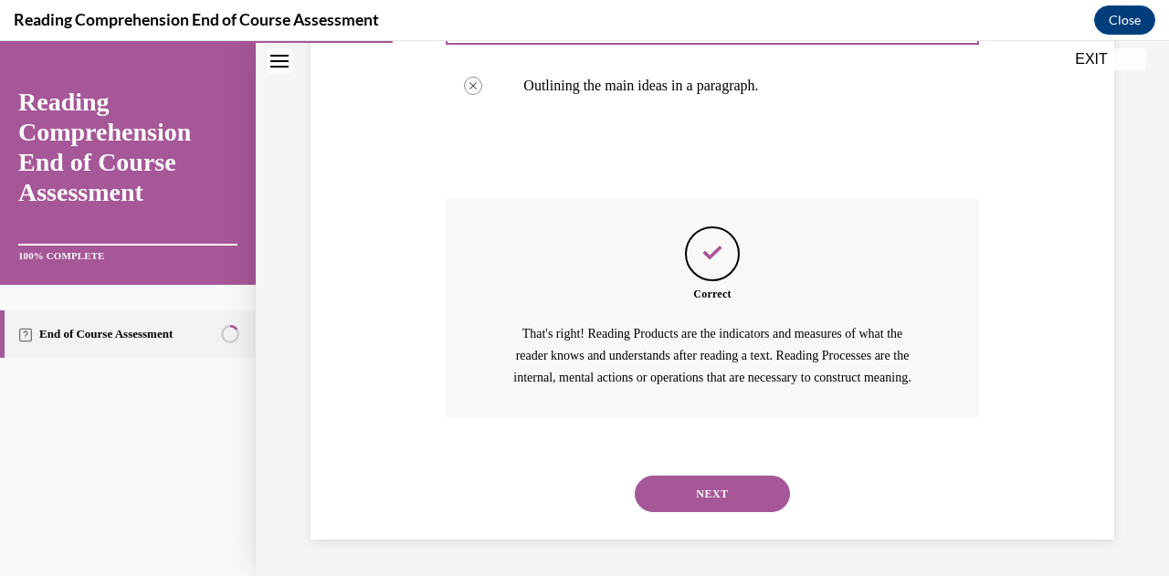
scroll to position [676, 0]
click at [723, 493] on button "NEXT" at bounding box center [711, 494] width 155 height 37
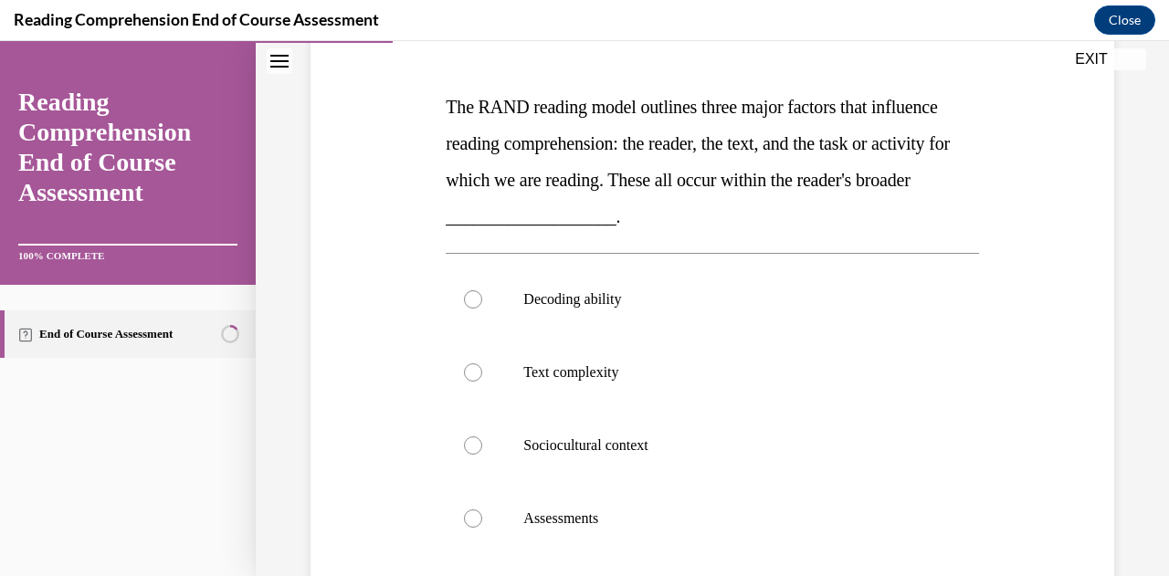
scroll to position [260, 0]
click at [695, 436] on p "Sociocultural context" at bounding box center [727, 444] width 409 height 18
click at [482, 436] on input "Sociocultural context" at bounding box center [473, 444] width 18 height 18
radio input "true"
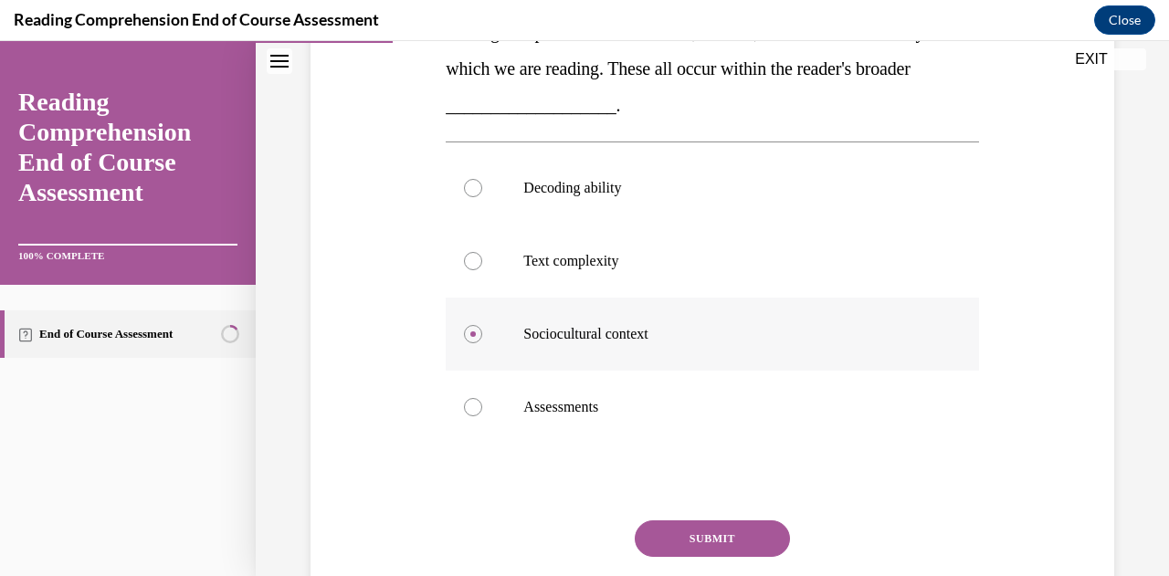
scroll to position [372, 0]
click at [703, 540] on button "SUBMIT" at bounding box center [711, 537] width 155 height 37
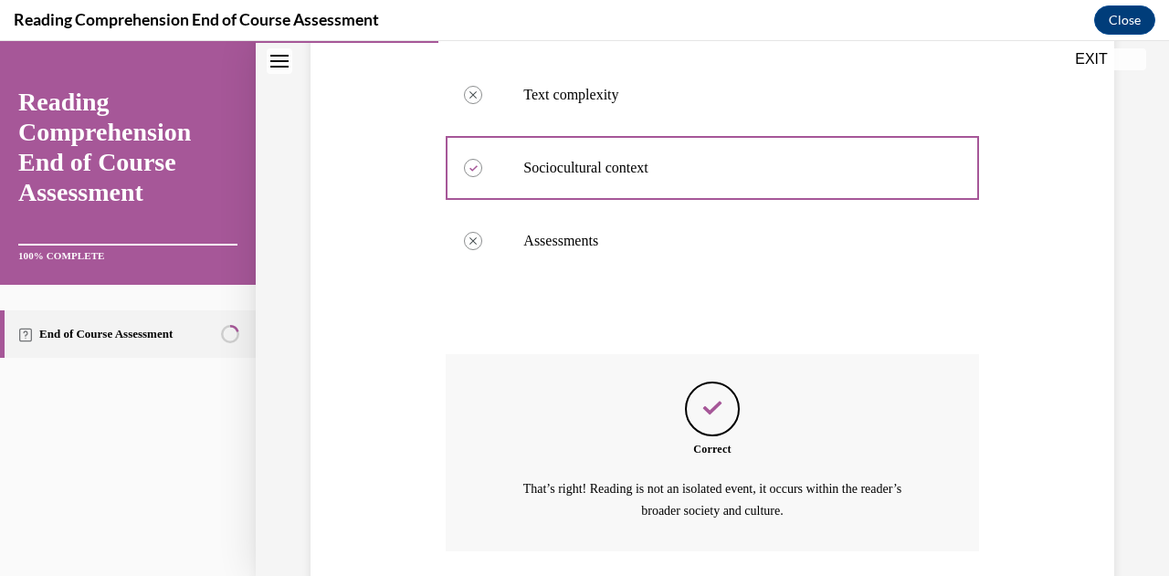
scroll to position [669, 0]
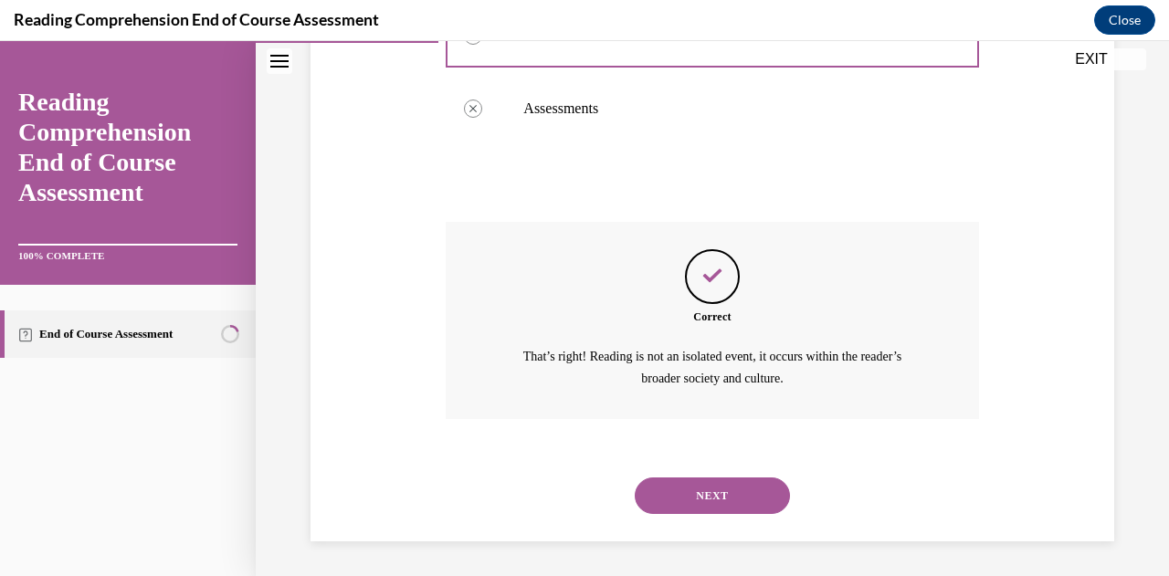
click at [677, 509] on button "NEXT" at bounding box center [711, 495] width 155 height 37
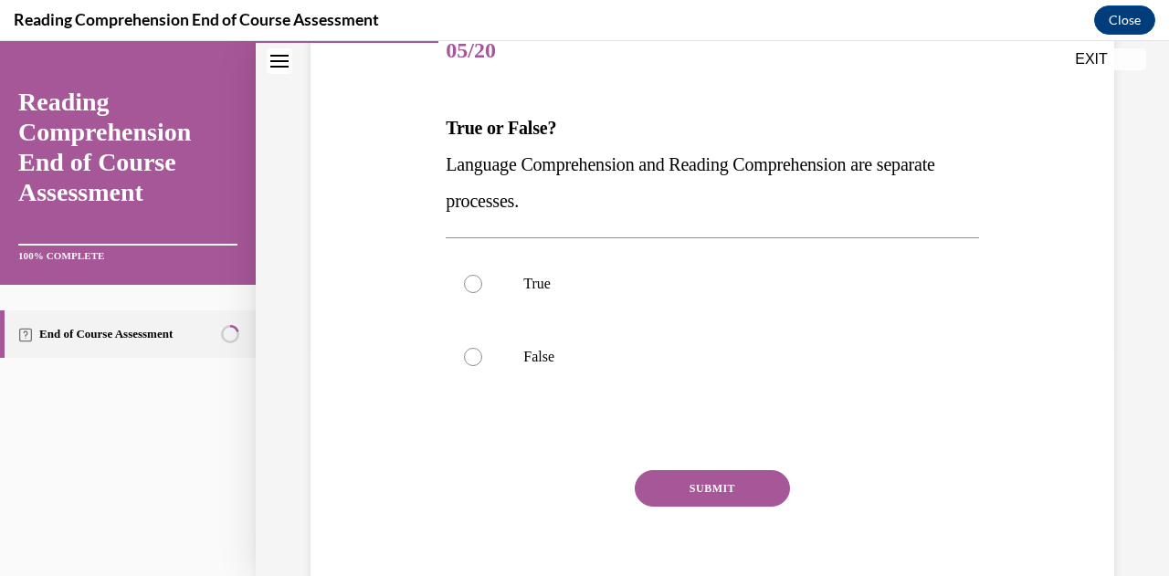
scroll to position [244, 0]
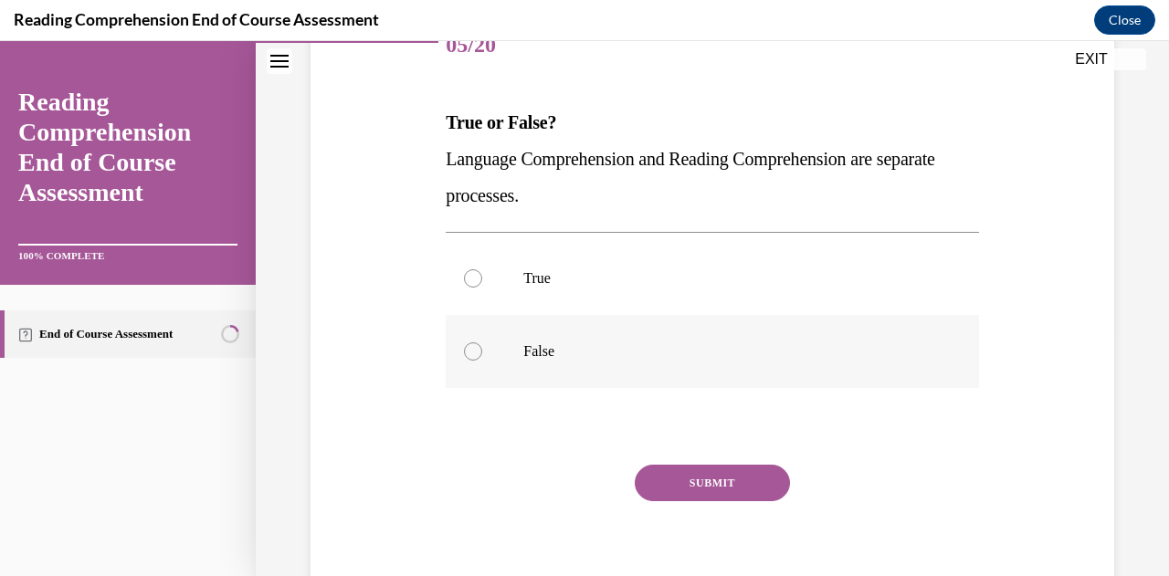
click at [561, 342] on p "False" at bounding box center [727, 351] width 409 height 18
click at [482, 342] on input "False" at bounding box center [473, 351] width 18 height 18
radio input "true"
click at [670, 477] on button "SUBMIT" at bounding box center [711, 483] width 155 height 37
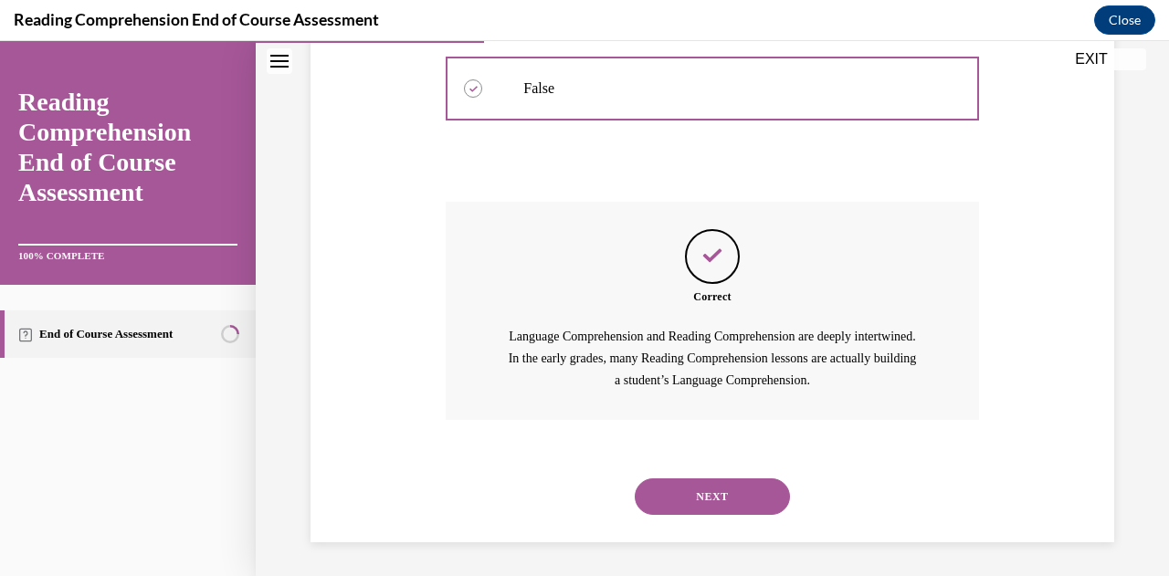
scroll to position [509, 0]
click at [714, 488] on button "NEXT" at bounding box center [711, 495] width 155 height 37
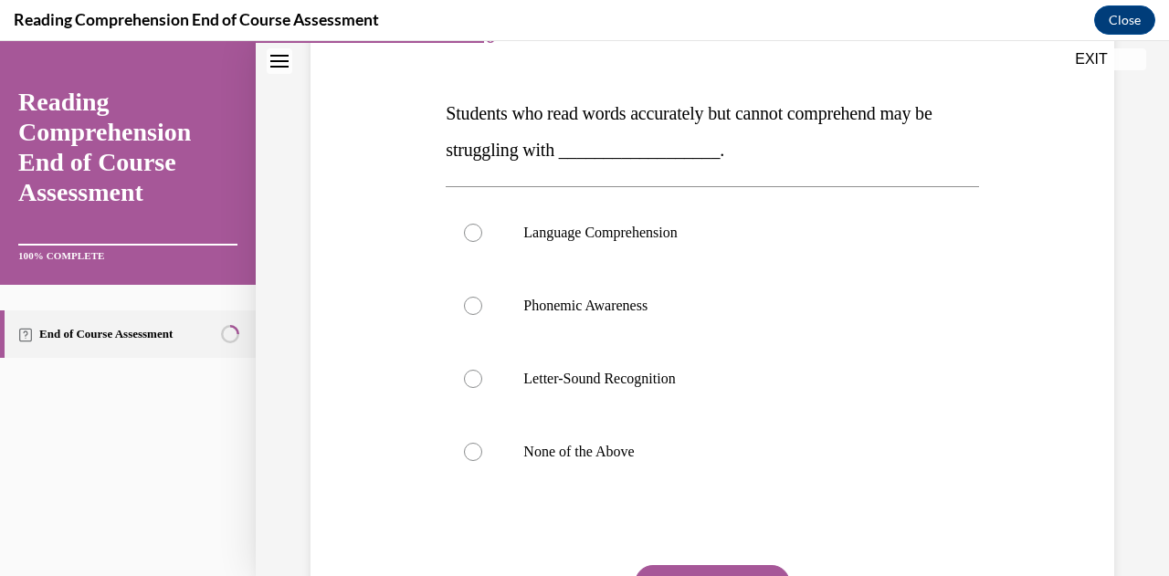
scroll to position [254, 0]
click at [884, 244] on label "Language Comprehension" at bounding box center [712, 231] width 532 height 73
click at [482, 241] on input "Language Comprehension" at bounding box center [473, 232] width 18 height 18
radio input "true"
click at [730, 572] on button "SUBMIT" at bounding box center [711, 582] width 155 height 37
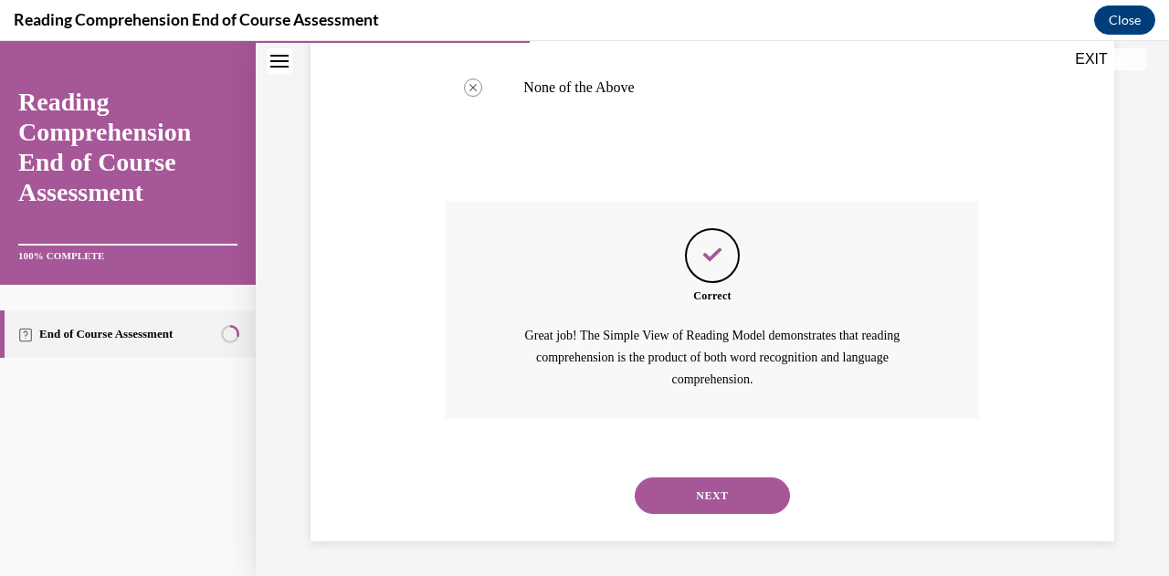
scroll to position [618, 0]
click at [692, 494] on button "NEXT" at bounding box center [711, 495] width 155 height 37
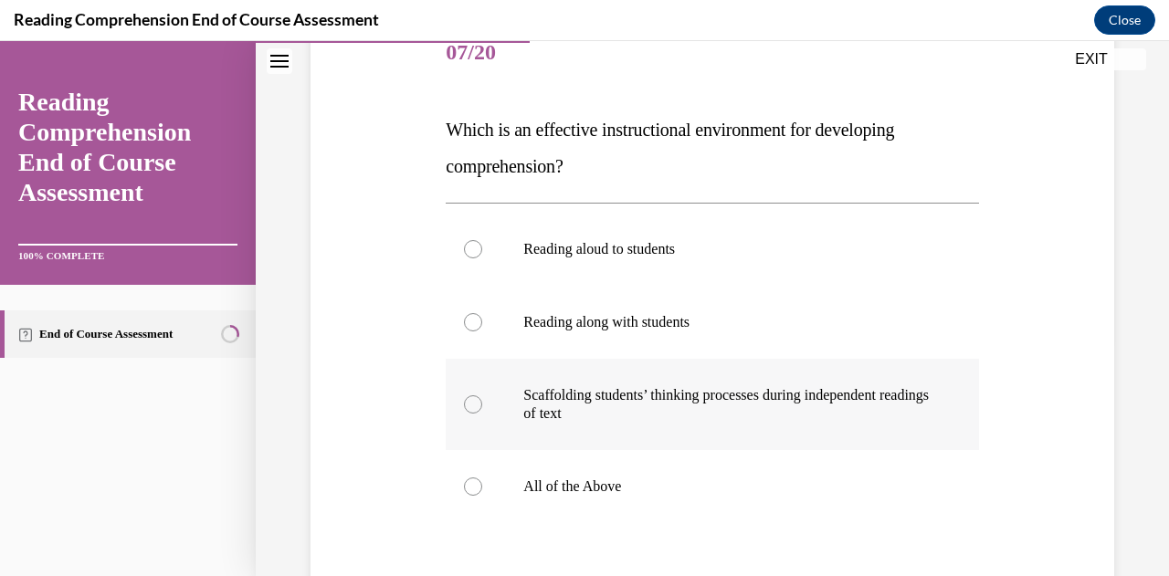
scroll to position [237, 0]
click at [700, 466] on label "All of the Above" at bounding box center [712, 485] width 532 height 73
click at [482, 477] on input "All of the Above" at bounding box center [473, 486] width 18 height 18
radio input "true"
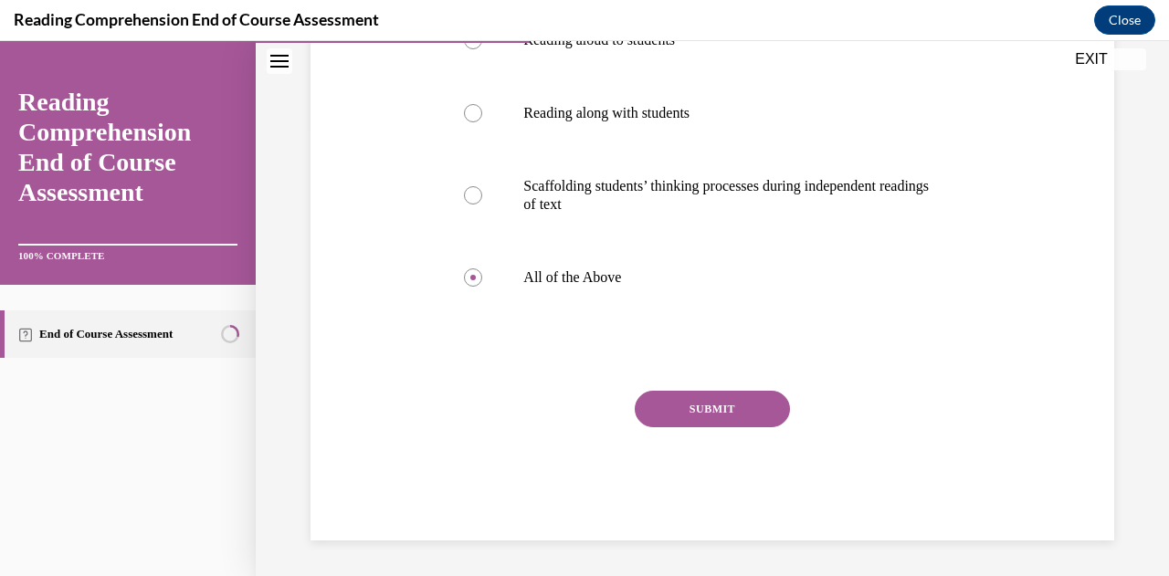
click at [692, 414] on button "SUBMIT" at bounding box center [711, 409] width 155 height 37
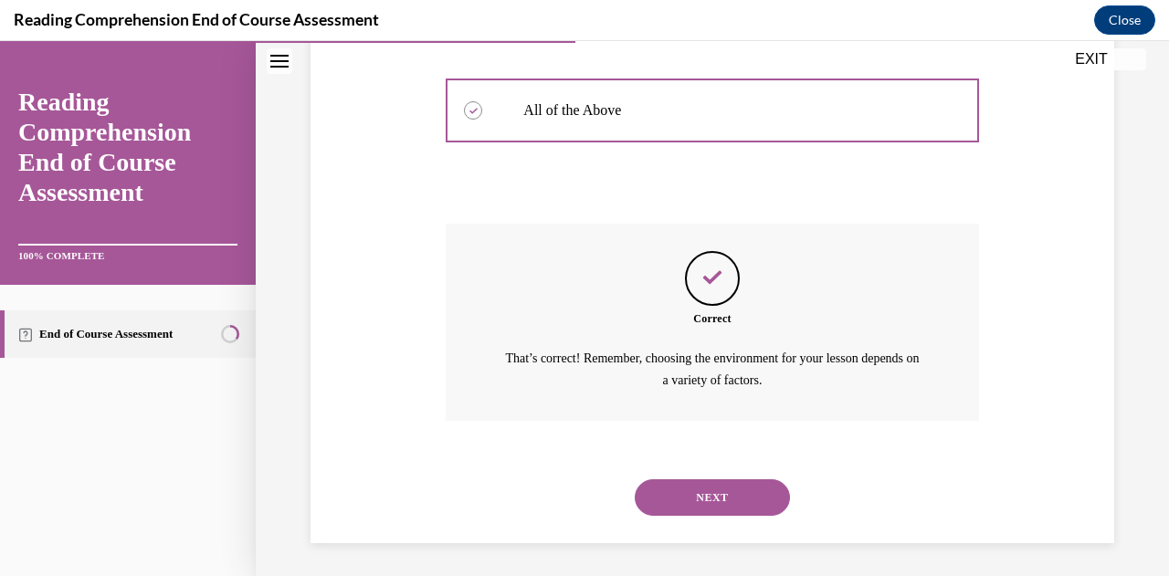
scroll to position [614, 0]
click at [698, 491] on button "NEXT" at bounding box center [711, 495] width 155 height 37
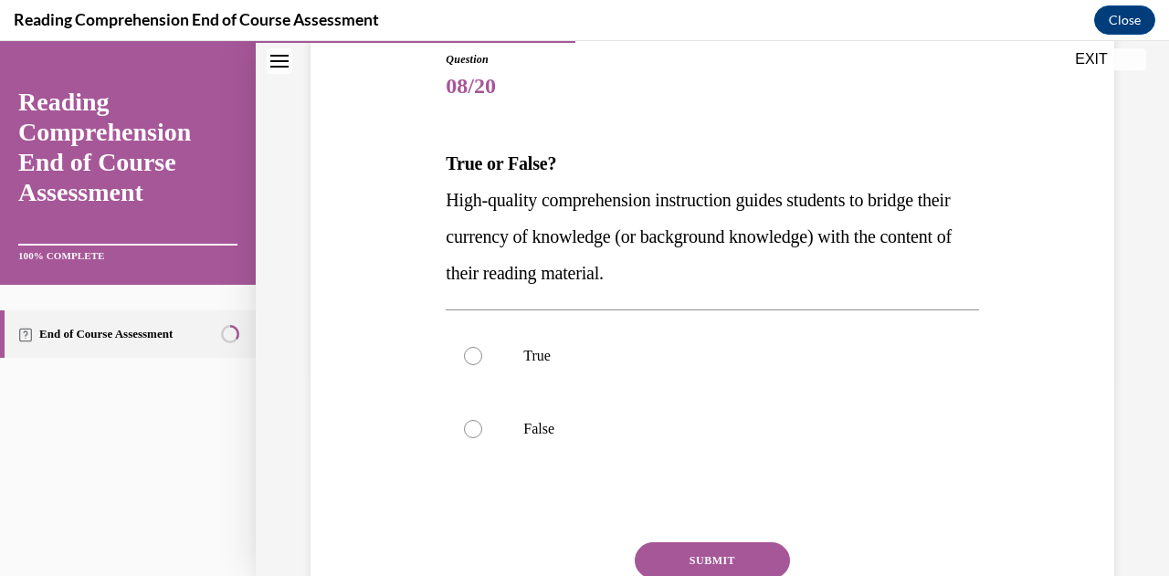
scroll to position [204, 0]
click at [886, 321] on label "True" at bounding box center [712, 355] width 532 height 73
click at [482, 346] on input "True" at bounding box center [473, 355] width 18 height 18
radio input "true"
click at [743, 551] on button "SUBMIT" at bounding box center [711, 559] width 155 height 37
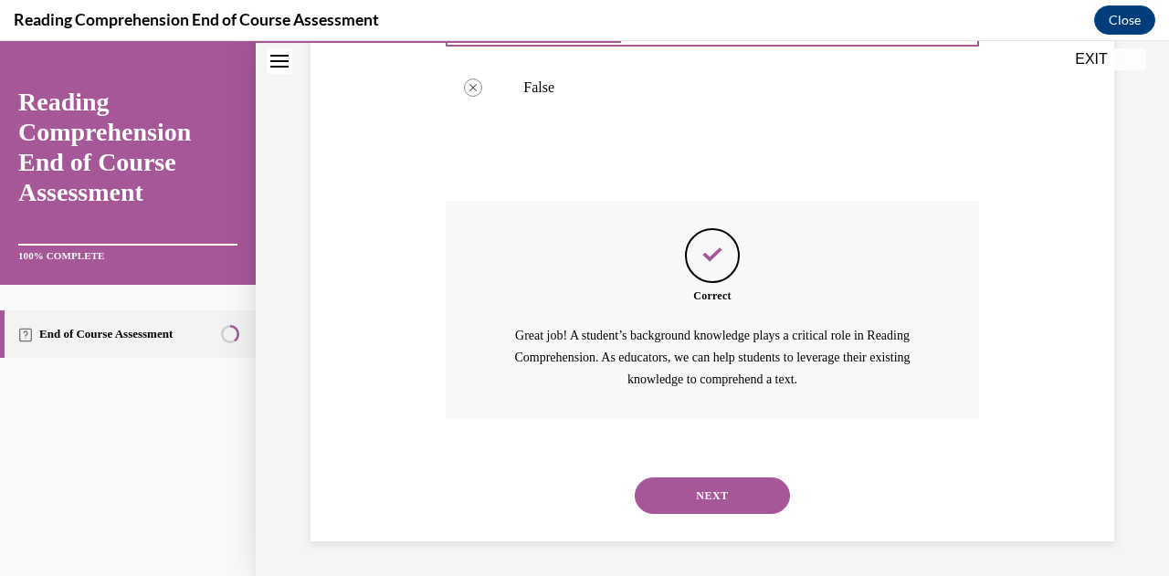
scroll to position [545, 0]
click at [692, 501] on button "NEXT" at bounding box center [711, 495] width 155 height 37
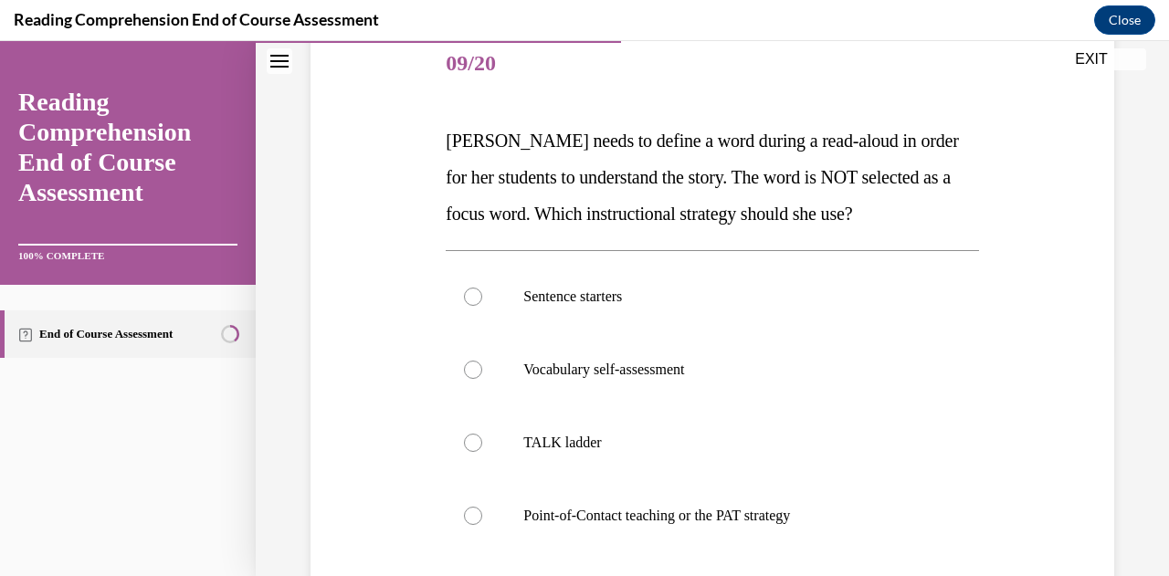
scroll to position [227, 0]
click at [727, 514] on p "Point-of-Contact teaching or the PAT strategy" at bounding box center [727, 514] width 409 height 18
click at [482, 514] on input "Point-of-Contact teaching or the PAT strategy" at bounding box center [473, 514] width 18 height 18
radio input "true"
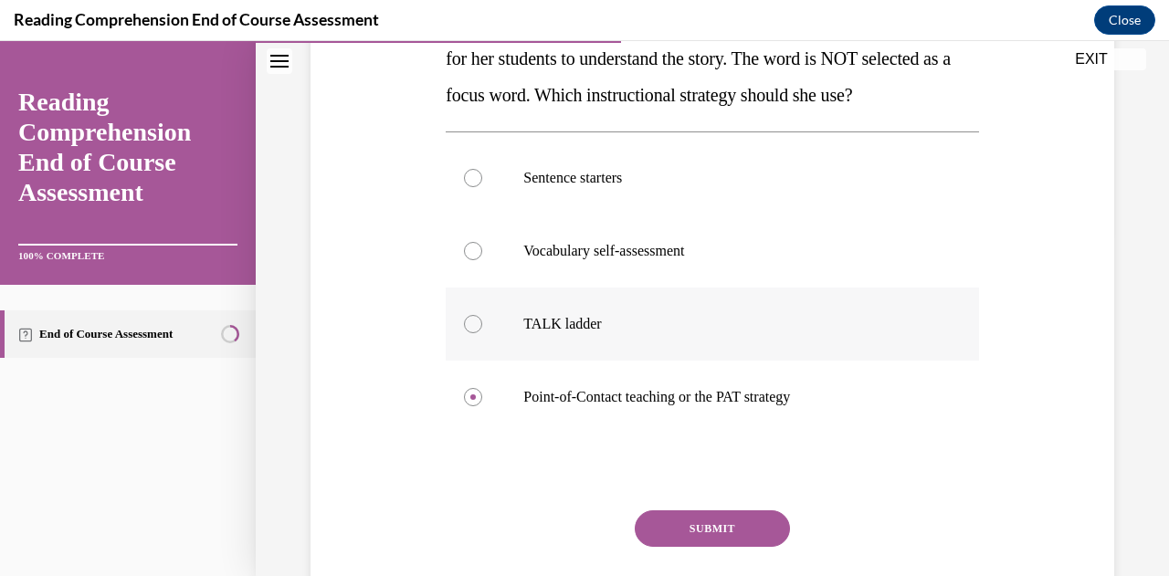
scroll to position [349, 0]
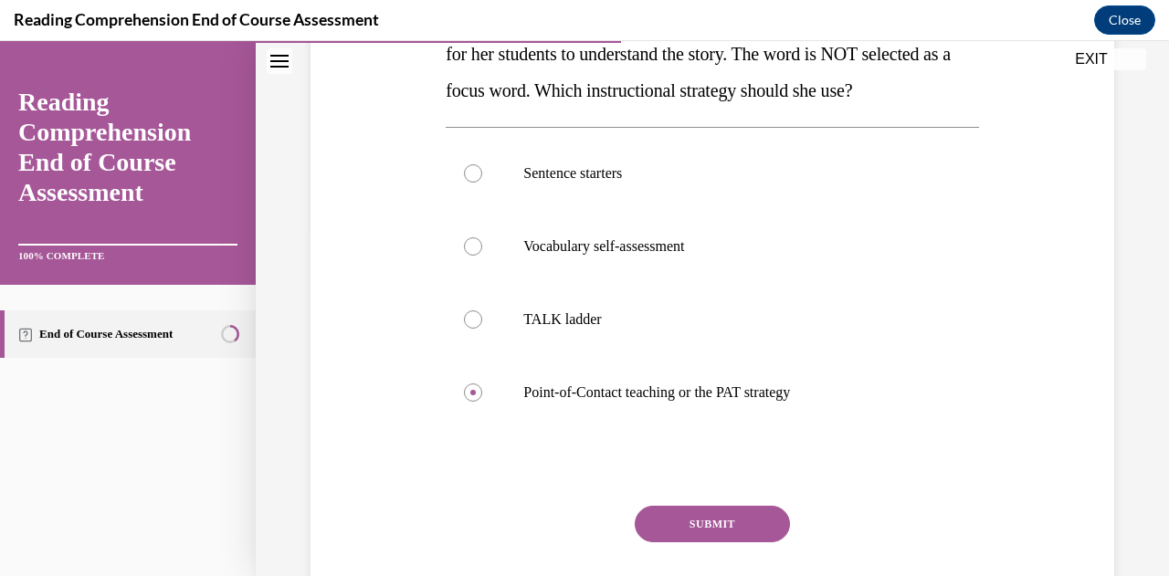
click at [704, 532] on button "SUBMIT" at bounding box center [711, 524] width 155 height 37
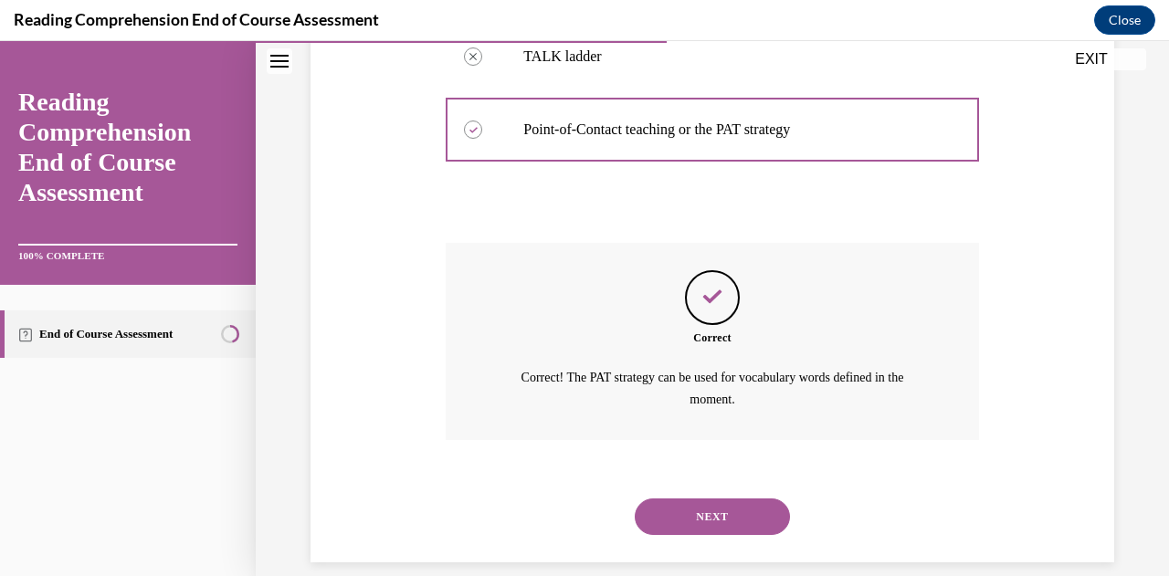
scroll to position [633, 0]
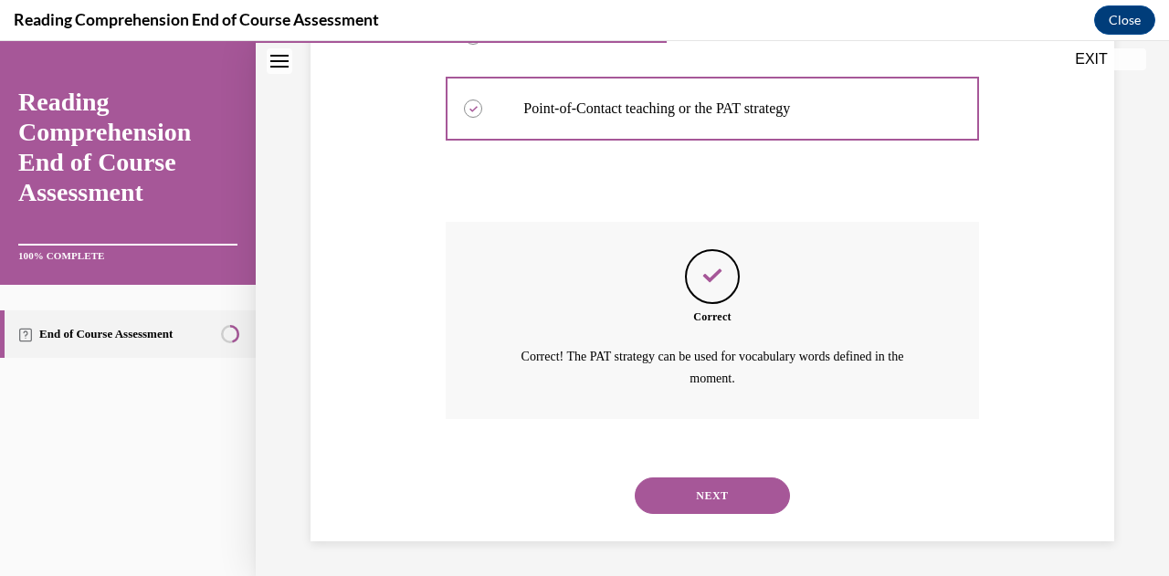
click at [697, 492] on button "NEXT" at bounding box center [711, 495] width 155 height 37
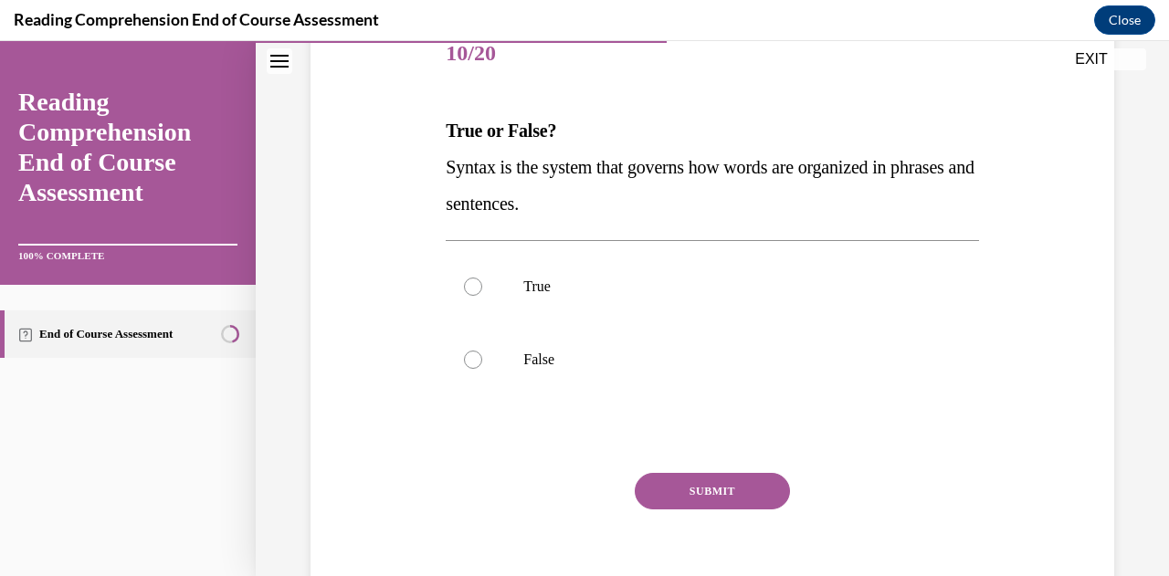
scroll to position [239, 0]
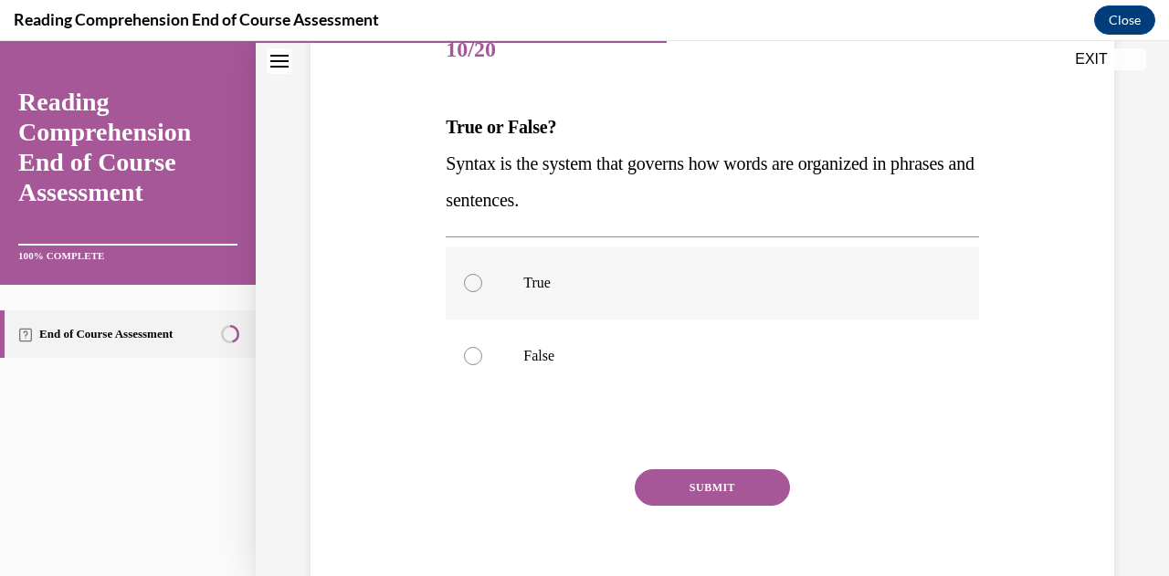
click at [803, 262] on label "True" at bounding box center [712, 282] width 532 height 73
click at [482, 274] on input "True" at bounding box center [473, 283] width 18 height 18
radio input "true"
click at [728, 480] on button "SUBMIT" at bounding box center [711, 487] width 155 height 37
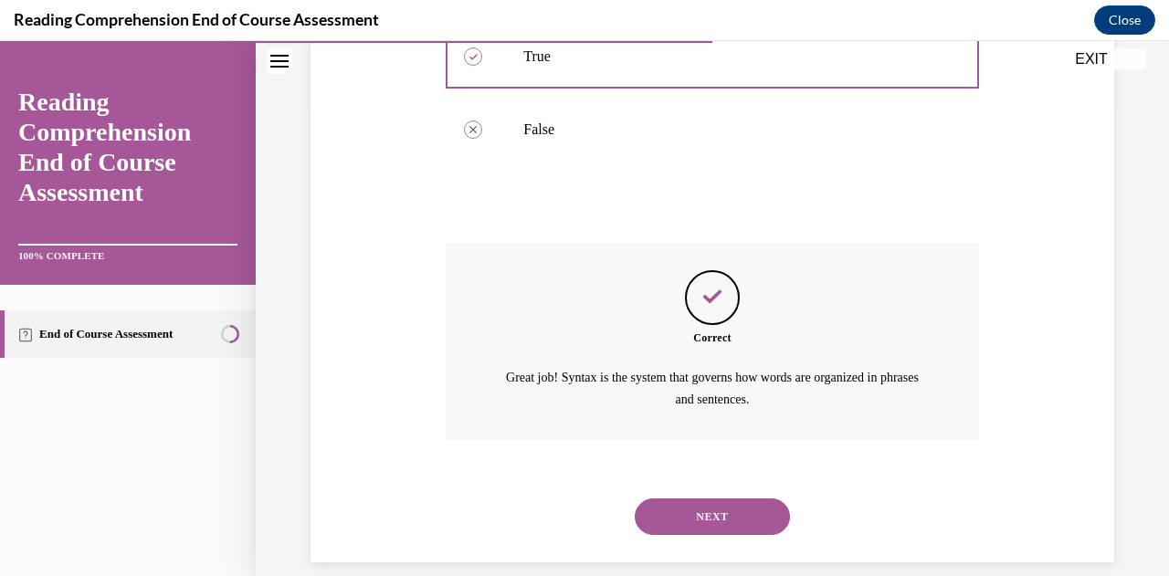
scroll to position [487, 0]
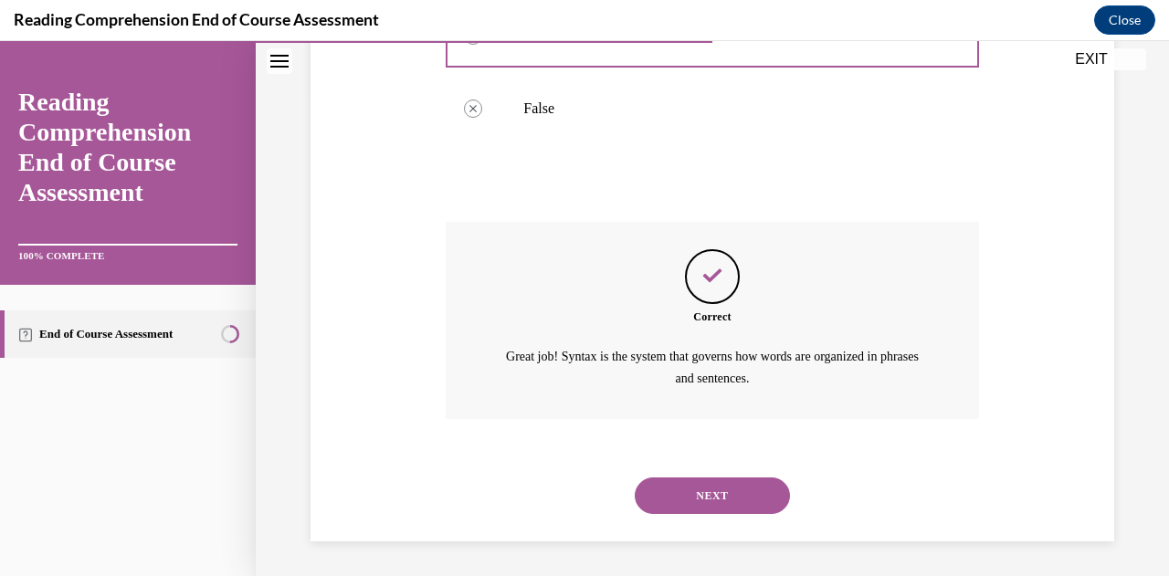
click at [698, 500] on button "NEXT" at bounding box center [711, 495] width 155 height 37
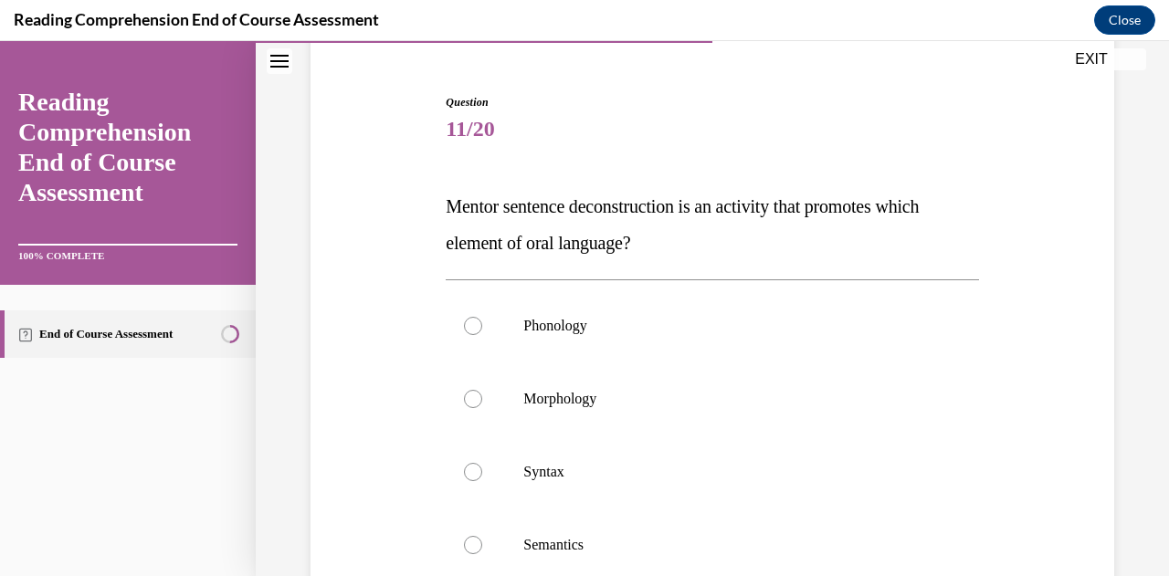
scroll to position [252, 0]
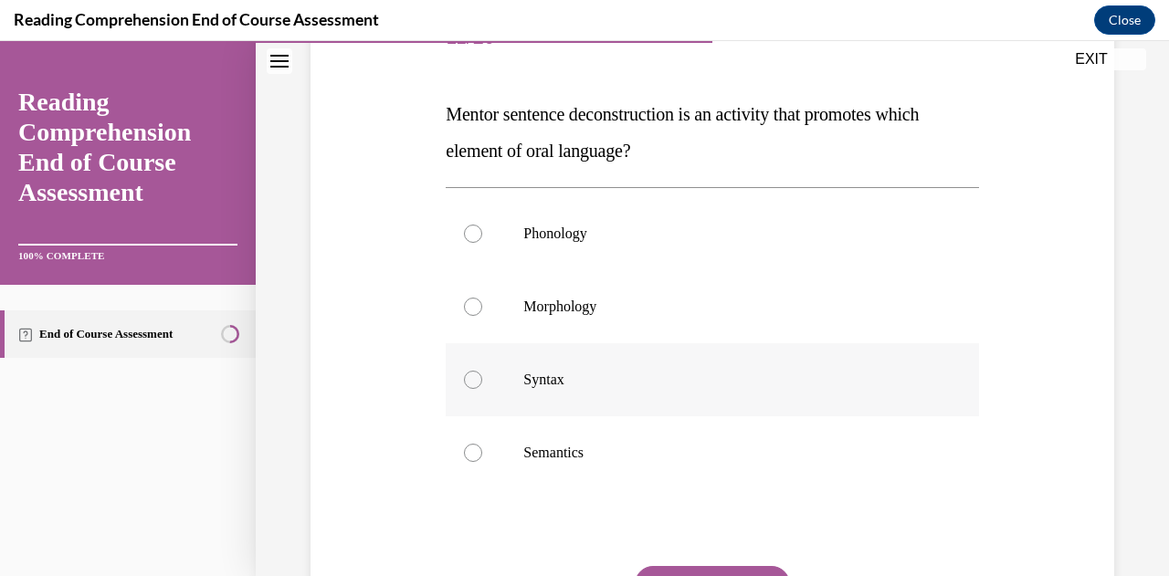
click at [645, 382] on p "Syntax" at bounding box center [727, 380] width 409 height 18
click at [482, 382] on input "Syntax" at bounding box center [473, 380] width 18 height 18
radio input "true"
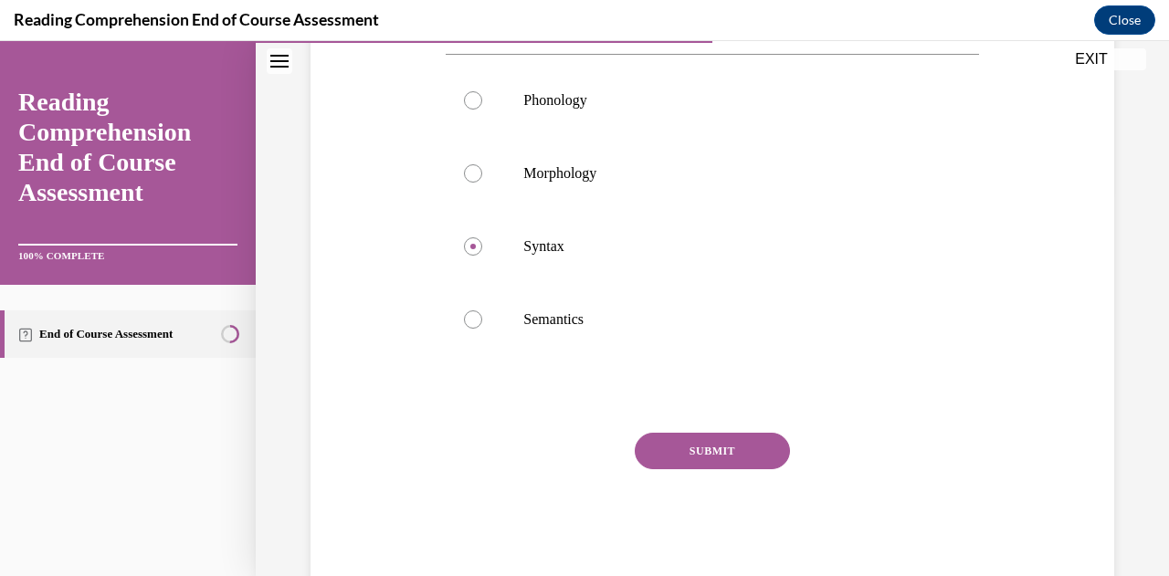
click at [690, 446] on button "SUBMIT" at bounding box center [711, 451] width 155 height 37
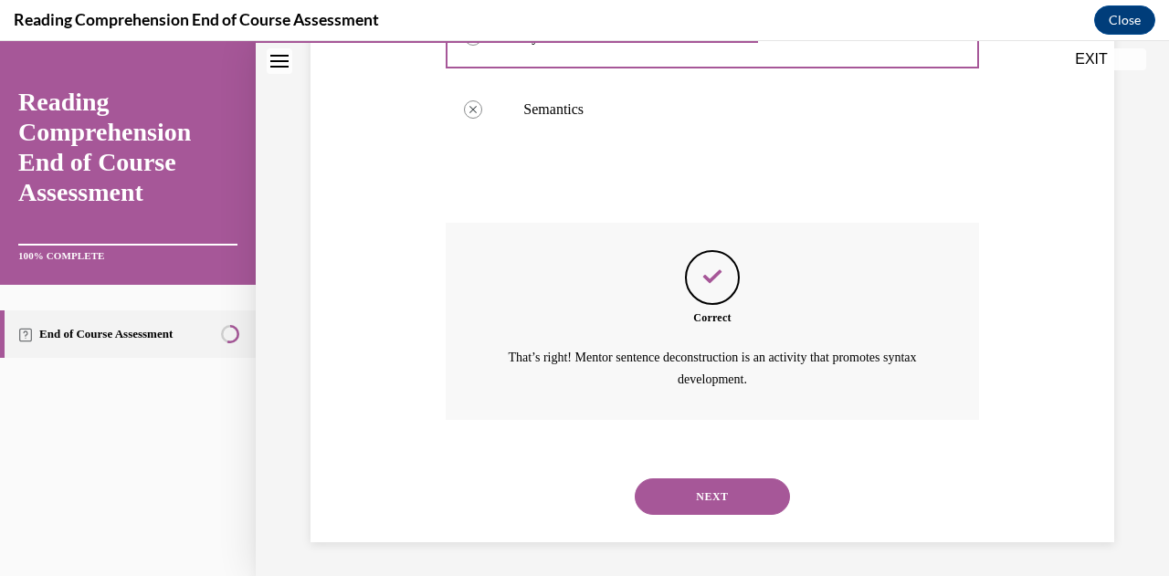
scroll to position [596, 0]
click at [688, 495] on button "NEXT" at bounding box center [711, 495] width 155 height 37
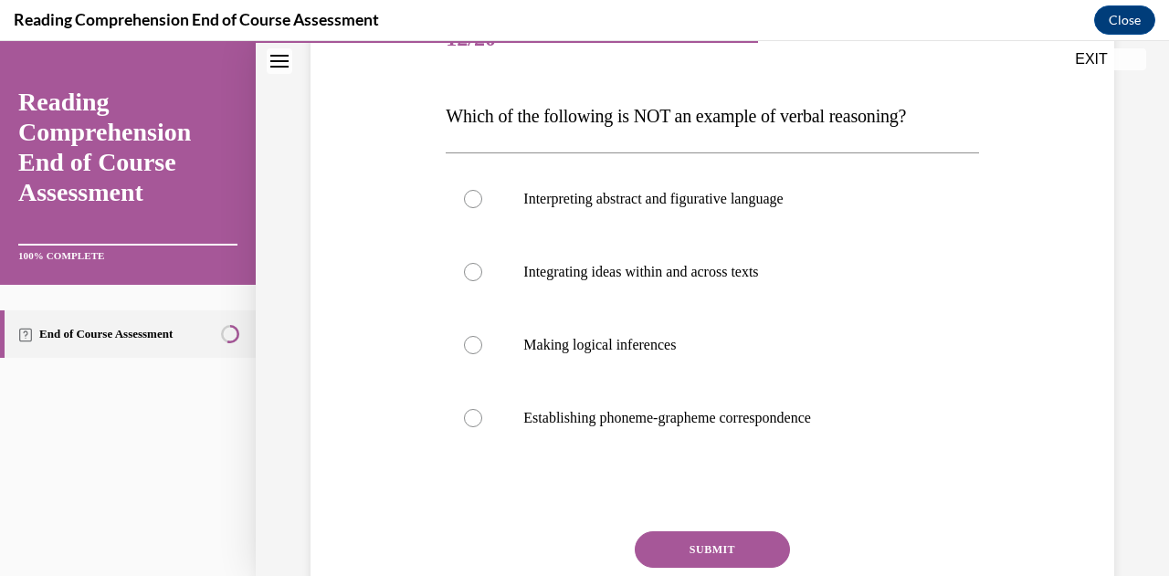
scroll to position [256, 0]
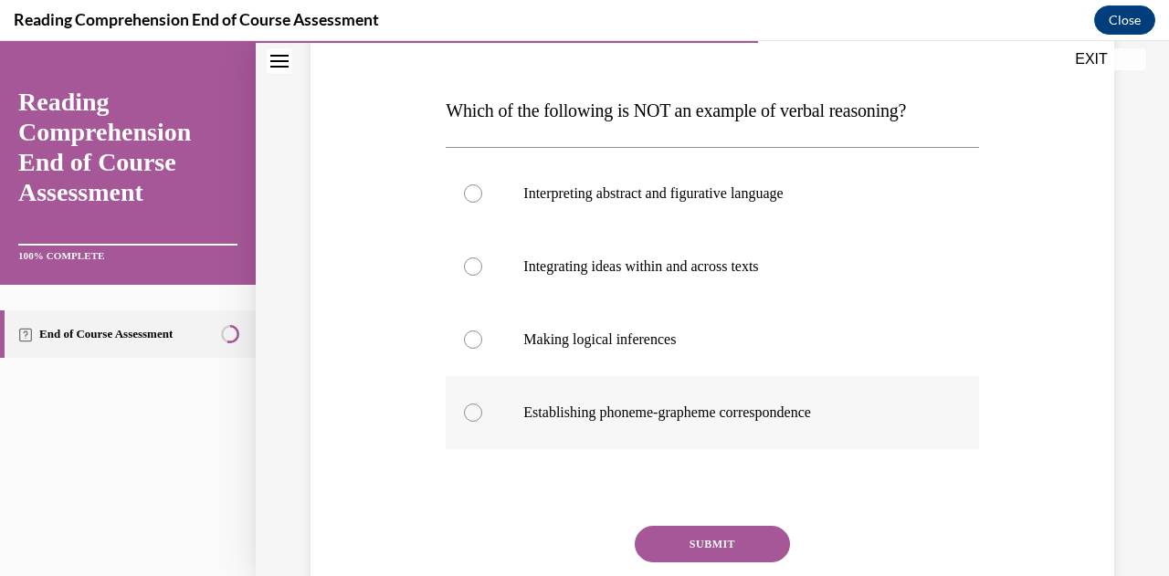
click at [741, 418] on p "Establishing phoneme-grapheme correspondence" at bounding box center [727, 413] width 409 height 18
click at [482, 418] on input "Establishing phoneme-grapheme correspondence" at bounding box center [473, 413] width 18 height 18
radio input "true"
click at [696, 546] on button "SUBMIT" at bounding box center [711, 544] width 155 height 37
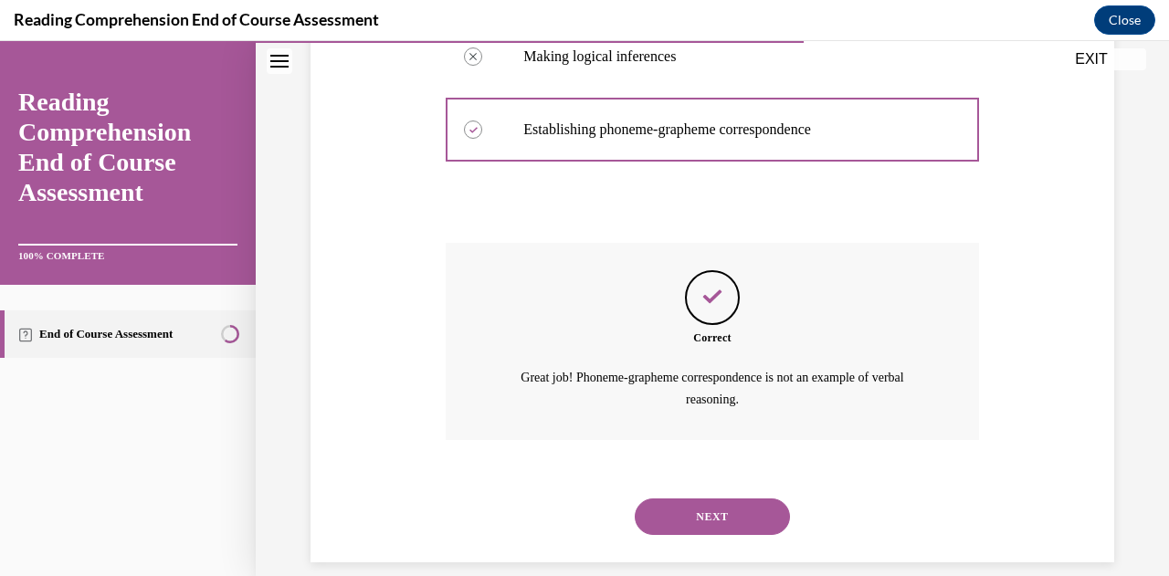
scroll to position [560, 0]
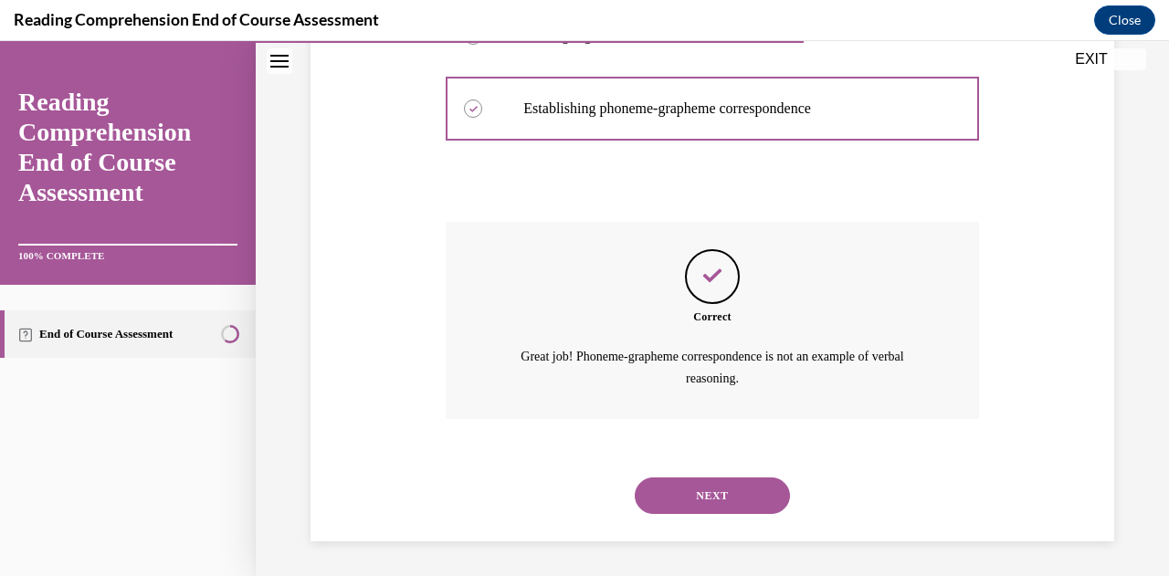
click at [714, 500] on button "NEXT" at bounding box center [711, 495] width 155 height 37
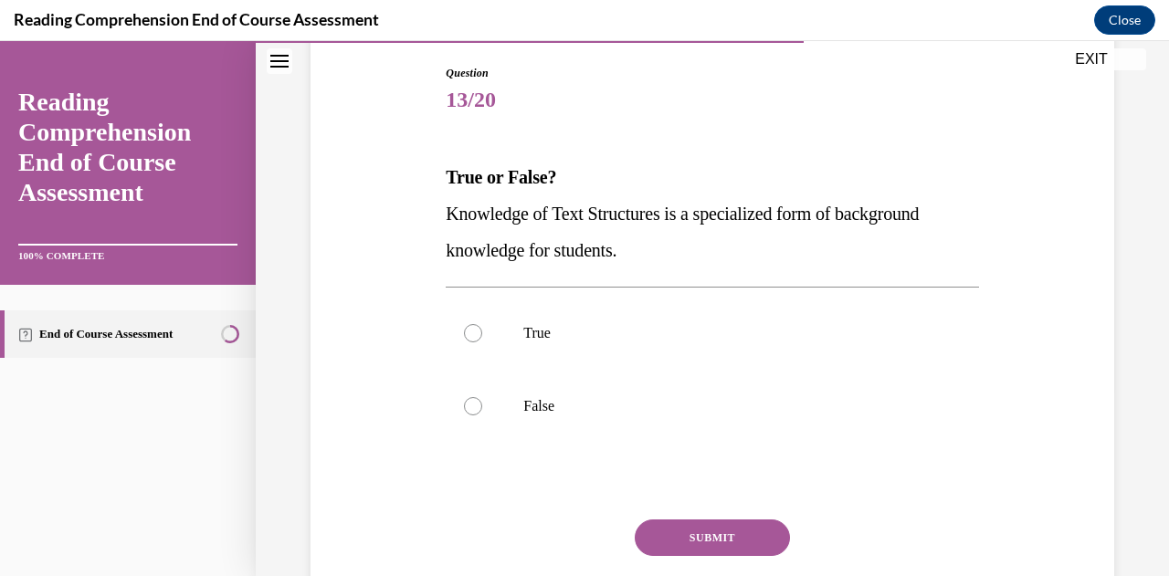
scroll to position [190, 0]
click at [719, 346] on label "True" at bounding box center [712, 332] width 532 height 73
click at [482, 341] on input "True" at bounding box center [473, 332] width 18 height 18
radio input "true"
click at [701, 540] on button "SUBMIT" at bounding box center [711, 537] width 155 height 37
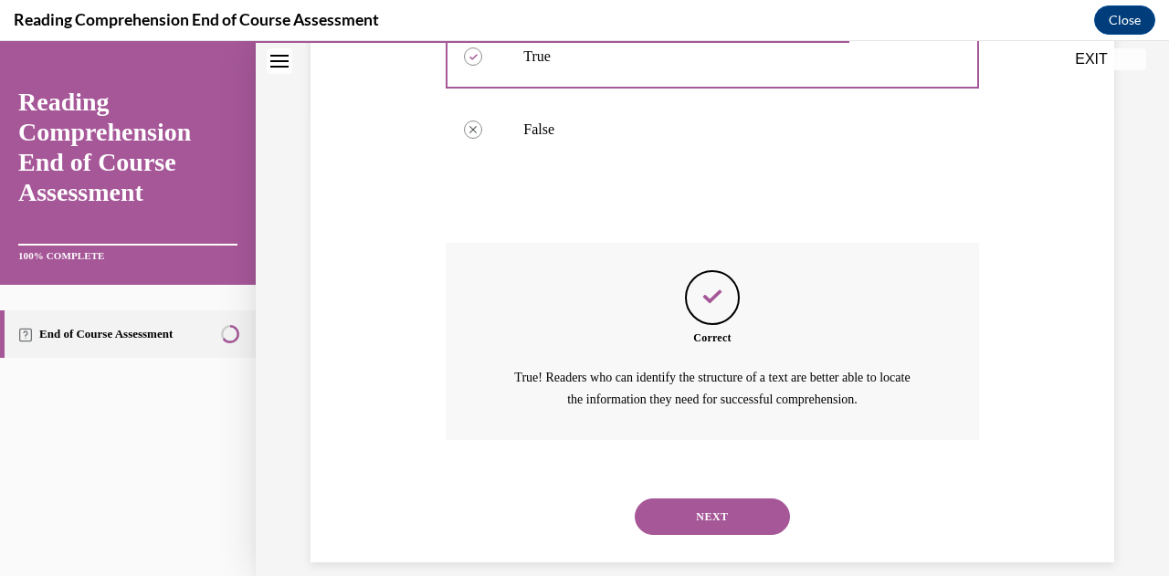
scroll to position [487, 0]
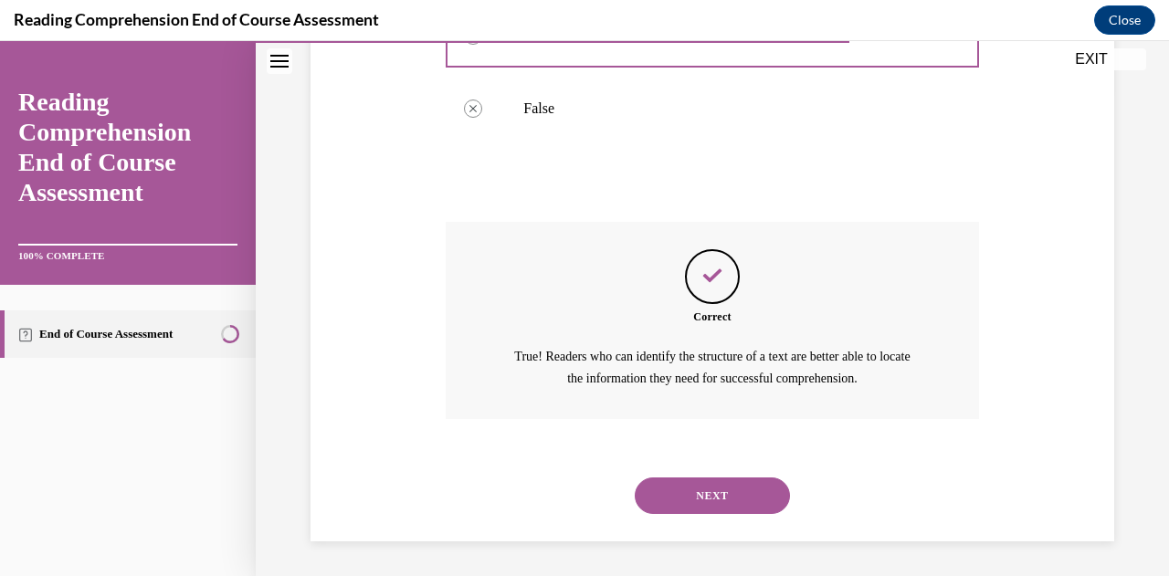
click at [719, 488] on button "NEXT" at bounding box center [711, 495] width 155 height 37
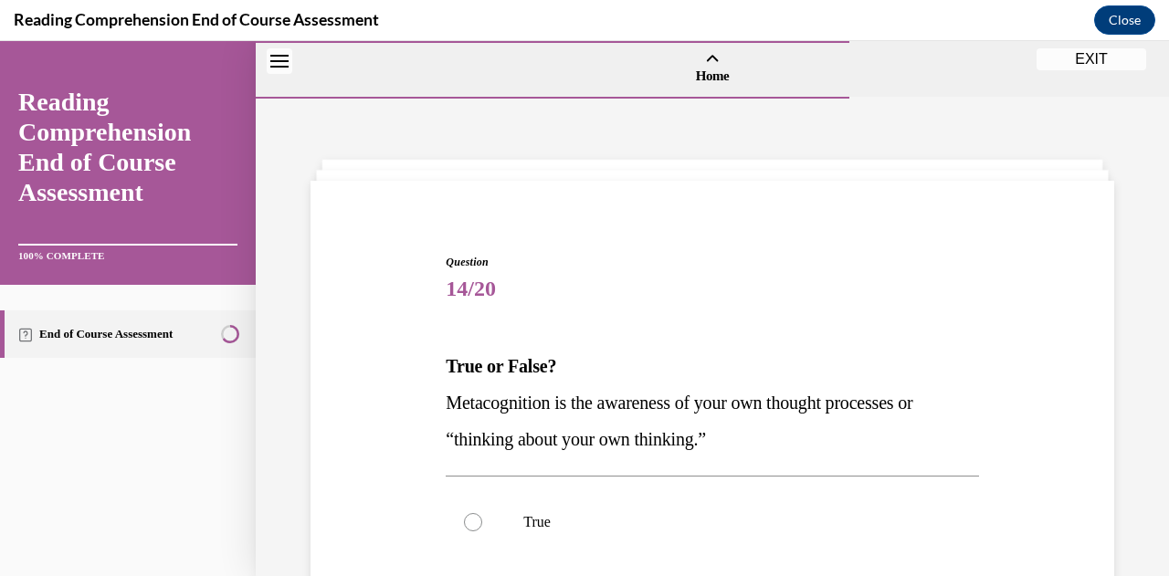
scroll to position [202, 0]
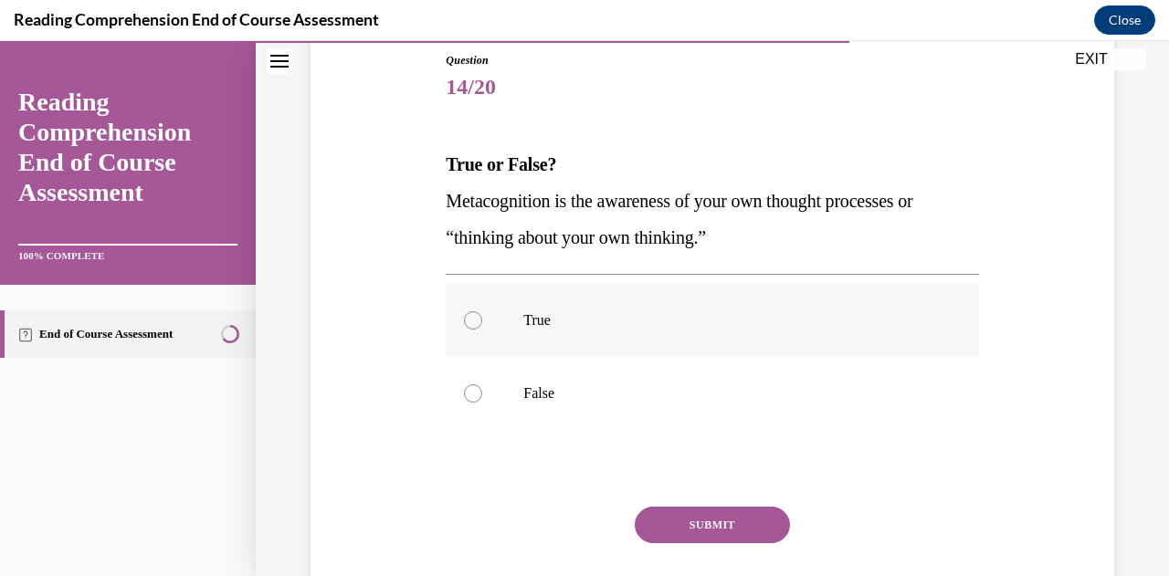
click at [644, 321] on p "True" at bounding box center [727, 320] width 409 height 18
click at [482, 321] on input "True" at bounding box center [473, 320] width 18 height 18
radio input "true"
click at [670, 518] on button "SUBMIT" at bounding box center [711, 525] width 155 height 37
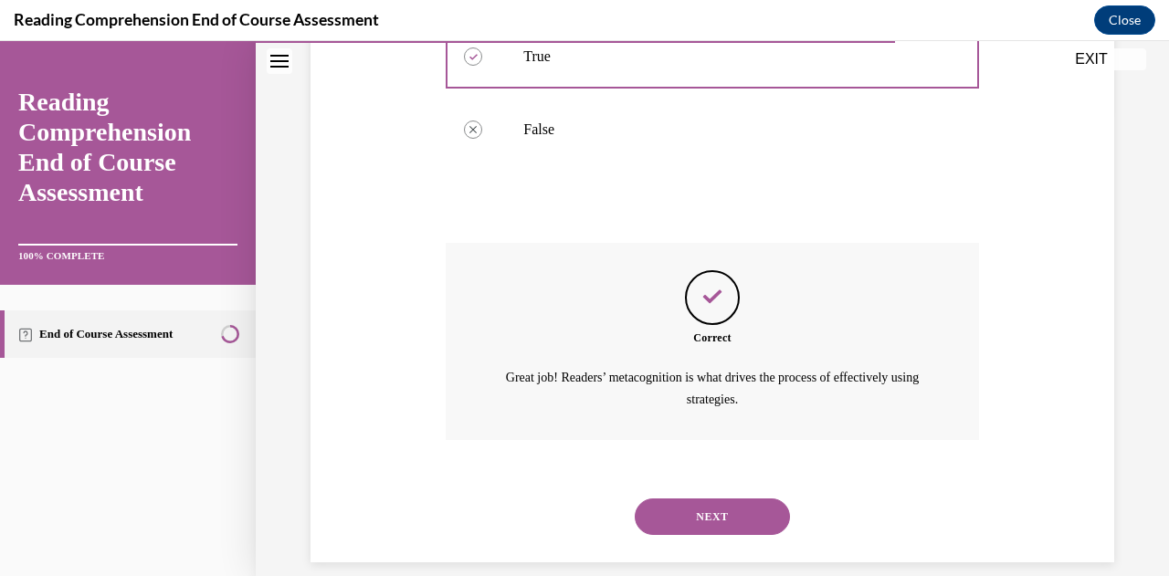
scroll to position [487, 0]
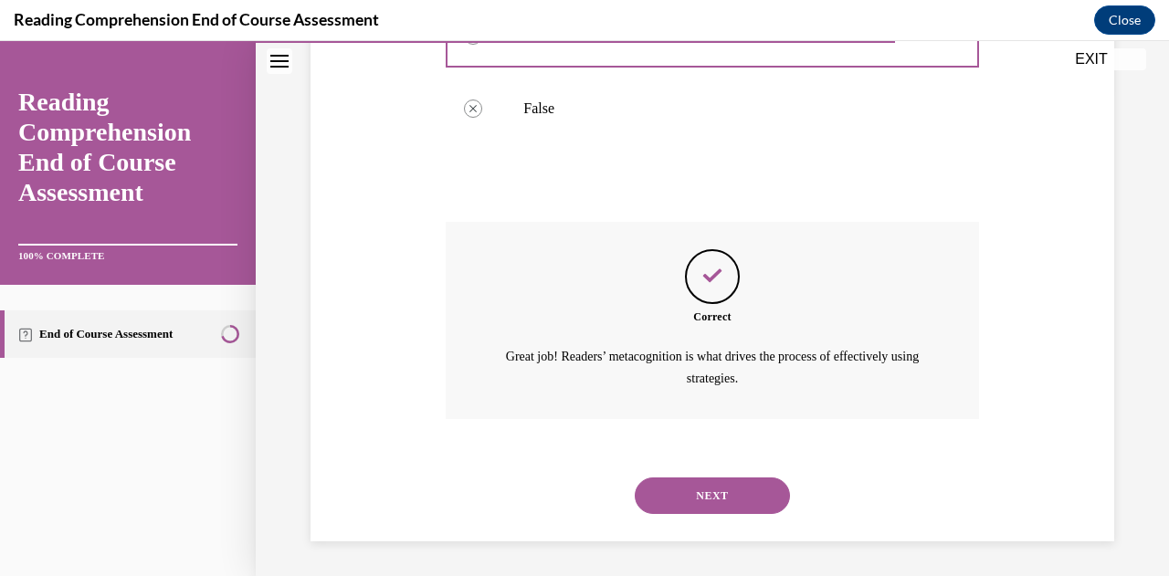
click at [726, 492] on button "NEXT" at bounding box center [711, 495] width 155 height 37
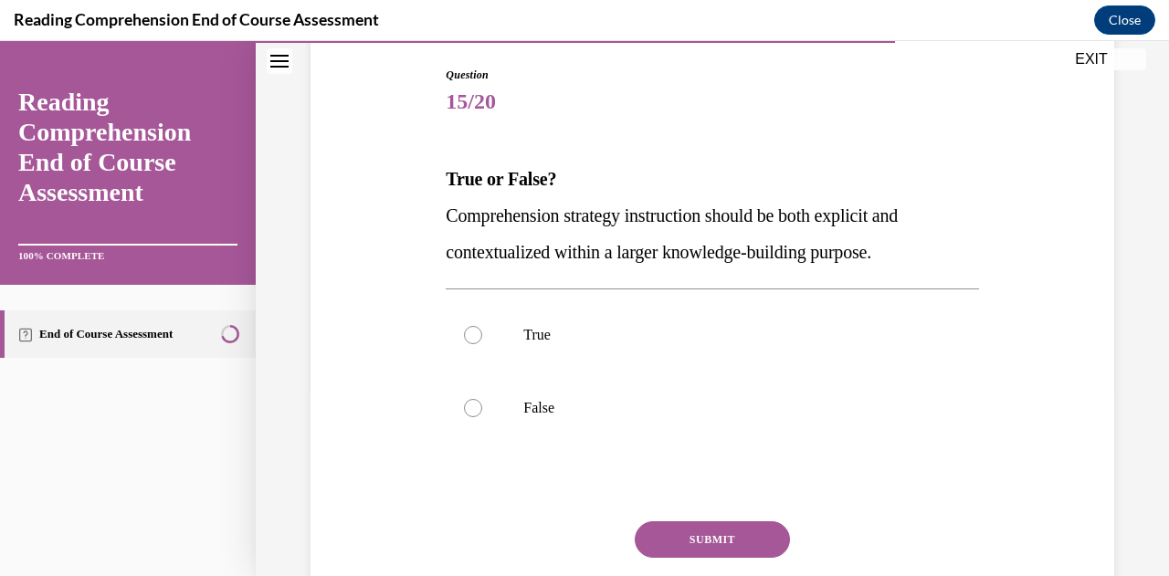
scroll to position [188, 0]
click at [803, 331] on p "True" at bounding box center [727, 334] width 409 height 18
click at [482, 331] on input "True" at bounding box center [473, 334] width 18 height 18
radio input "true"
click at [726, 535] on button "SUBMIT" at bounding box center [711, 538] width 155 height 37
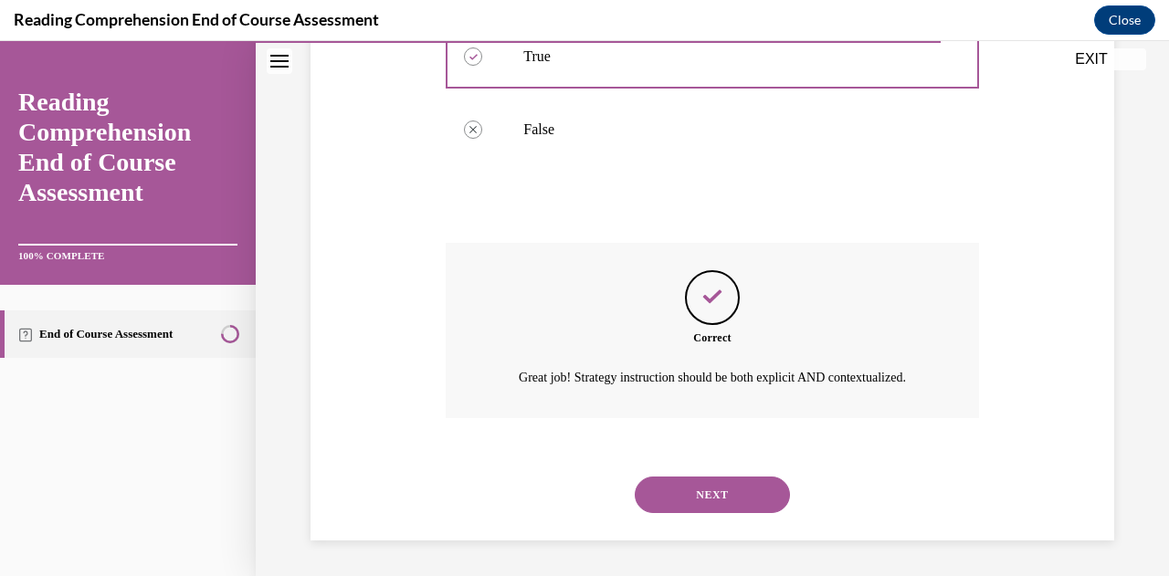
scroll to position [487, 0]
click at [720, 495] on button "NEXT" at bounding box center [711, 494] width 155 height 37
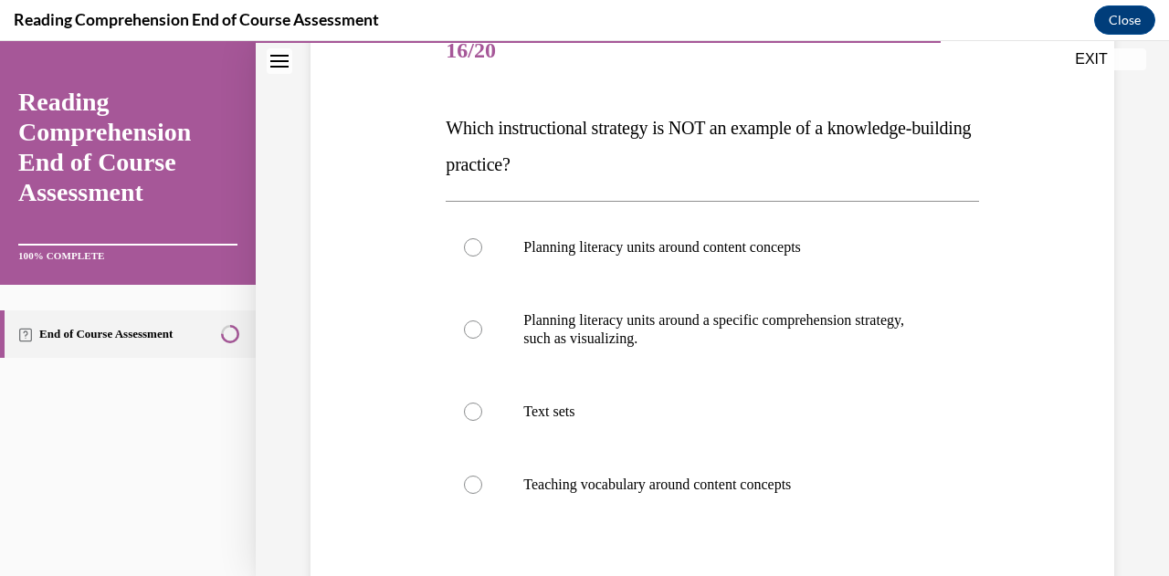
scroll to position [248, 0]
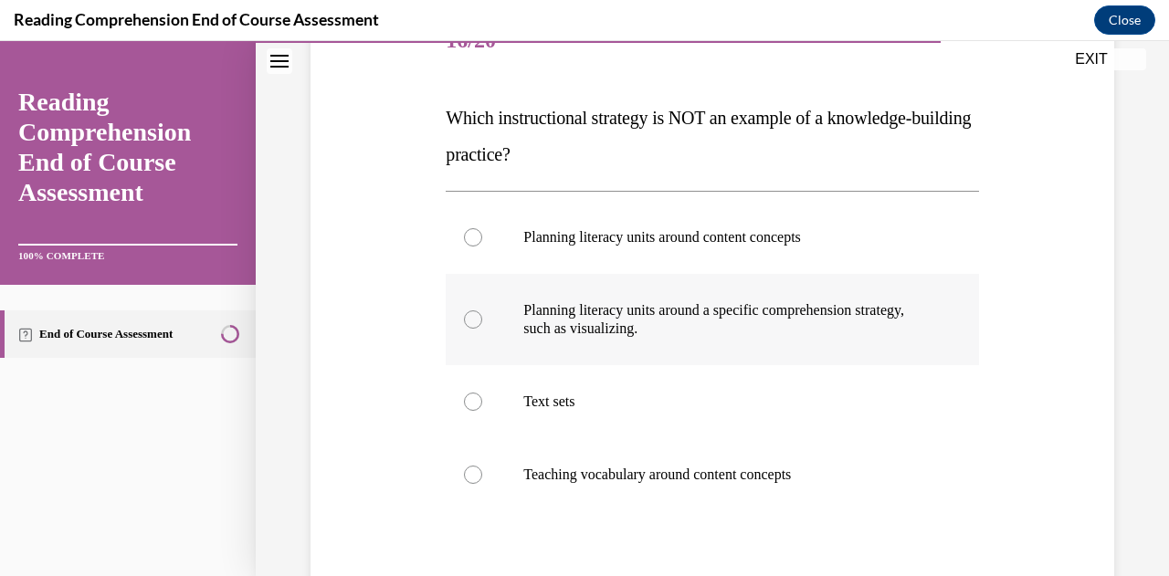
click at [641, 328] on p "Planning literacy units around a specific comprehension strategy, such as visua…" at bounding box center [727, 319] width 409 height 37
click at [482, 328] on input "Planning literacy units around a specific comprehension strategy, such as visua…" at bounding box center [473, 319] width 18 height 18
radio input "true"
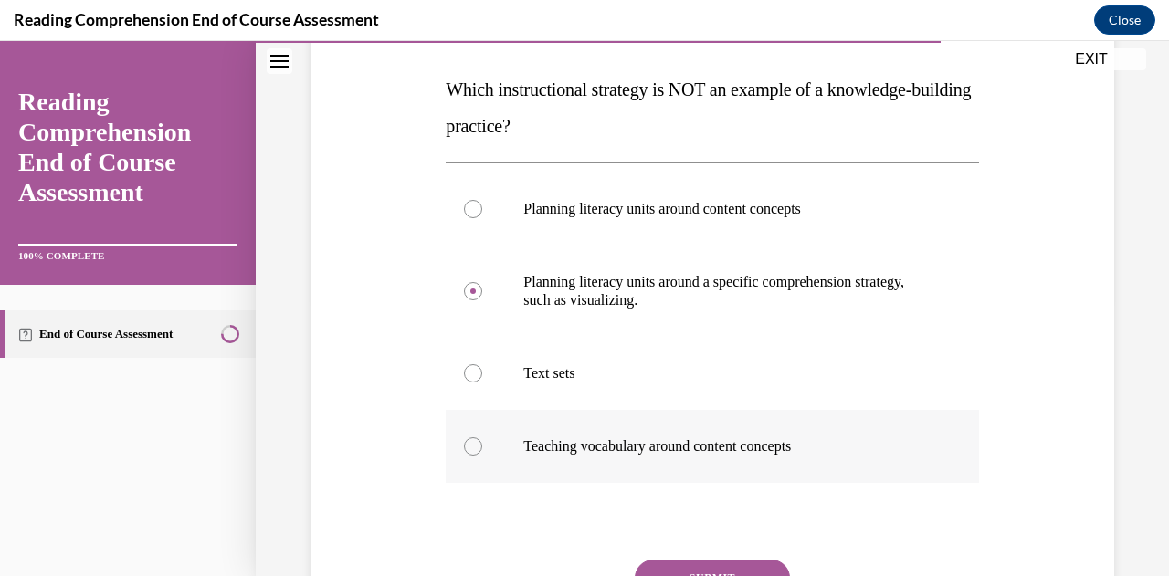
scroll to position [278, 0]
click at [688, 565] on button "SUBMIT" at bounding box center [711, 577] width 155 height 37
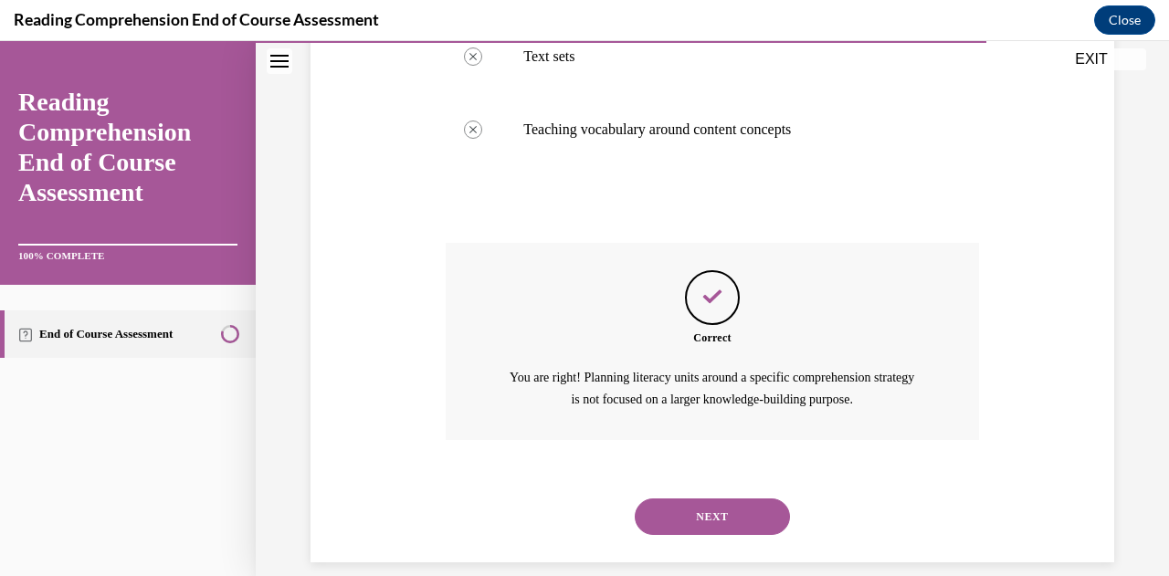
scroll to position [614, 0]
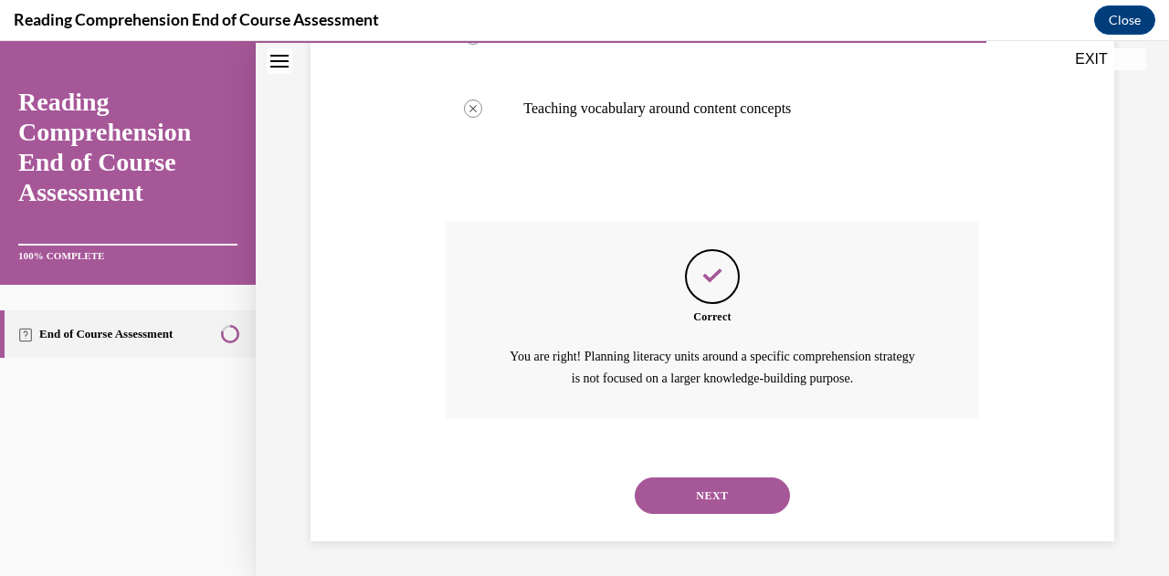
click at [710, 492] on button "NEXT" at bounding box center [711, 495] width 155 height 37
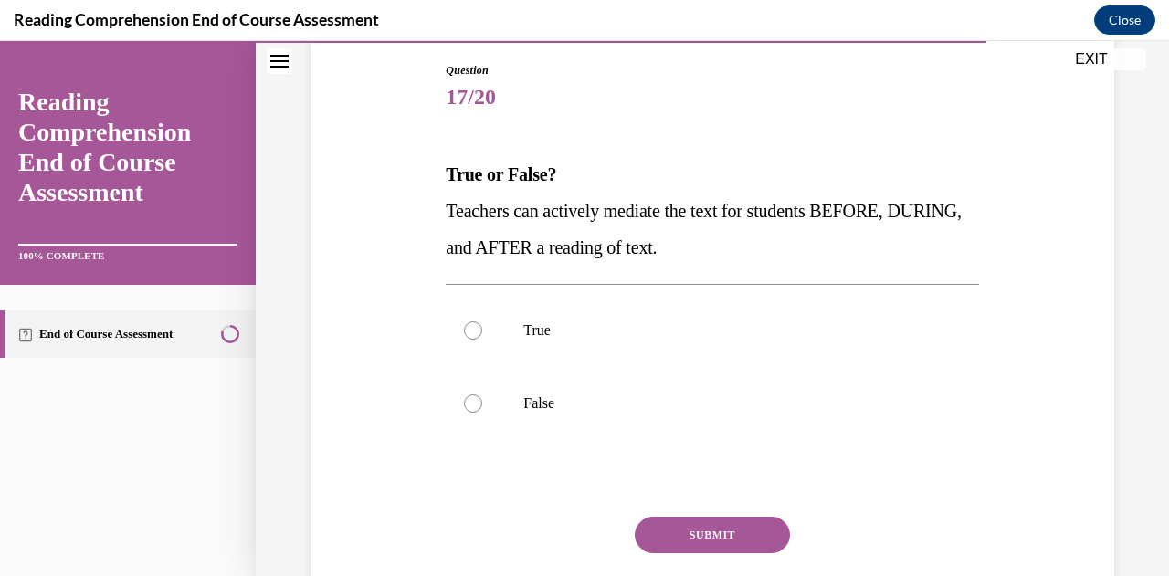
scroll to position [195, 0]
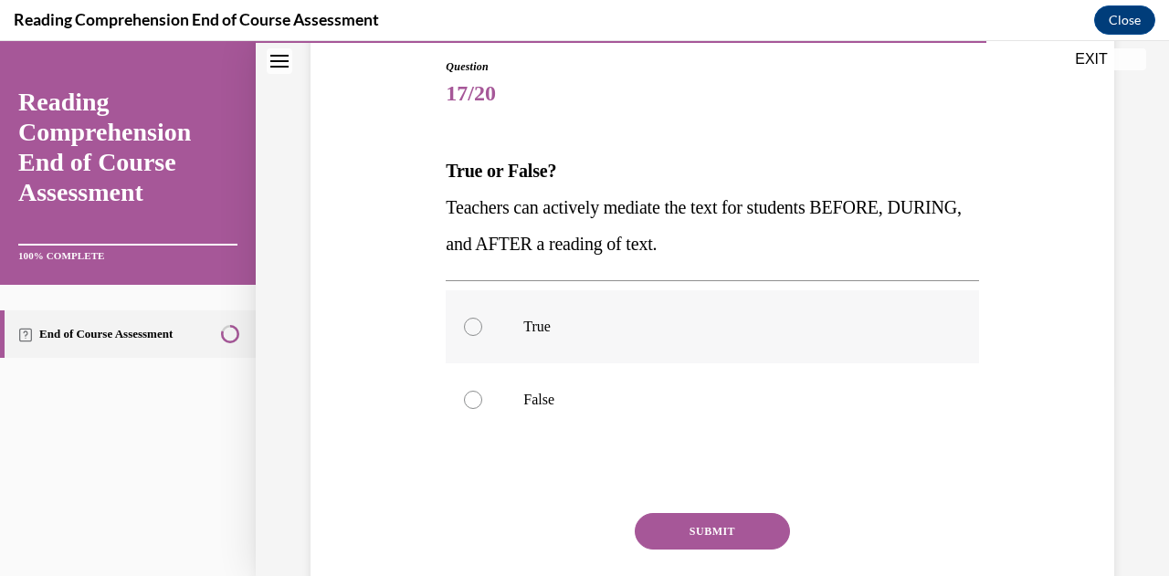
click at [722, 320] on p "True" at bounding box center [727, 327] width 409 height 18
click at [482, 320] on input "True" at bounding box center [473, 327] width 18 height 18
radio input "true"
click at [699, 529] on button "SUBMIT" at bounding box center [711, 531] width 155 height 37
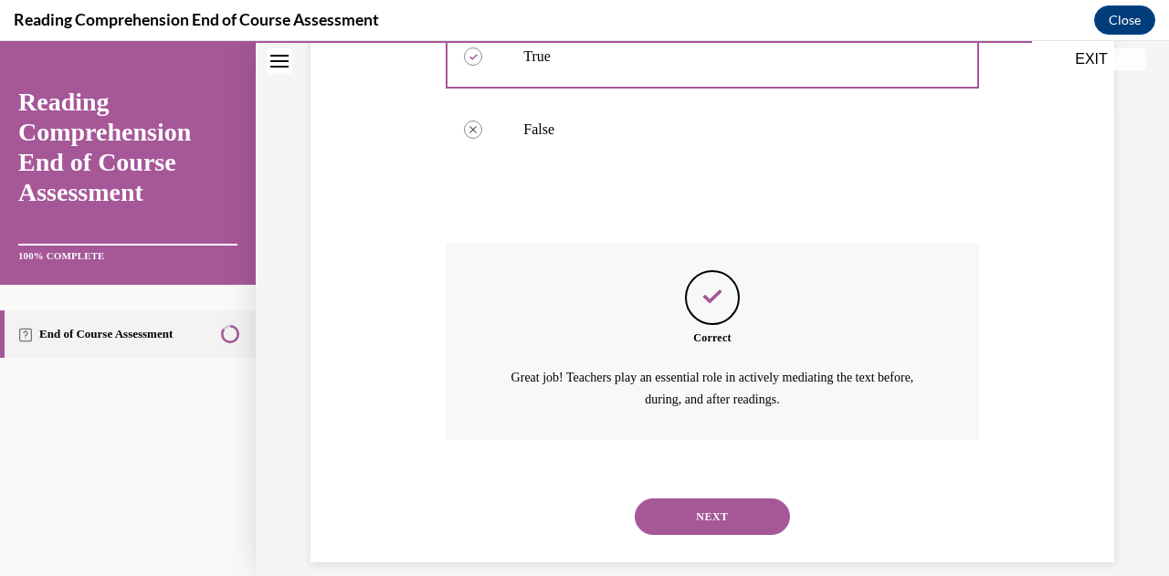
scroll to position [487, 0]
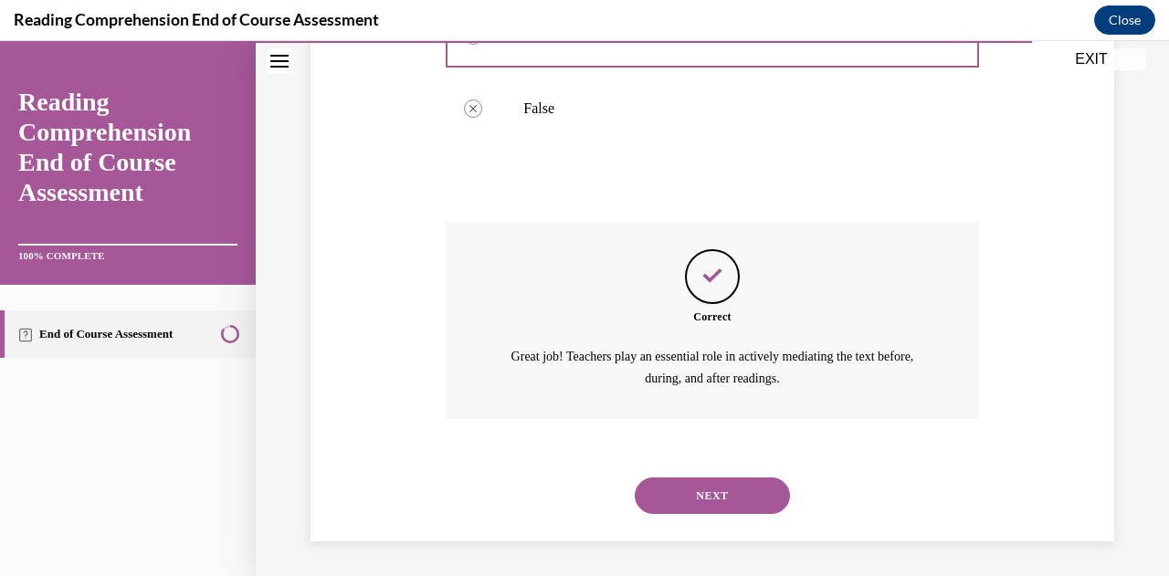
click at [726, 498] on button "NEXT" at bounding box center [711, 495] width 155 height 37
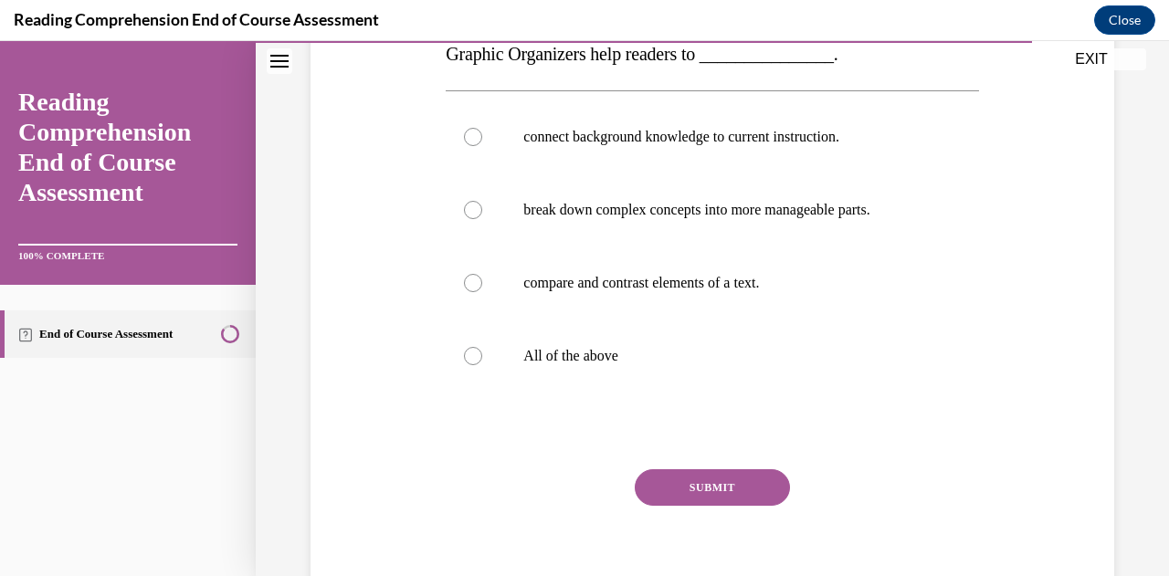
scroll to position [321, 0]
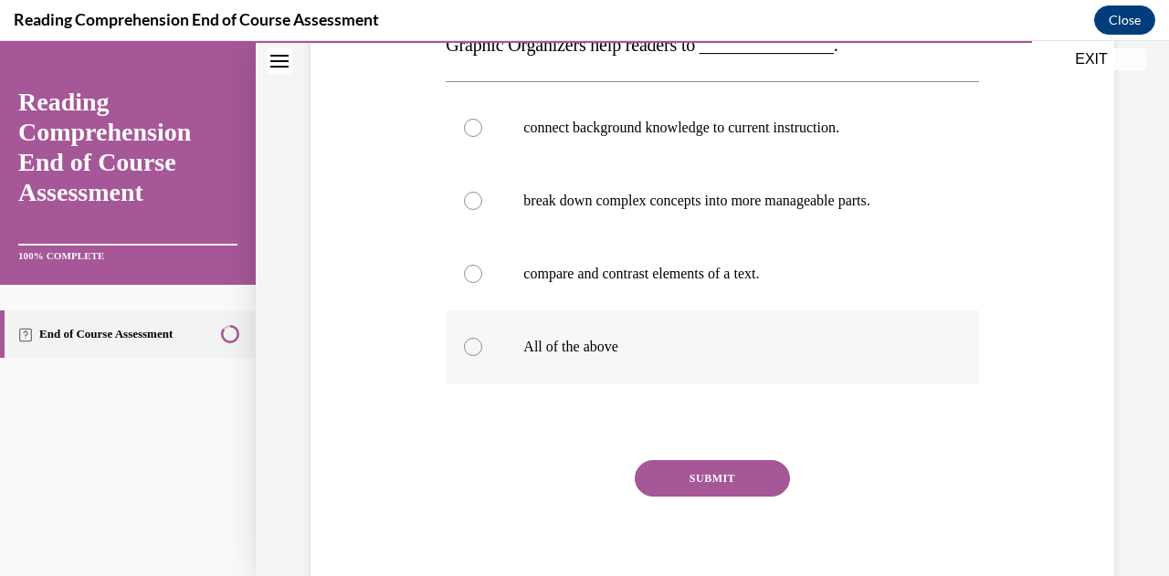
click at [643, 348] on p "All of the above" at bounding box center [727, 347] width 409 height 18
click at [482, 348] on input "All of the above" at bounding box center [473, 347] width 18 height 18
radio input "true"
click at [663, 479] on button "SUBMIT" at bounding box center [711, 478] width 155 height 37
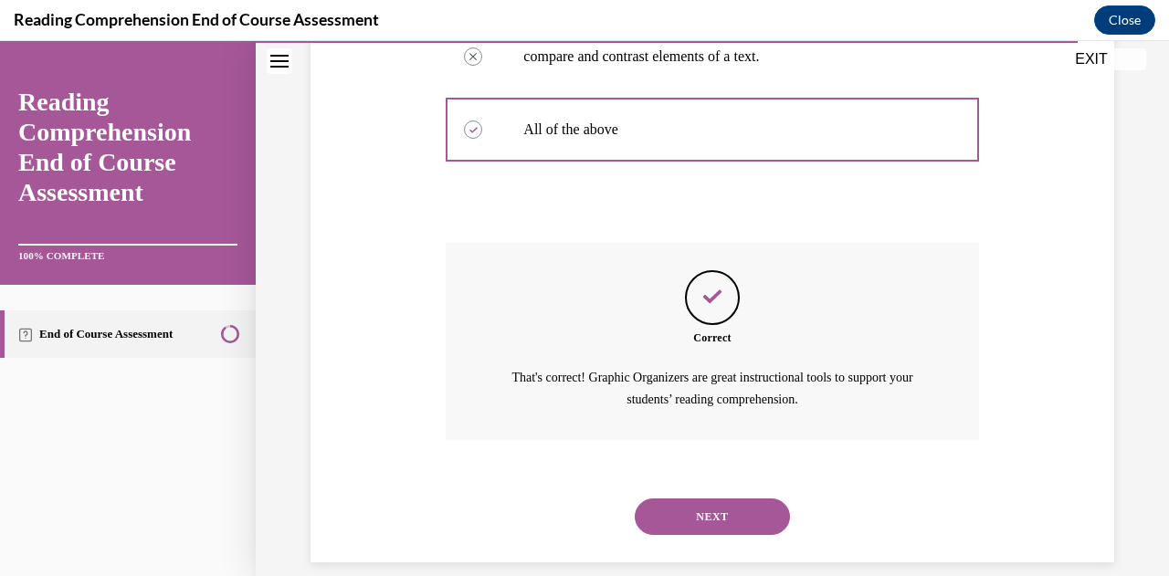
scroll to position [560, 0]
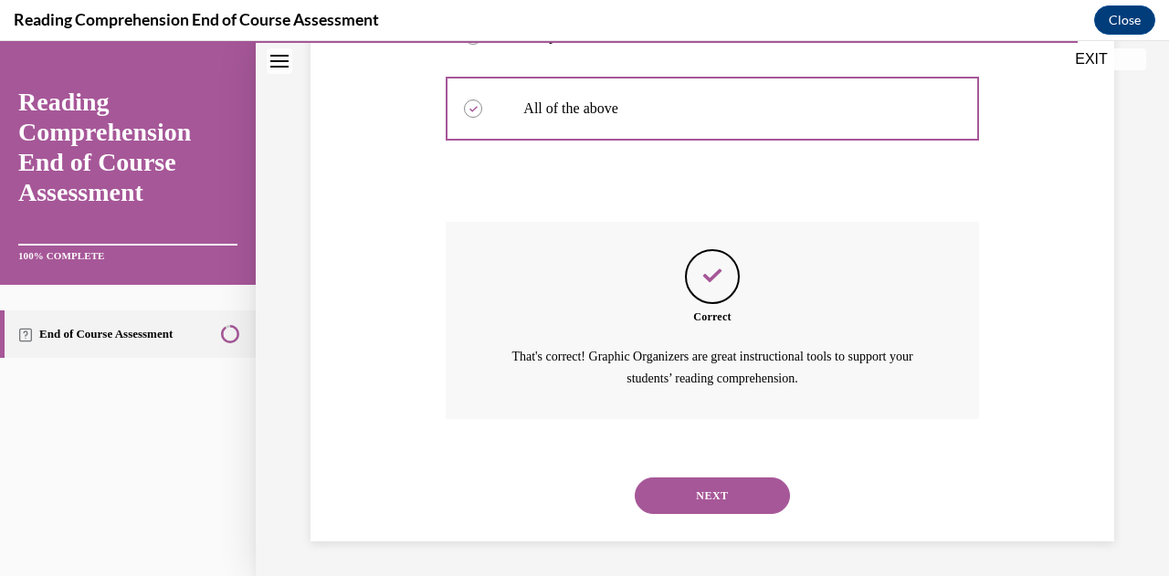
click at [685, 496] on button "NEXT" at bounding box center [711, 495] width 155 height 37
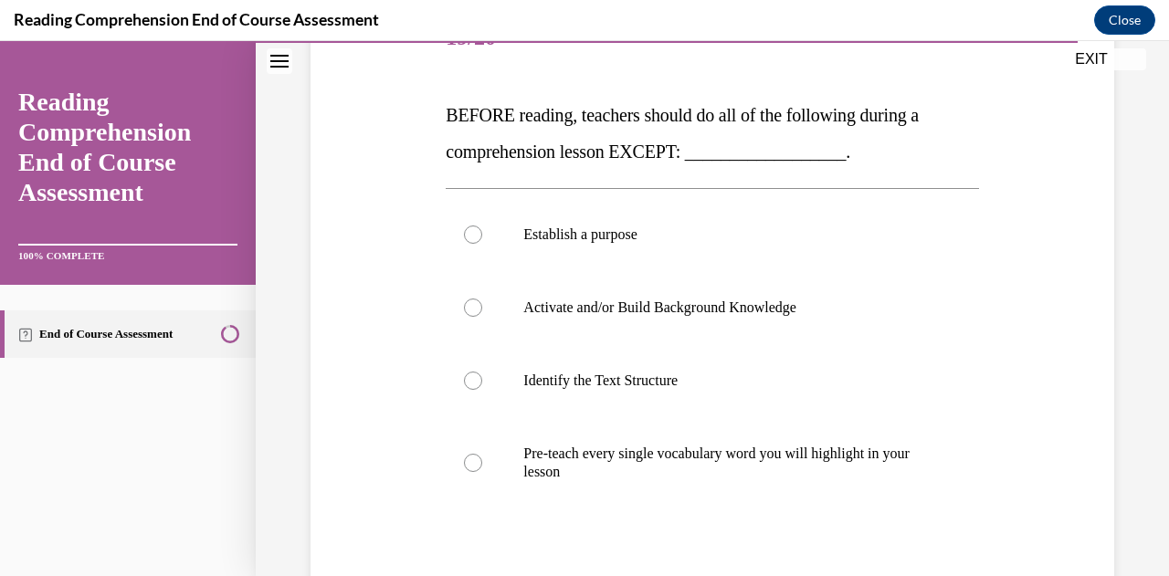
scroll to position [252, 0]
click at [740, 476] on p "Pre-teach every single vocabulary word you will highlight in your lesson" at bounding box center [727, 462] width 409 height 37
click at [482, 471] on input "Pre-teach every single vocabulary word you will highlight in your lesson" at bounding box center [473, 462] width 18 height 18
radio input "true"
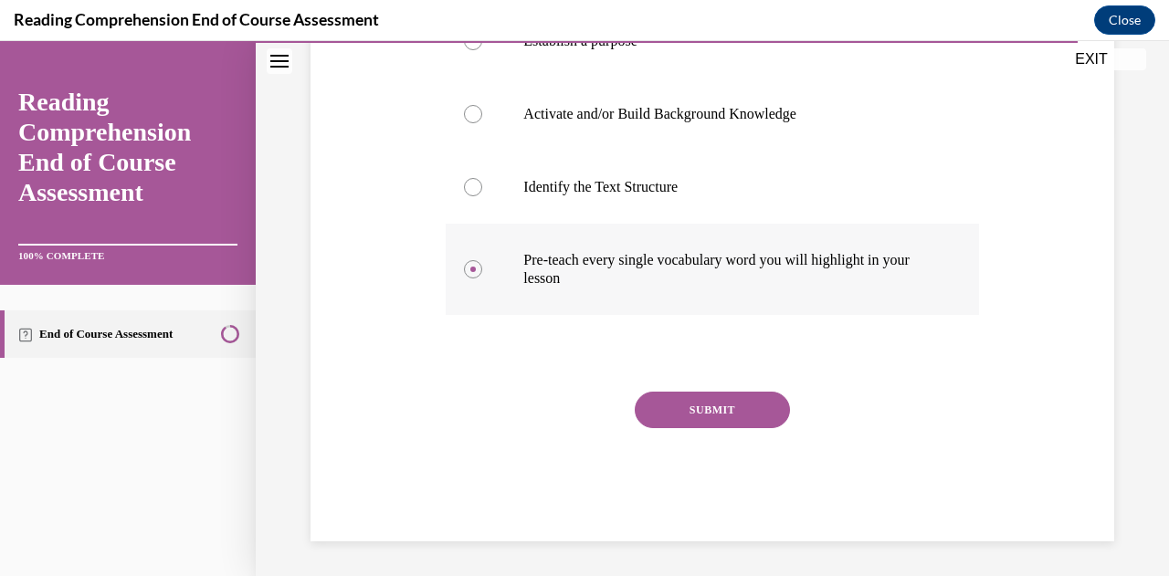
scroll to position [446, 0]
click at [708, 412] on button "SUBMIT" at bounding box center [711, 409] width 155 height 37
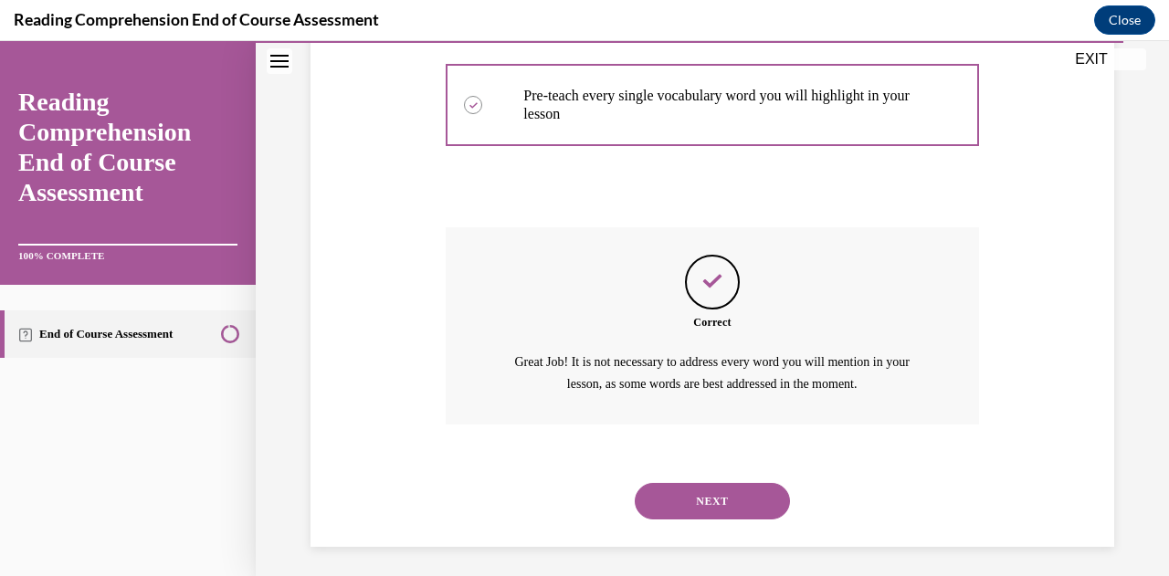
scroll to position [614, 0]
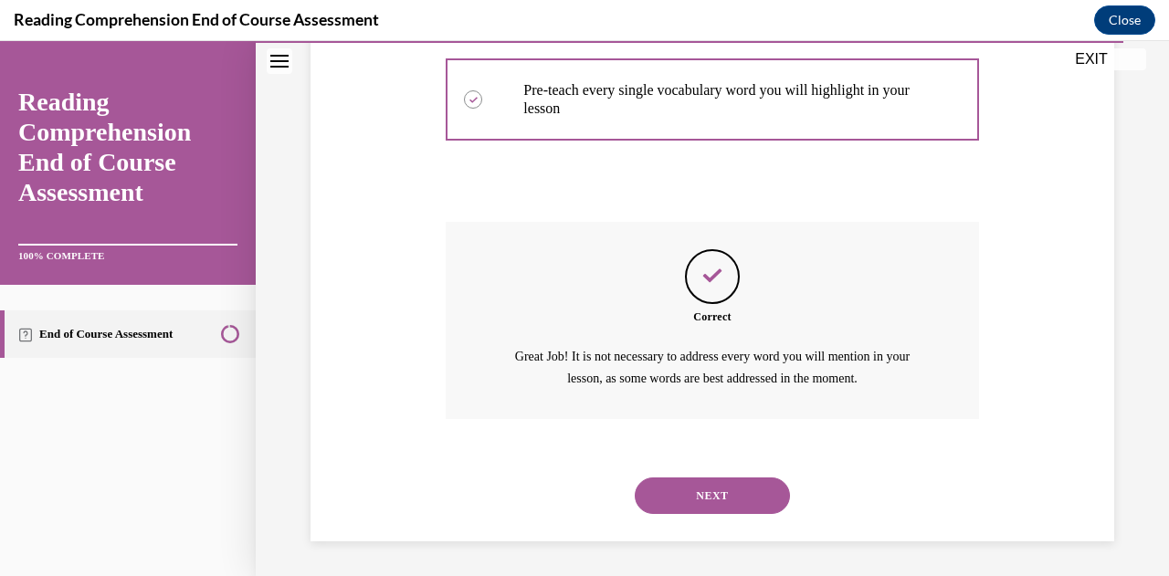
click at [698, 488] on button "NEXT" at bounding box center [711, 495] width 155 height 37
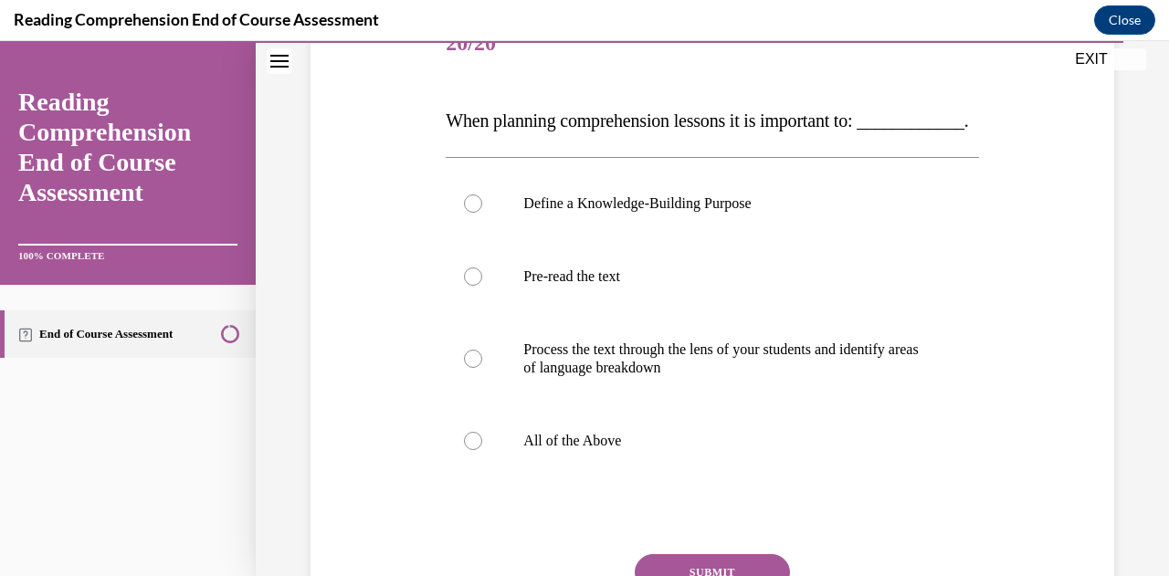
scroll to position [247, 0]
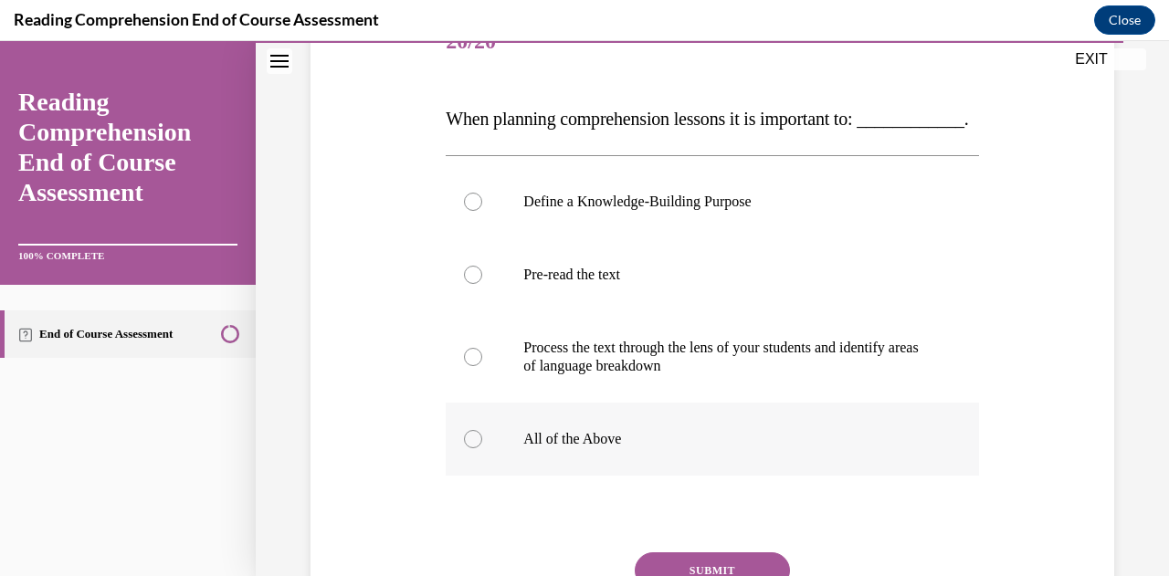
click at [590, 476] on label "All of the Above" at bounding box center [712, 439] width 532 height 73
click at [482, 448] on input "All of the Above" at bounding box center [473, 439] width 18 height 18
radio input "true"
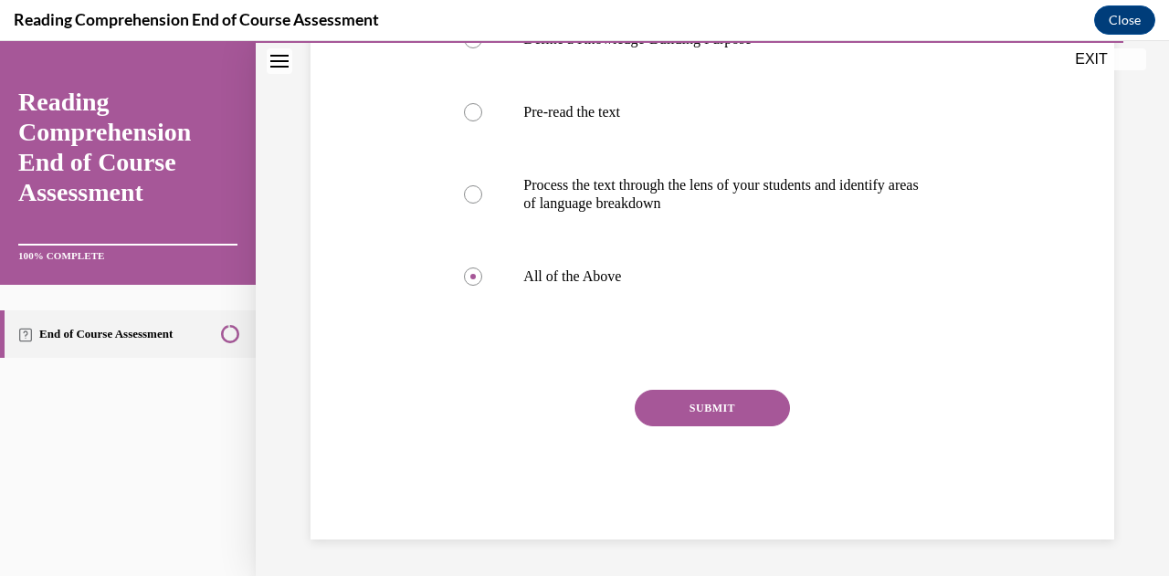
click at [683, 414] on button "SUBMIT" at bounding box center [711, 408] width 155 height 37
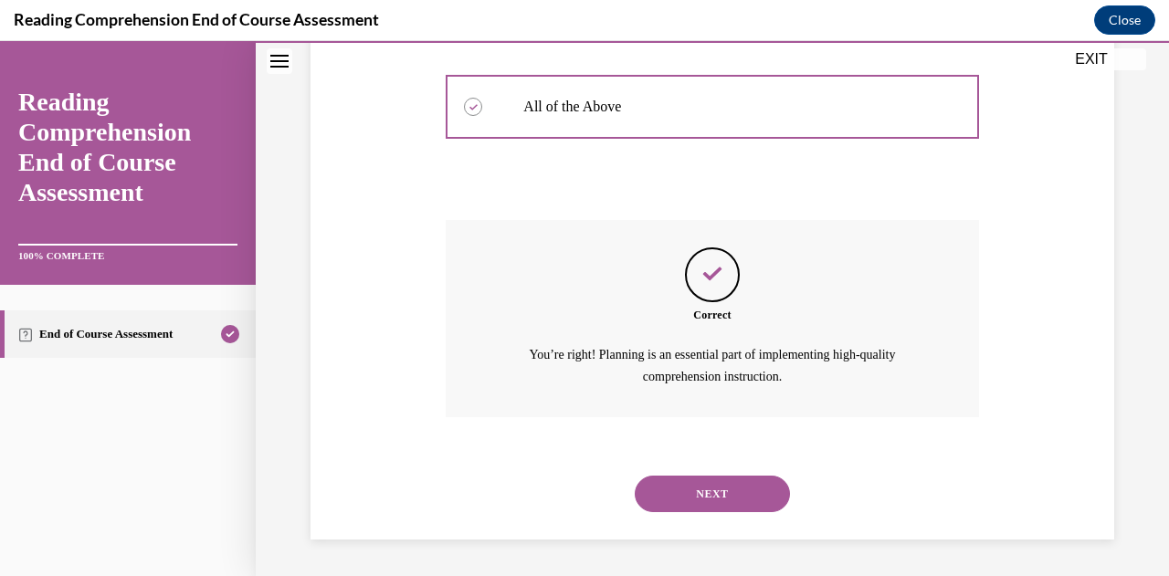
scroll to position [614, 0]
click at [681, 488] on button "NEXT" at bounding box center [711, 494] width 155 height 37
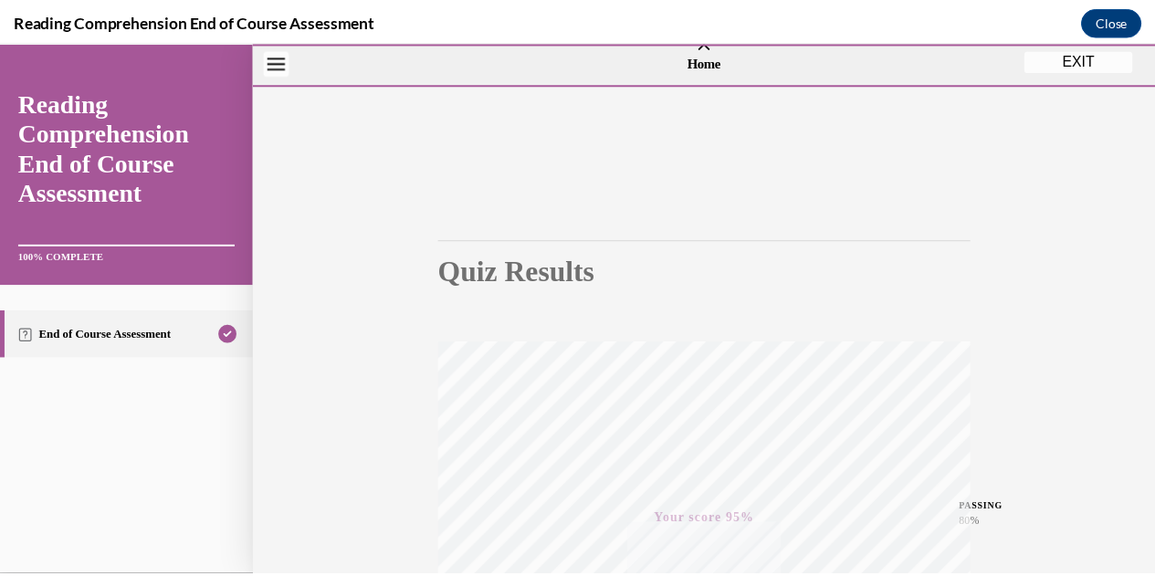
scroll to position [13, 0]
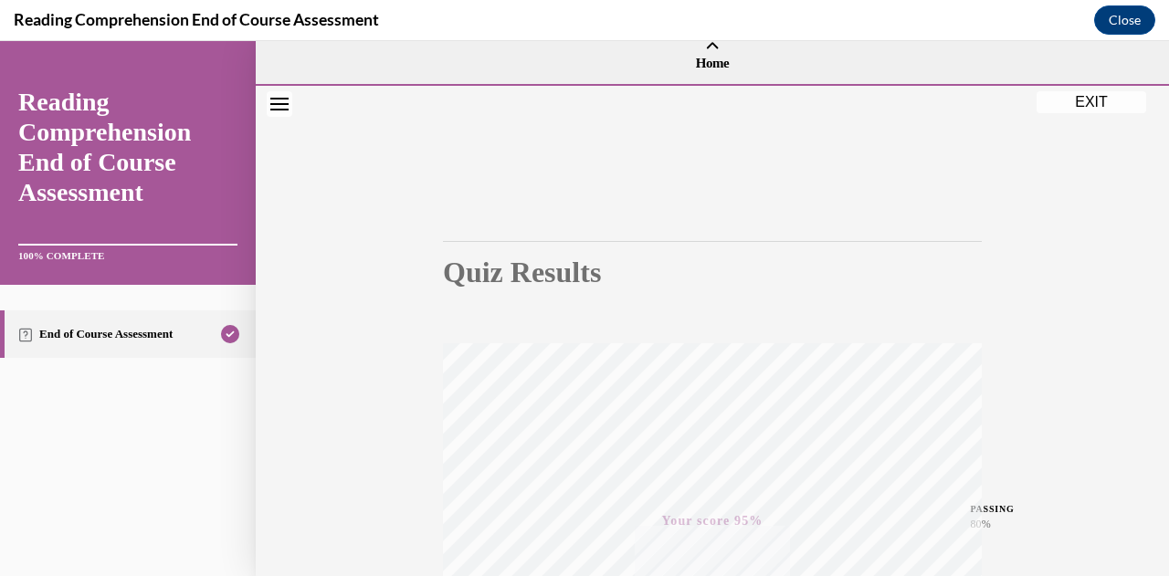
click at [1103, 92] on button "EXIT" at bounding box center [1091, 102] width 110 height 22
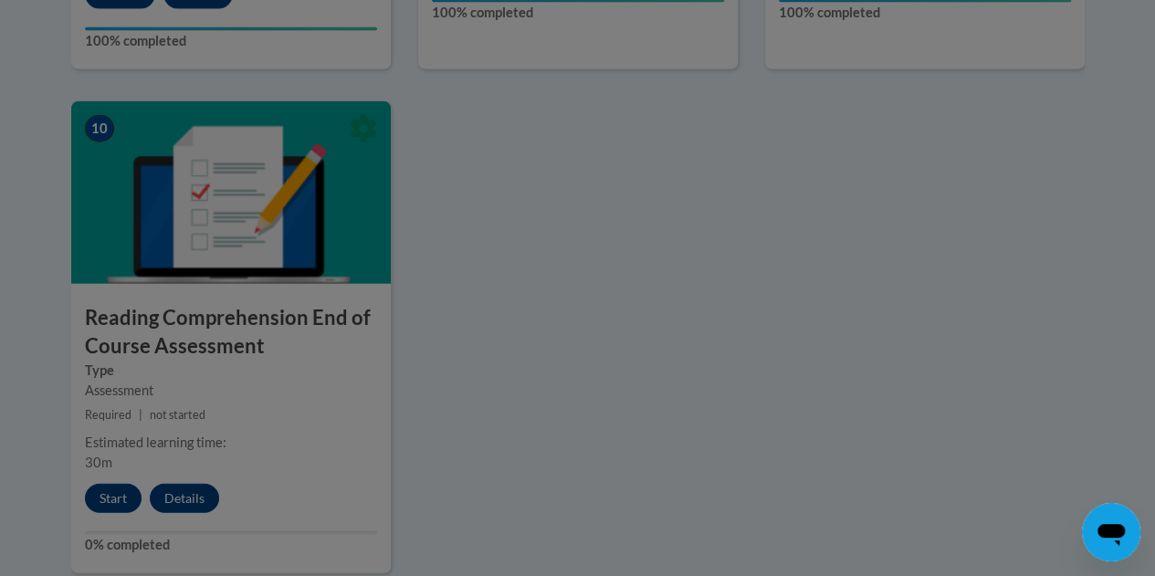
scroll to position [2070, 0]
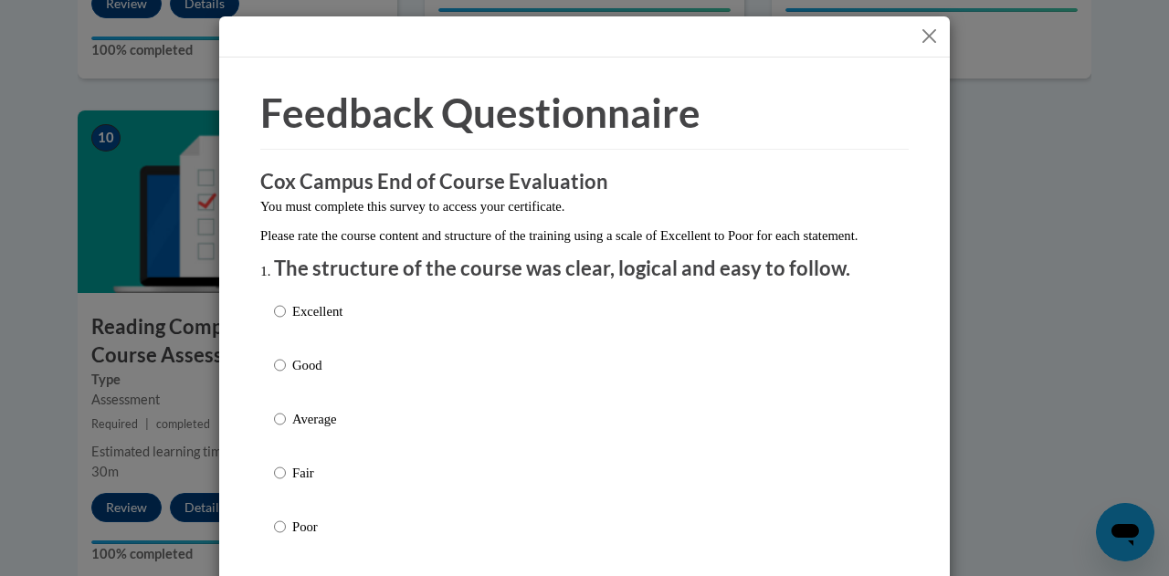
click at [927, 35] on button "Close" at bounding box center [929, 36] width 23 height 23
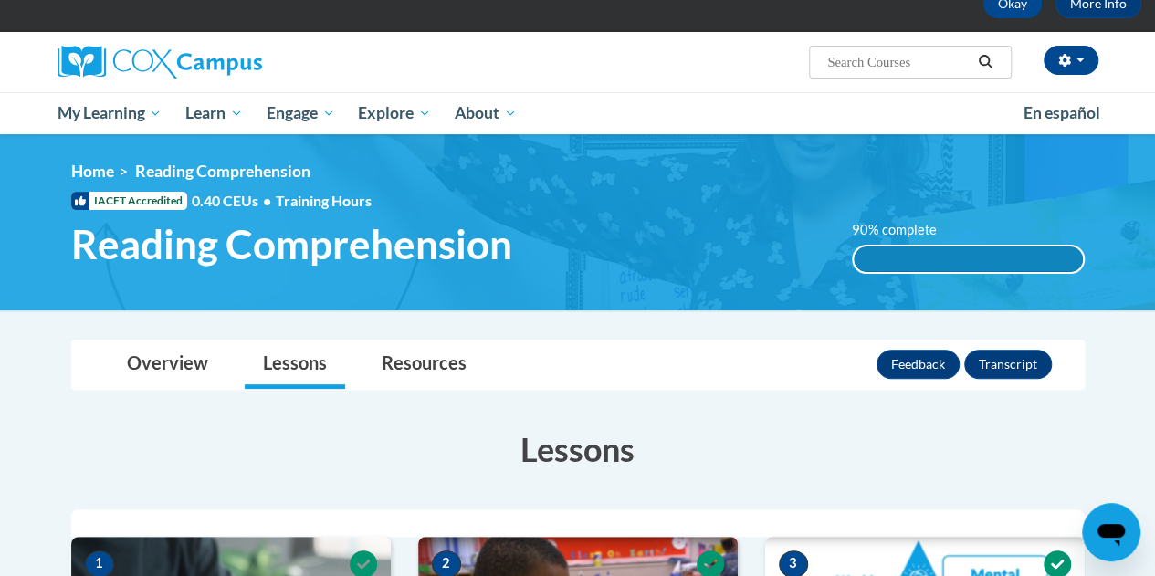
scroll to position [0, 0]
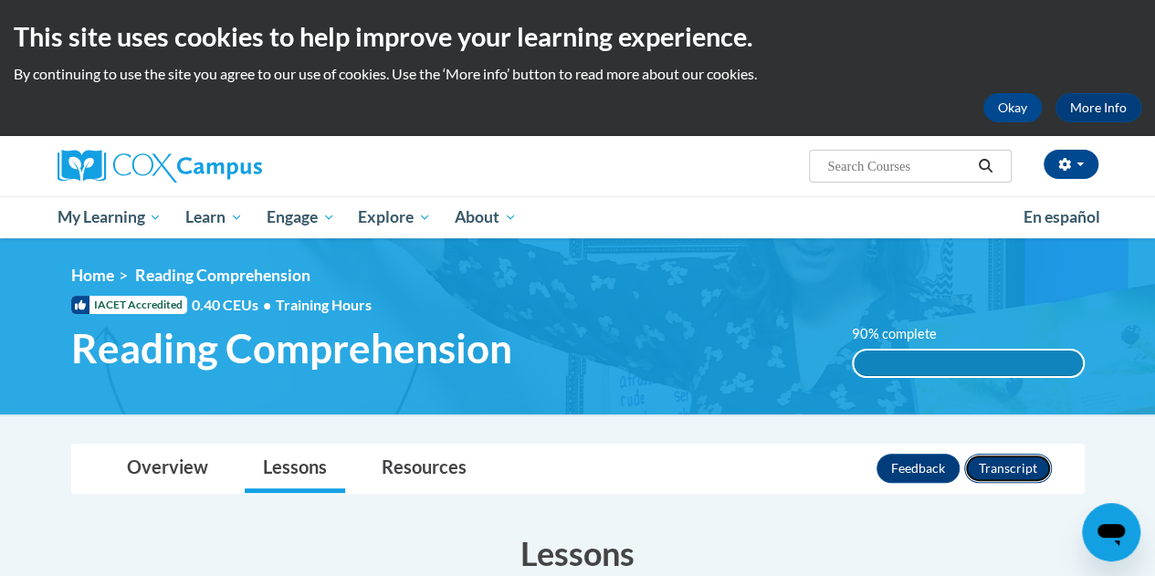
click at [1013, 467] on button "Transcript" at bounding box center [1008, 468] width 88 height 29
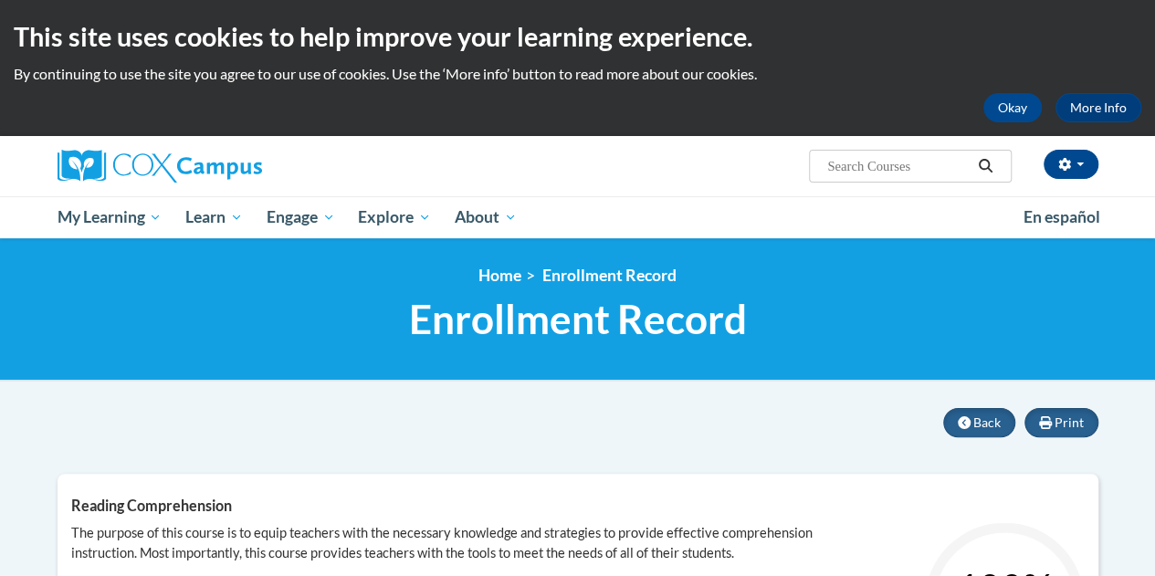
scroll to position [145, 0]
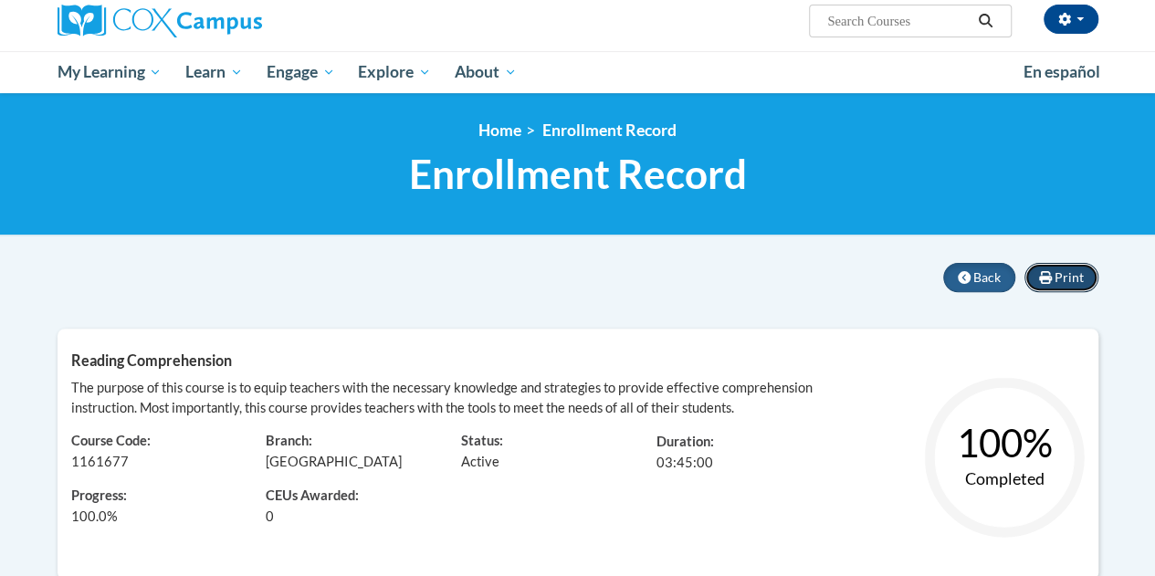
click at [1061, 279] on span "Print" at bounding box center [1068, 277] width 29 height 16
